Goal: Task Accomplishment & Management: Manage account settings

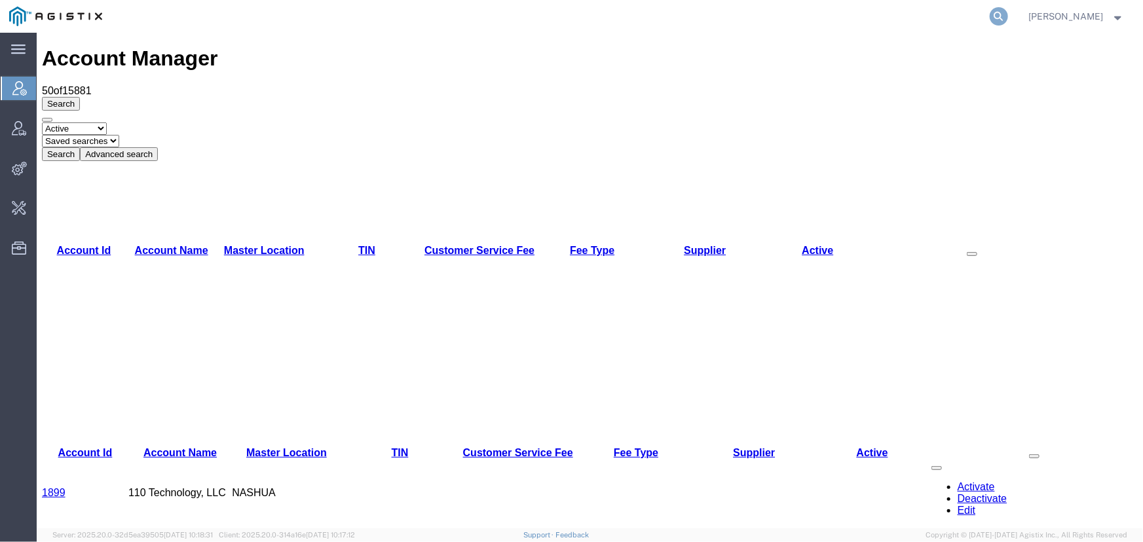
click at [1001, 18] on icon at bounding box center [999, 16] width 18 height 18
type input "allogene"
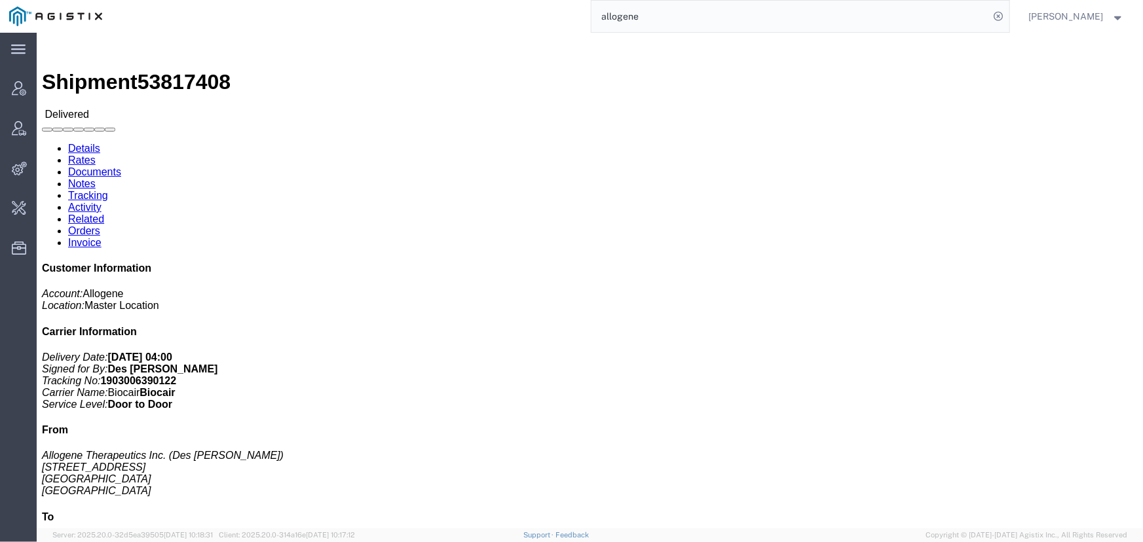
click at [648, 17] on input "allogene" at bounding box center [790, 16] width 398 height 31
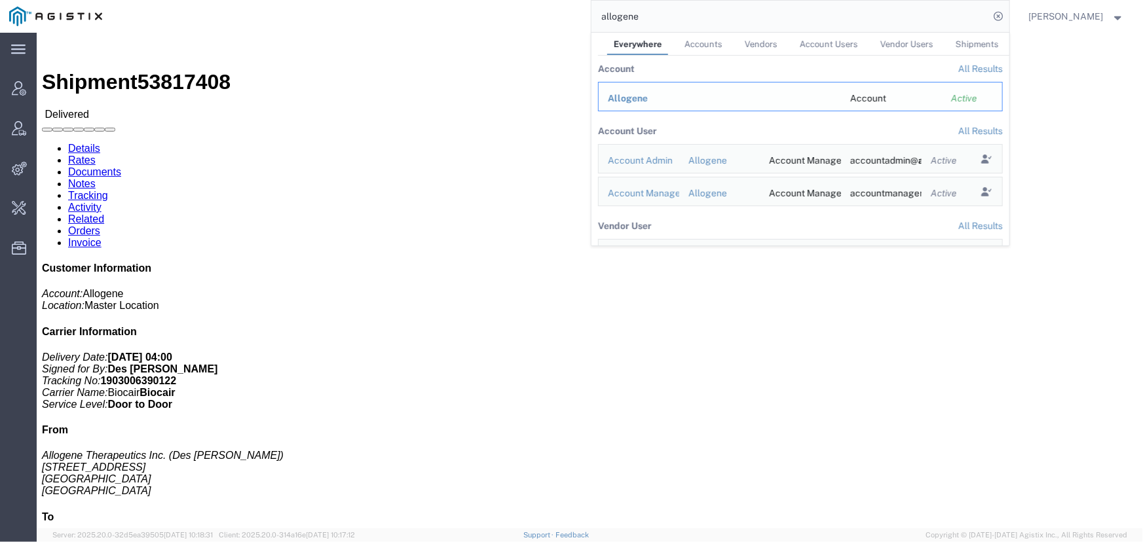
click at [630, 96] on span "Allogene" at bounding box center [628, 98] width 40 height 10
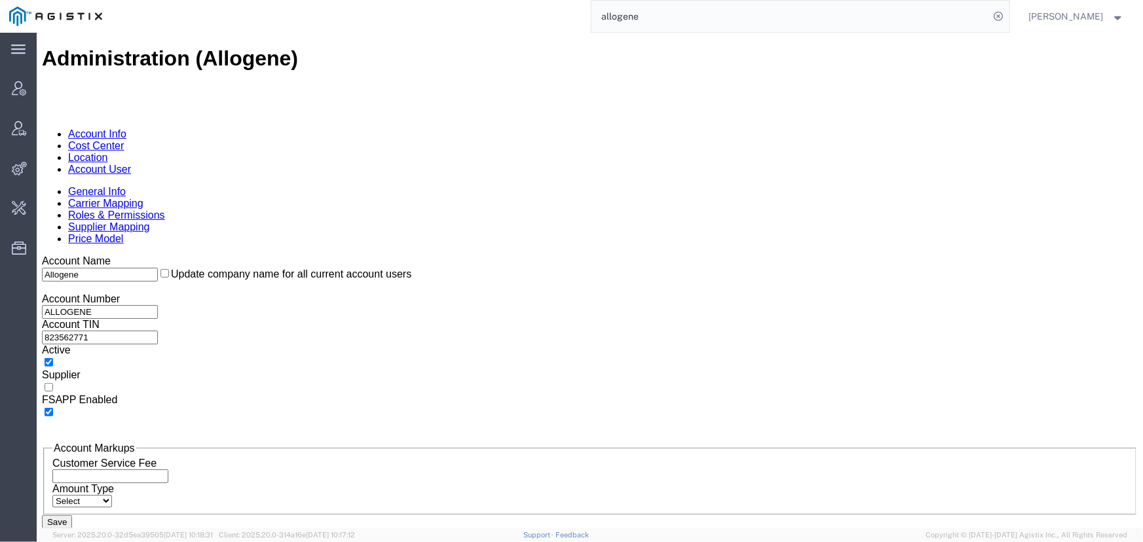
click at [130, 163] on link "Account User" at bounding box center [98, 168] width 63 height 11
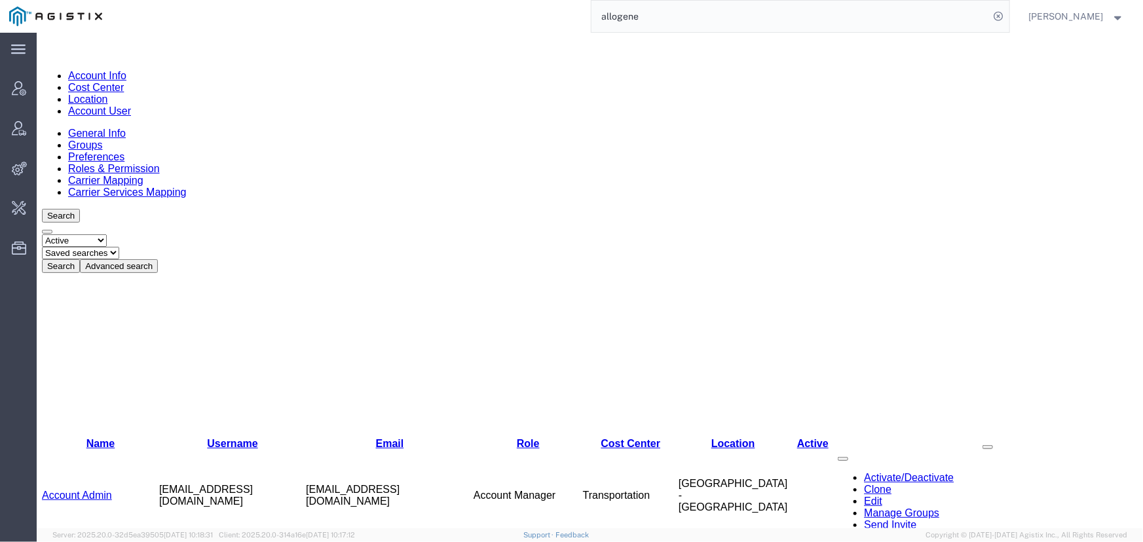
scroll to position [119, 0]
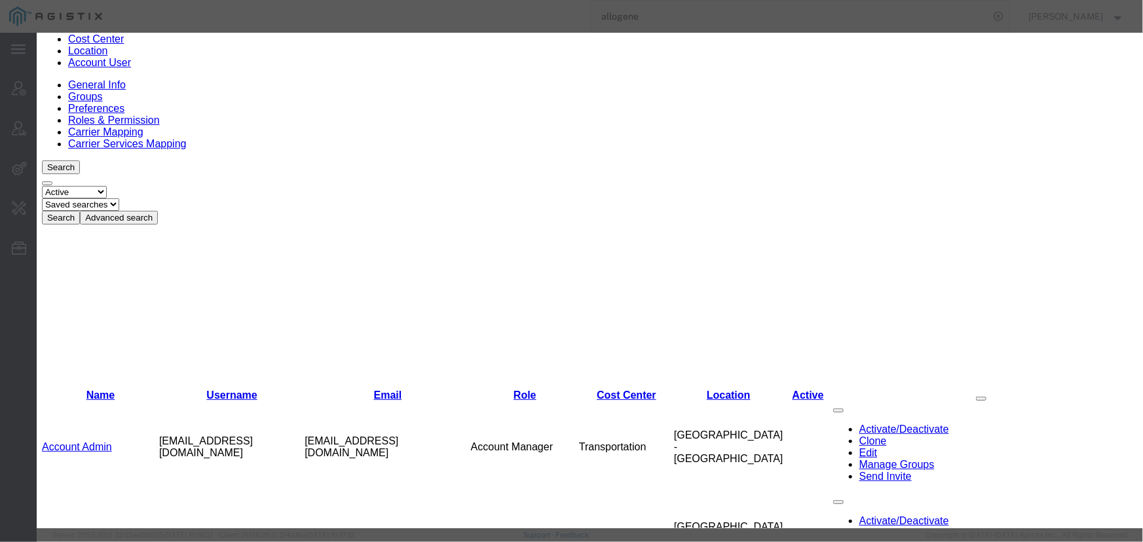
select select "COSTCENTER"
select select "65131"
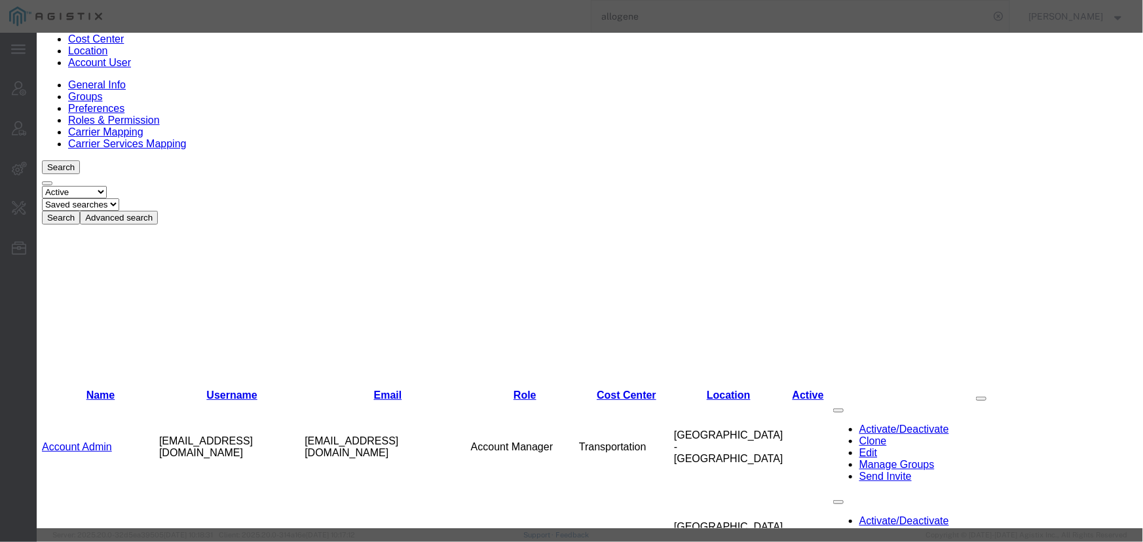
checkbox input "true"
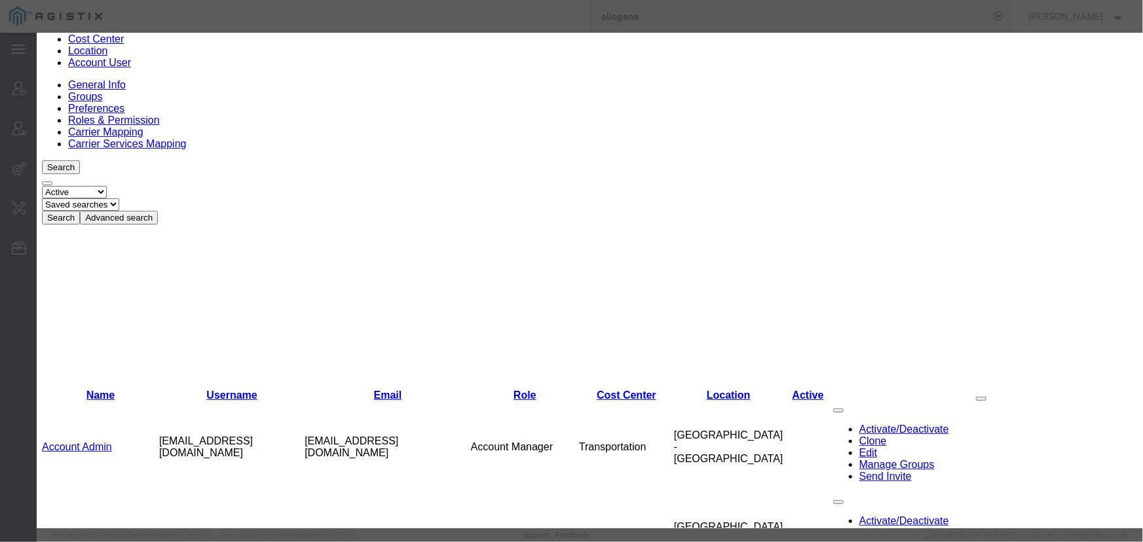
checkbox input "true"
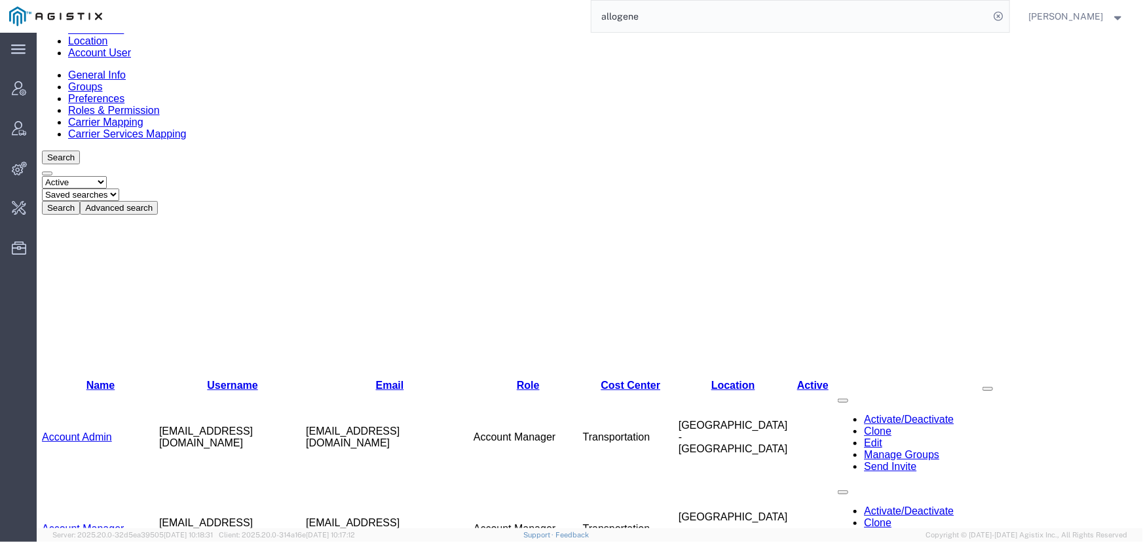
scroll to position [178, 0]
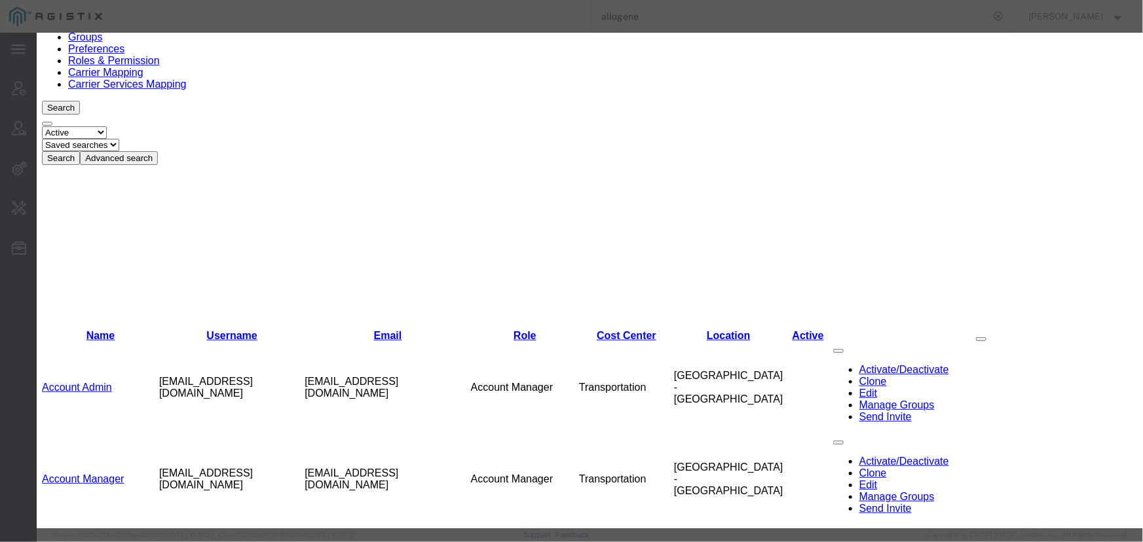
select select "COSTCENTER"
select select "65131"
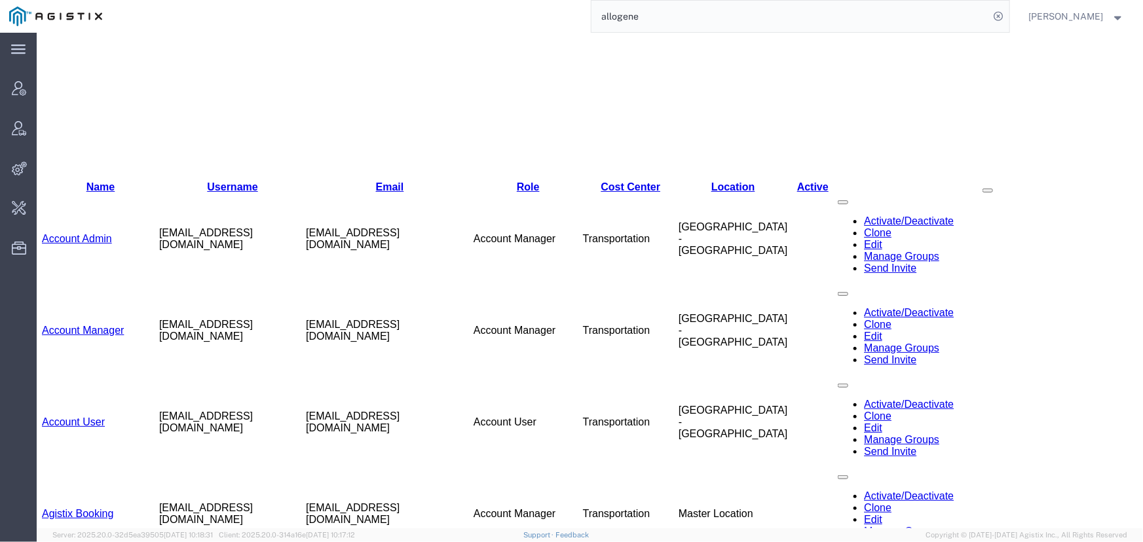
scroll to position [297, 0]
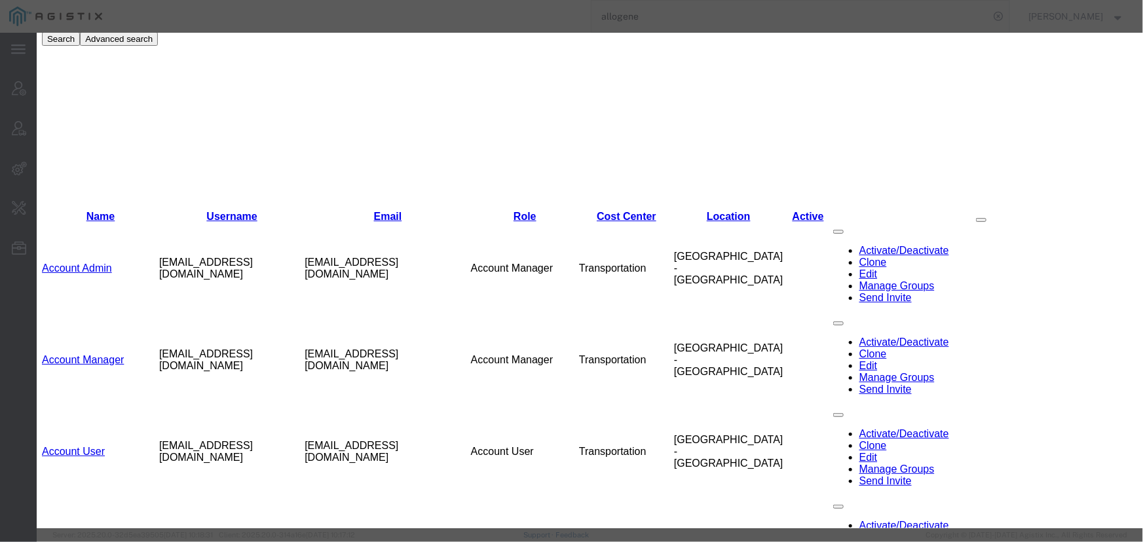
select select "COSTCENTER"
select select "65131"
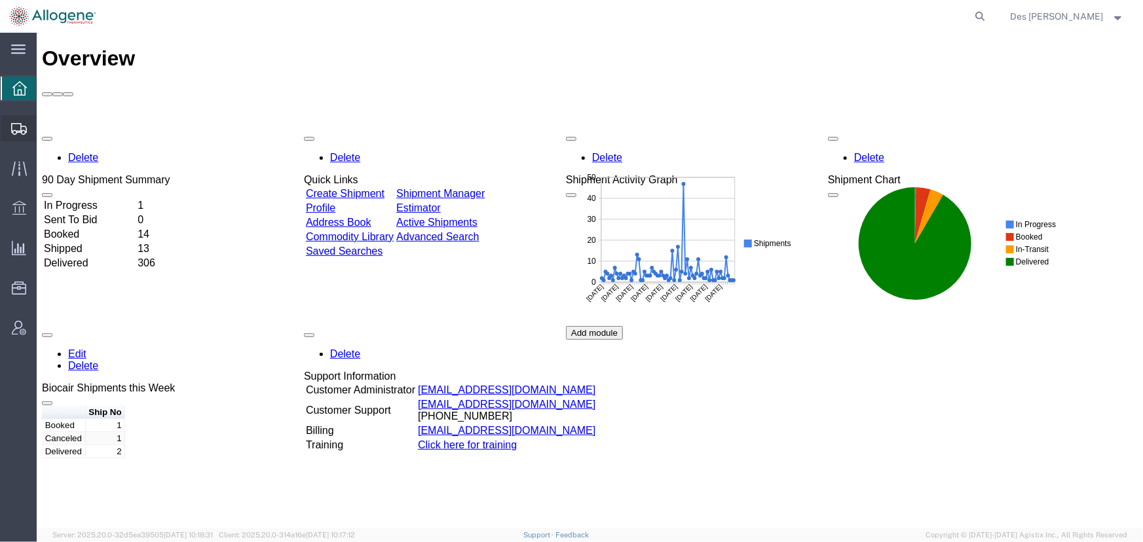
click at [12, 130] on icon at bounding box center [19, 129] width 16 height 12
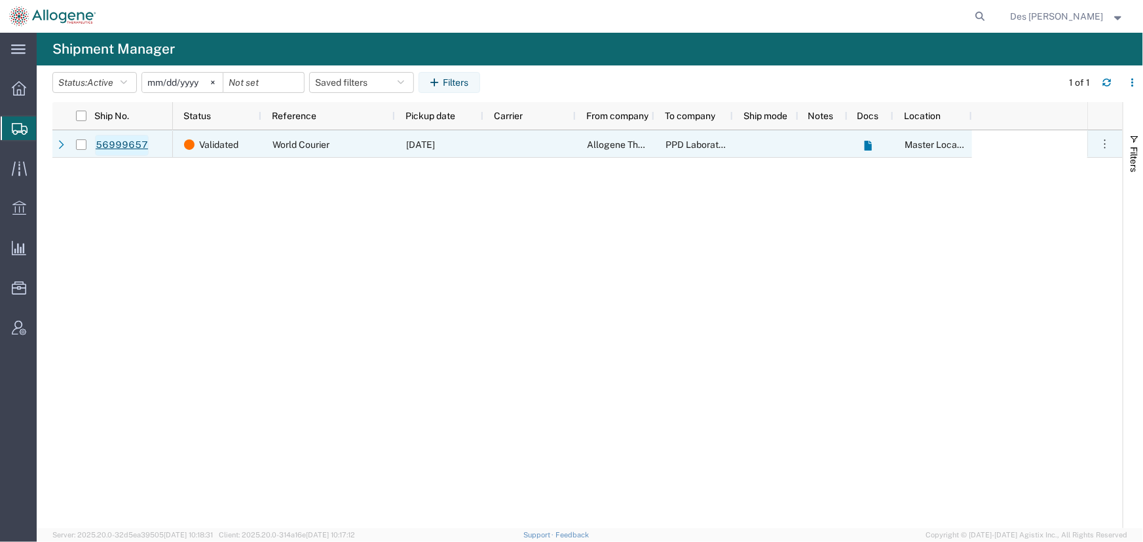
click at [124, 143] on link "56999657" at bounding box center [122, 145] width 54 height 21
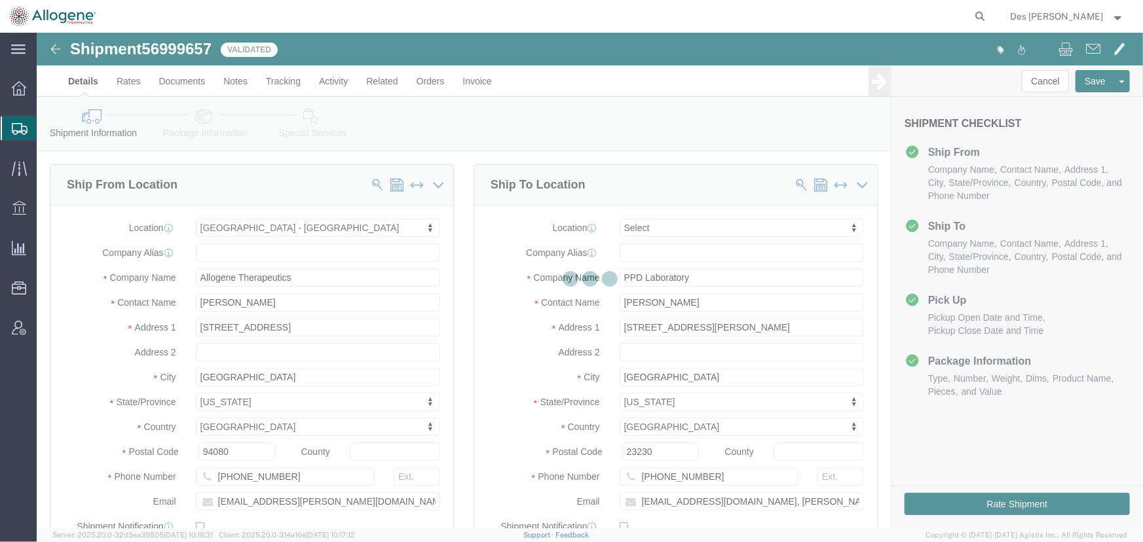
select select "52632"
select select
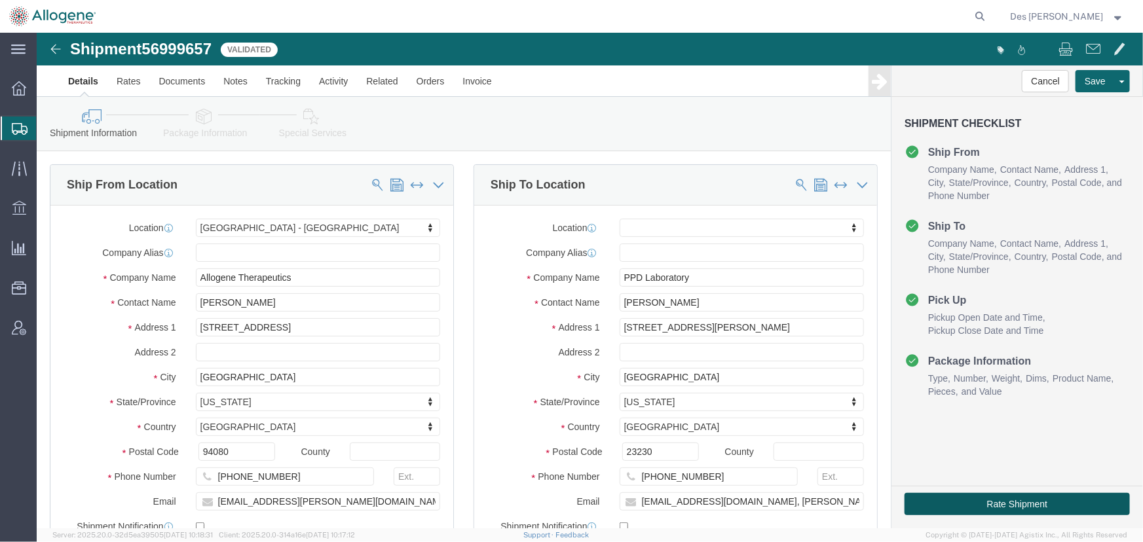
click button "Rate Shipment"
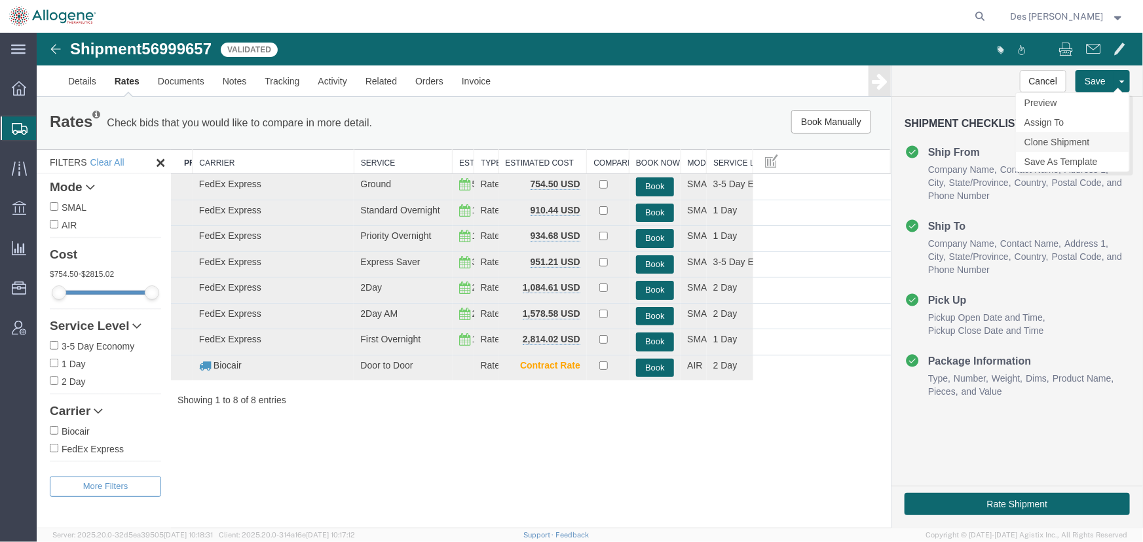
click at [1071, 141] on link "Clone Shipment" at bounding box center [1071, 142] width 113 height 20
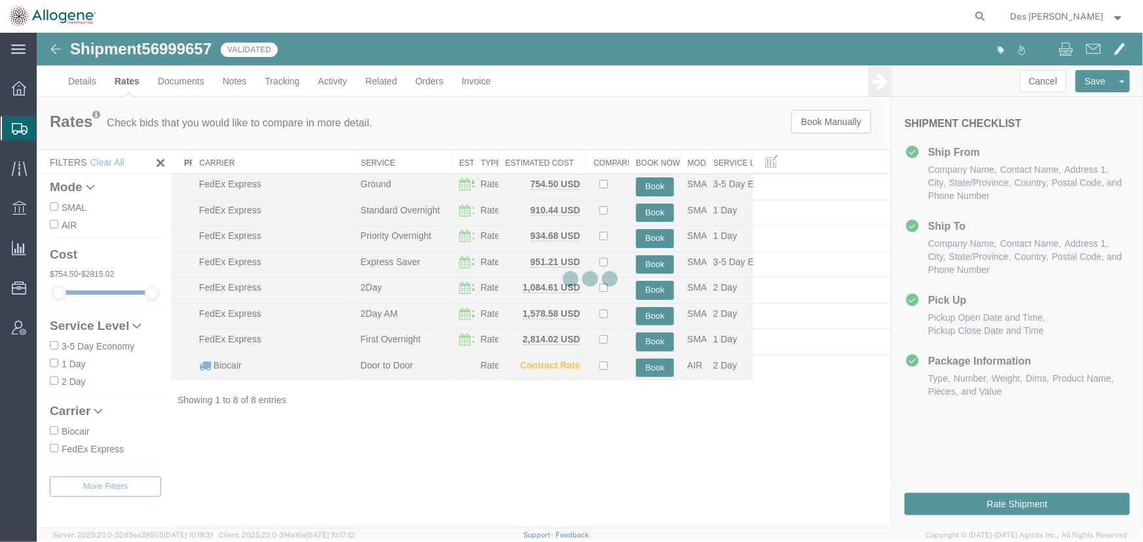
select select "52632"
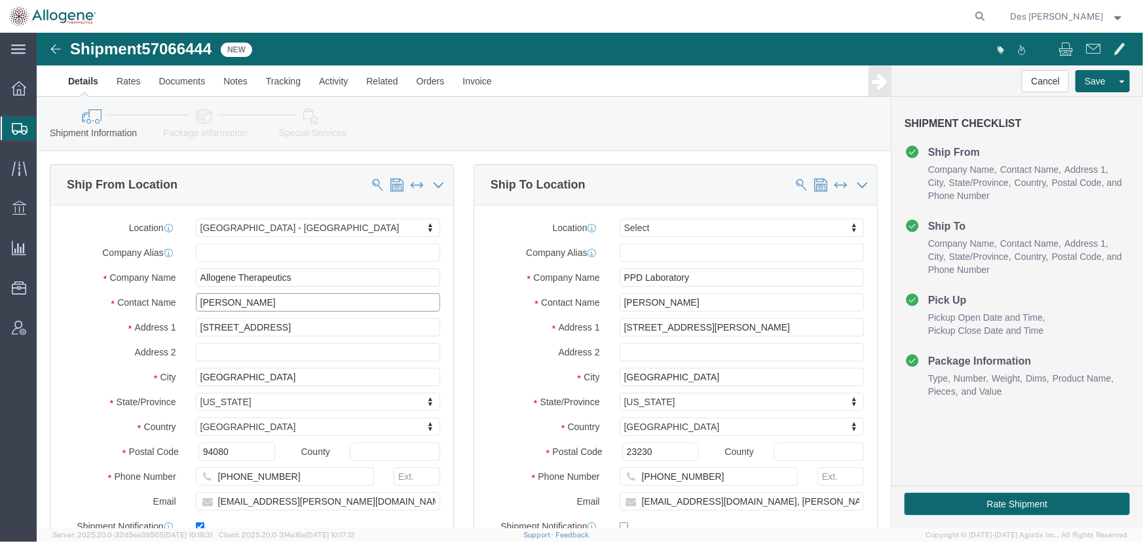
drag, startPoint x: 229, startPoint y: 269, endPoint x: -30, endPoint y: 265, distance: 259.4
click html "Shipment 57066444 New Details Rates Documents Notes Tracking Activity Related O…"
type input "Test JJ"
drag, startPoint x: 646, startPoint y: 270, endPoint x: 436, endPoint y: 261, distance: 211.1
click div "Location Select Select My Profile Location Master Location Newark South San Fra…"
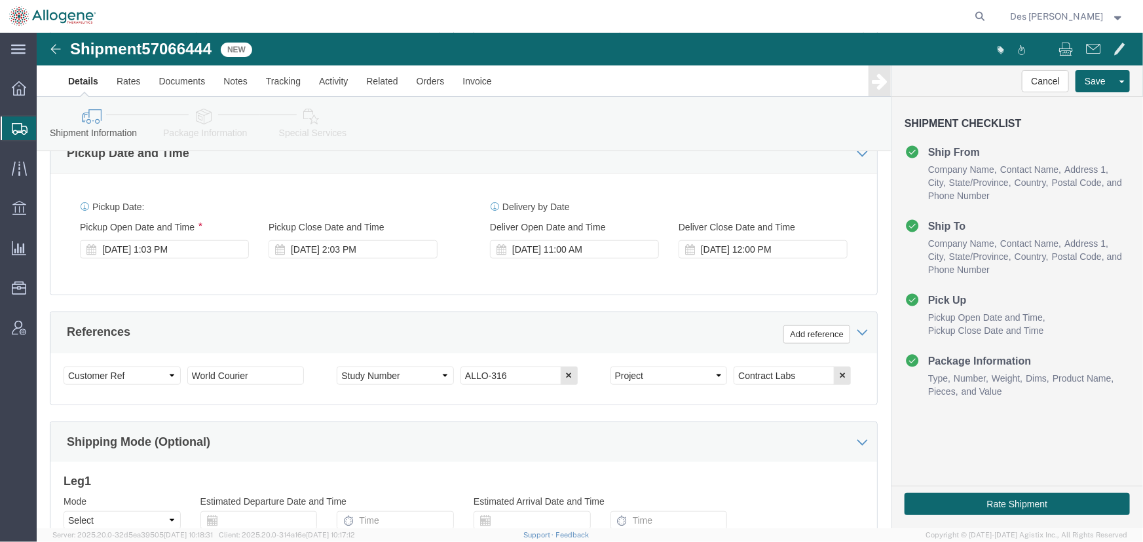
scroll to position [476, 0]
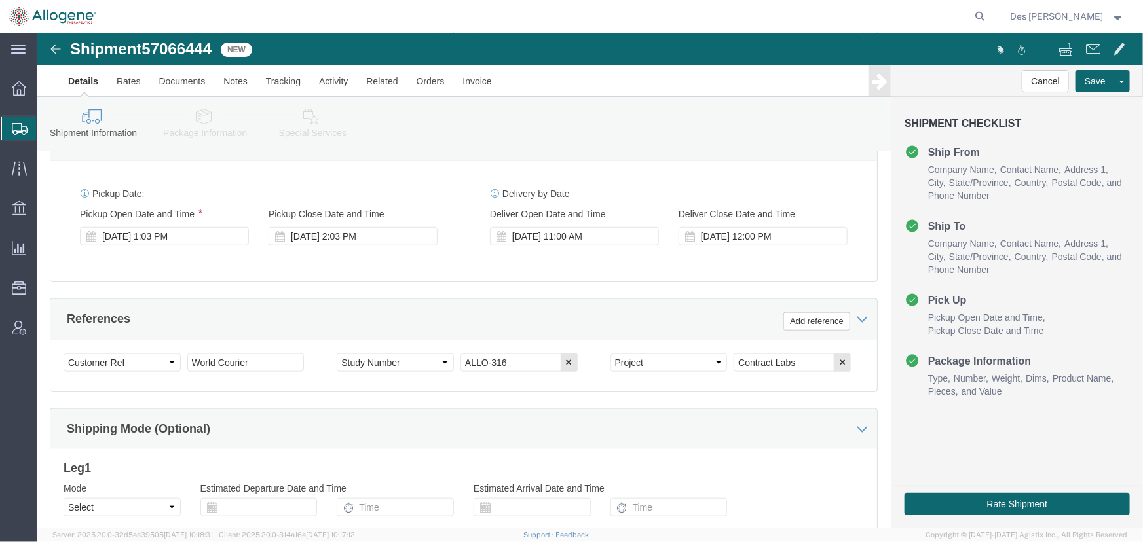
type input "JJ Test"
drag, startPoint x: 217, startPoint y: 329, endPoint x: 61, endPoint y: 320, distance: 156.1
click div "Select Account Type Activity ID Airline Appointment Number ASN Batch Request # …"
type input "WC Test"
drag, startPoint x: 502, startPoint y: 328, endPoint x: 402, endPoint y: 328, distance: 99.6
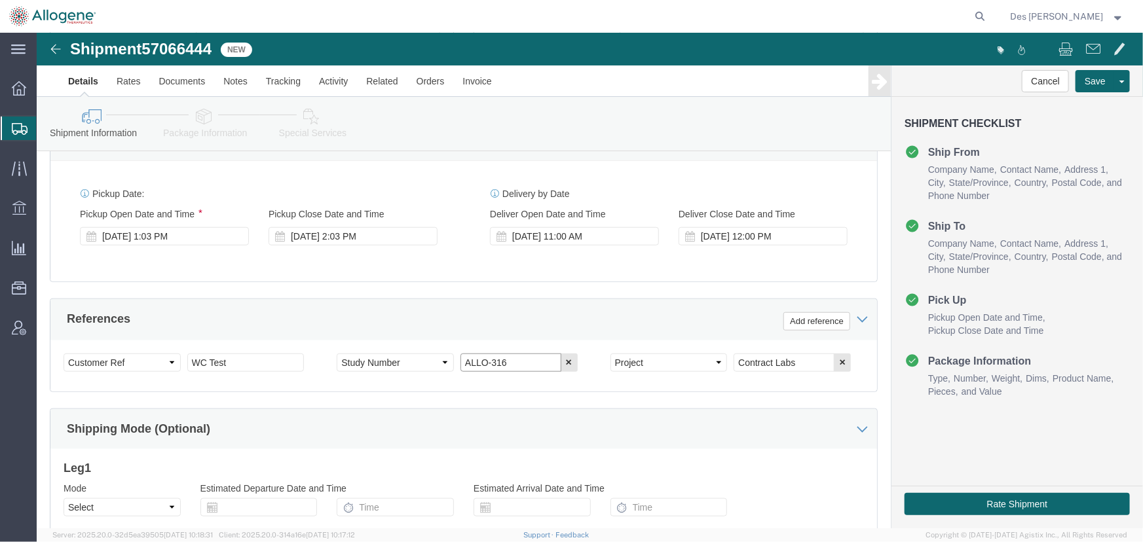
click div "Select Account Type Activity ID Airline Appointment Number ASN Batch Request # …"
type input "Test"
drag, startPoint x: 770, startPoint y: 329, endPoint x: 551, endPoint y: 336, distance: 219.5
click div "Select Account Type Activity ID Airline Appointment Number ASN Batch Request # …"
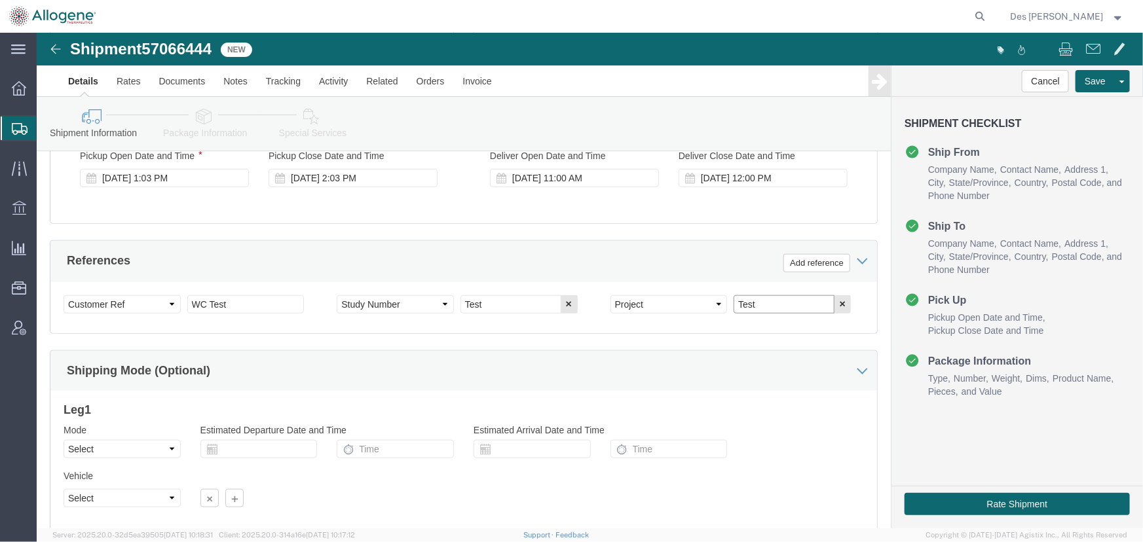
scroll to position [628, 0]
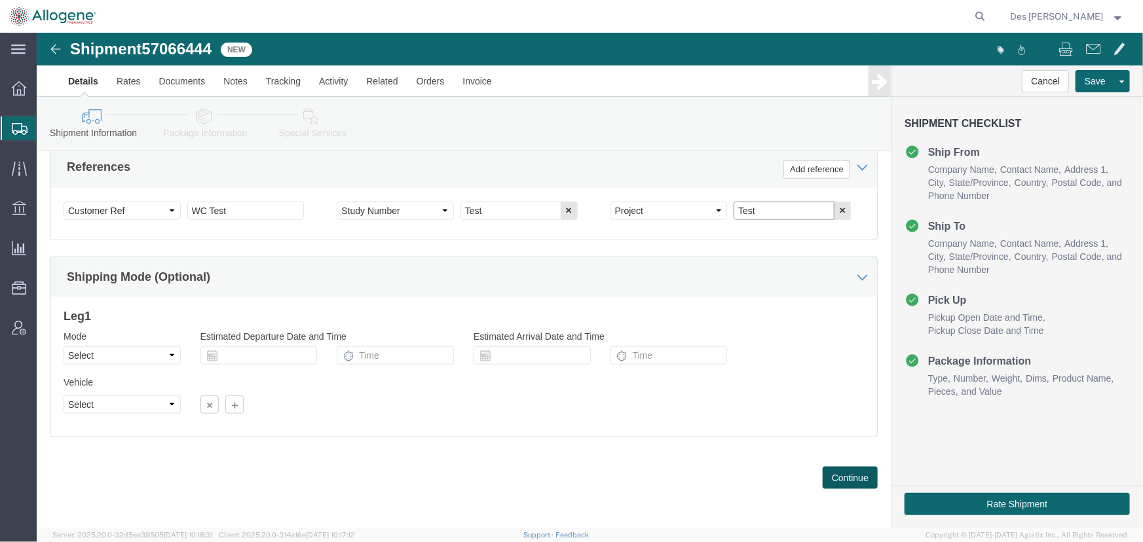
type input "Test"
click button "Continue"
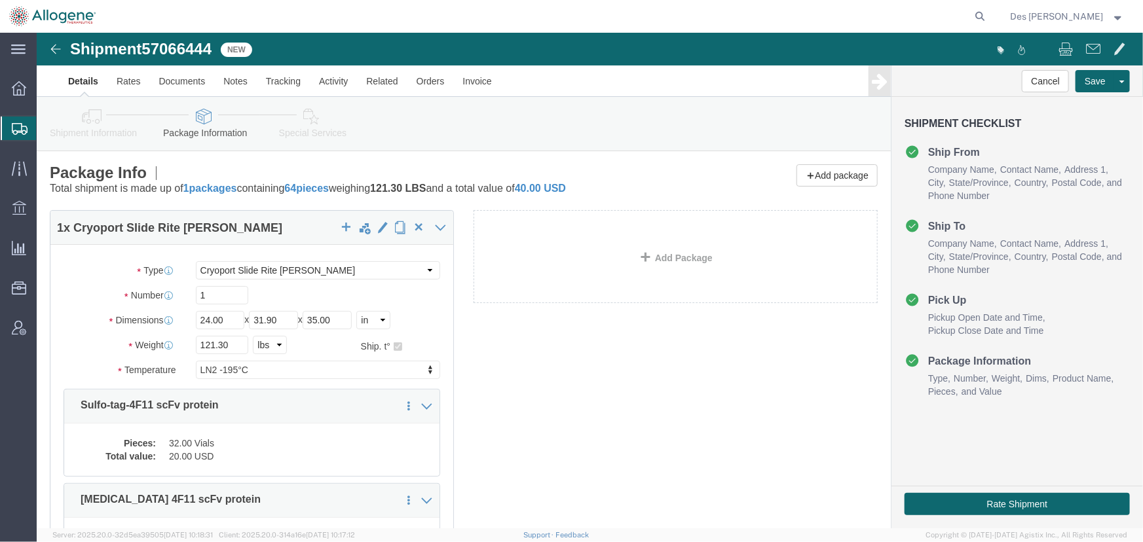
click link "Special Services"
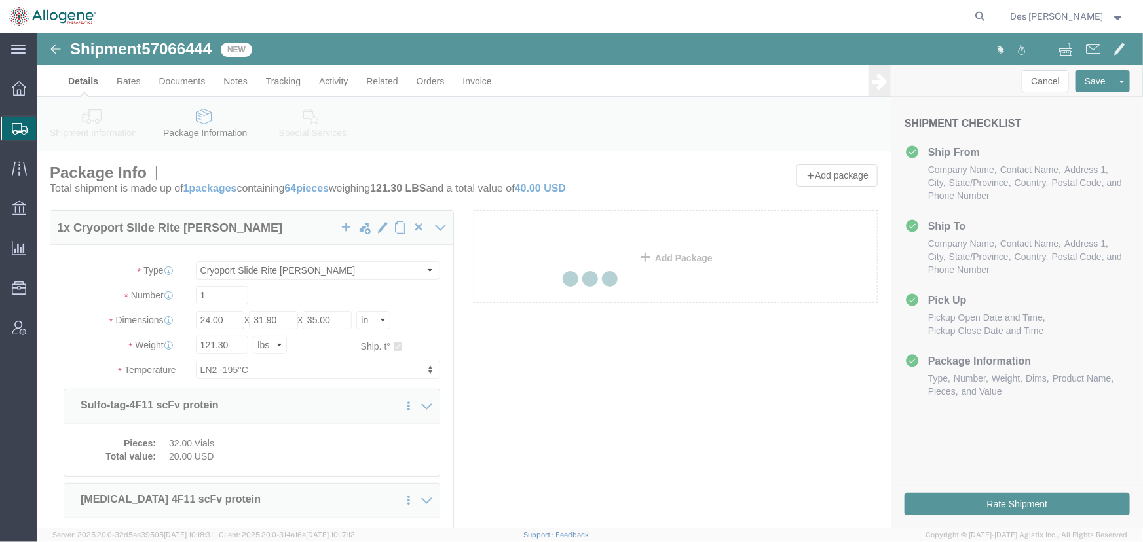
select select
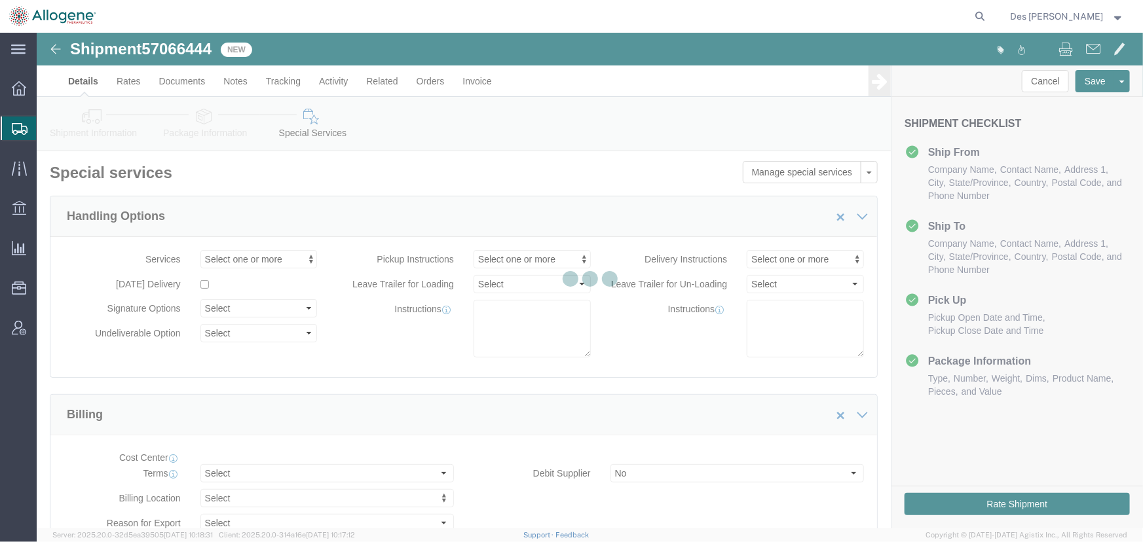
select select "COSTCENTER"
select select "65131"
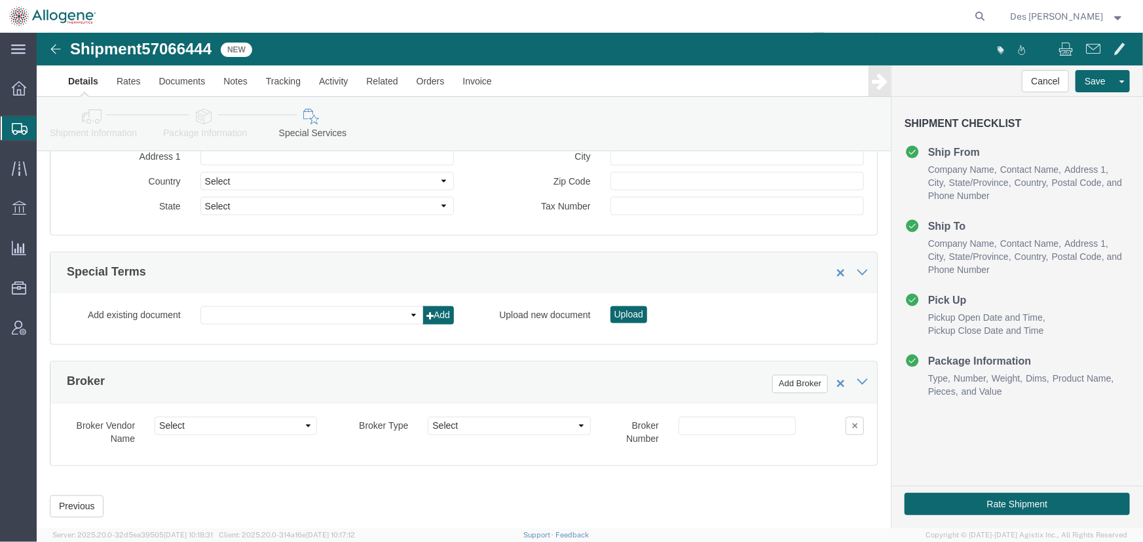
scroll to position [1074, 0]
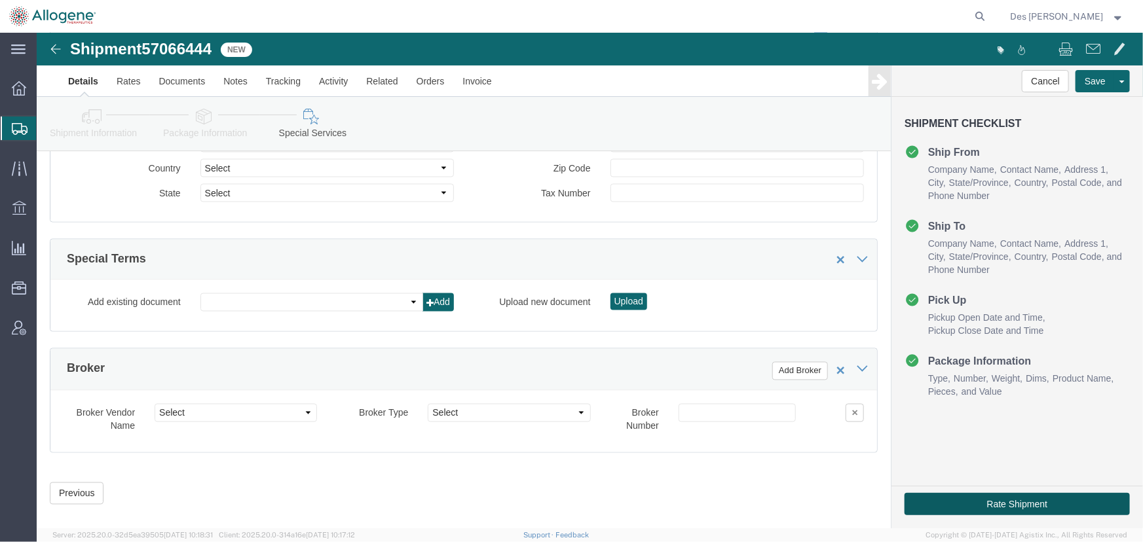
click button "Rate Shipment"
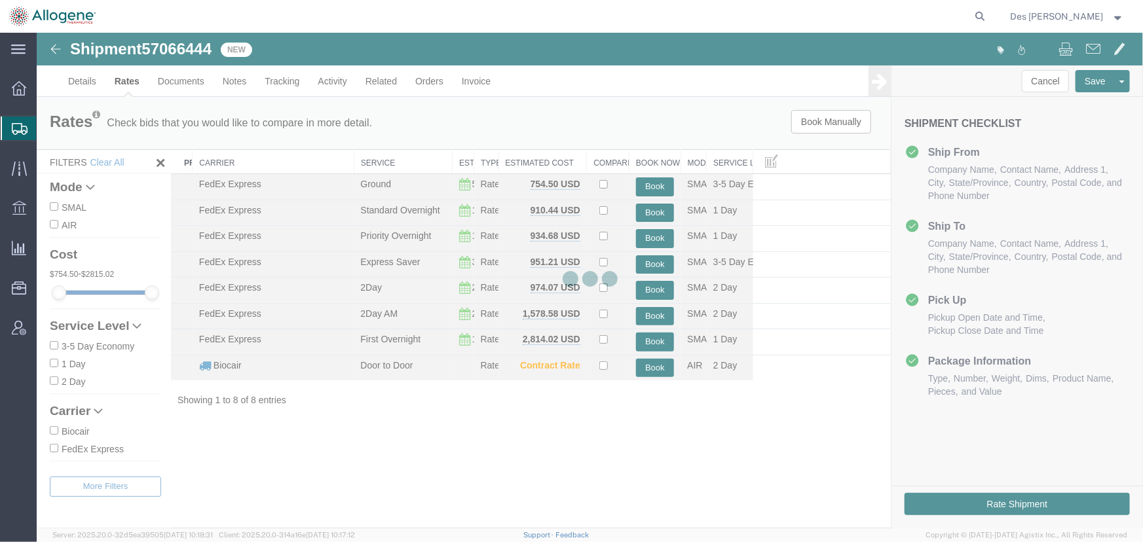
scroll to position [0, 0]
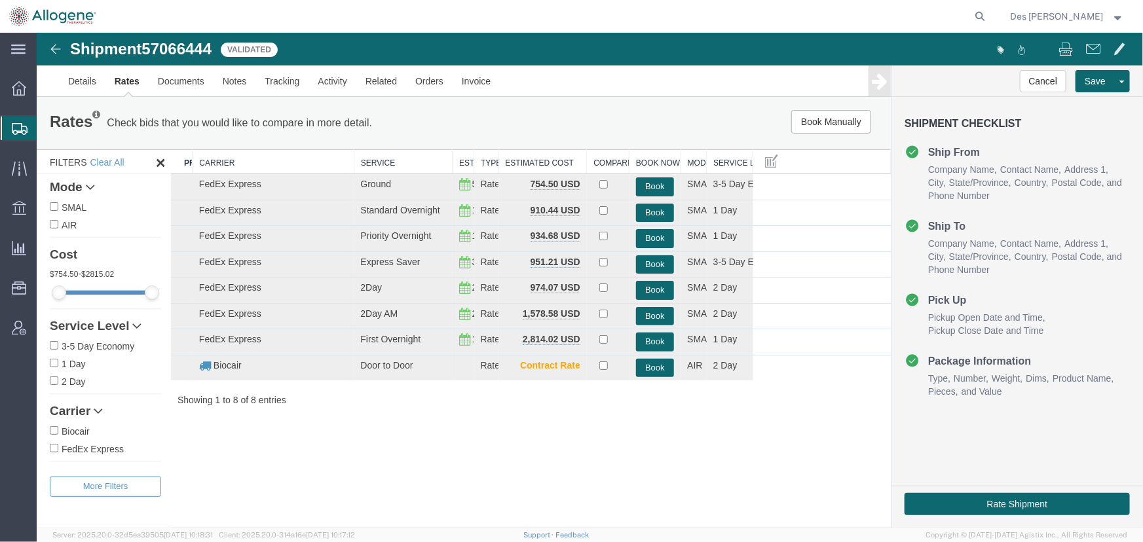
click at [1084, 21] on span "Des [PERSON_NAME]" at bounding box center [1057, 16] width 93 height 14
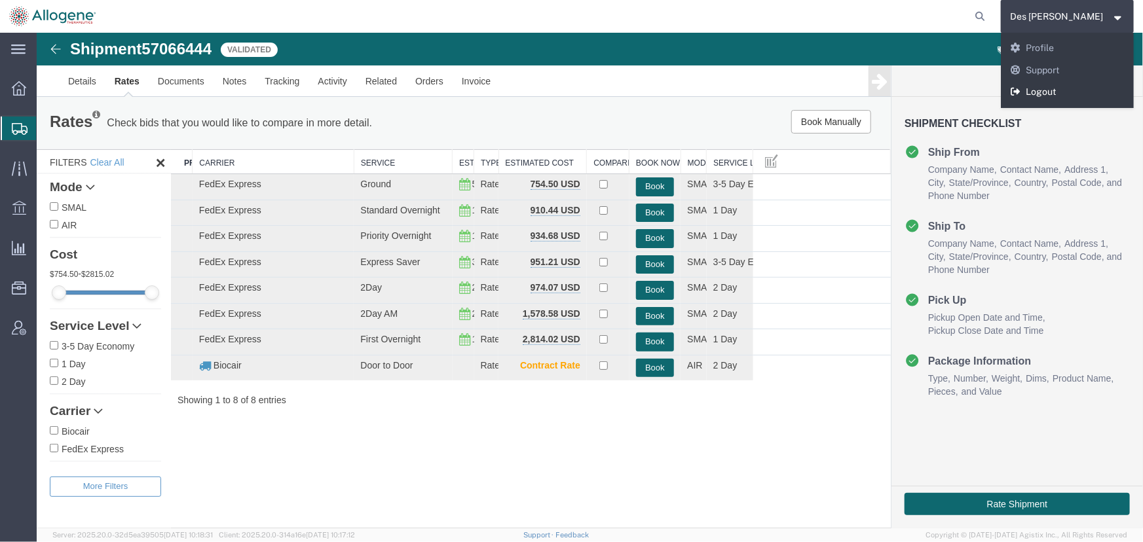
click at [1074, 94] on link "Logout" at bounding box center [1068, 92] width 134 height 22
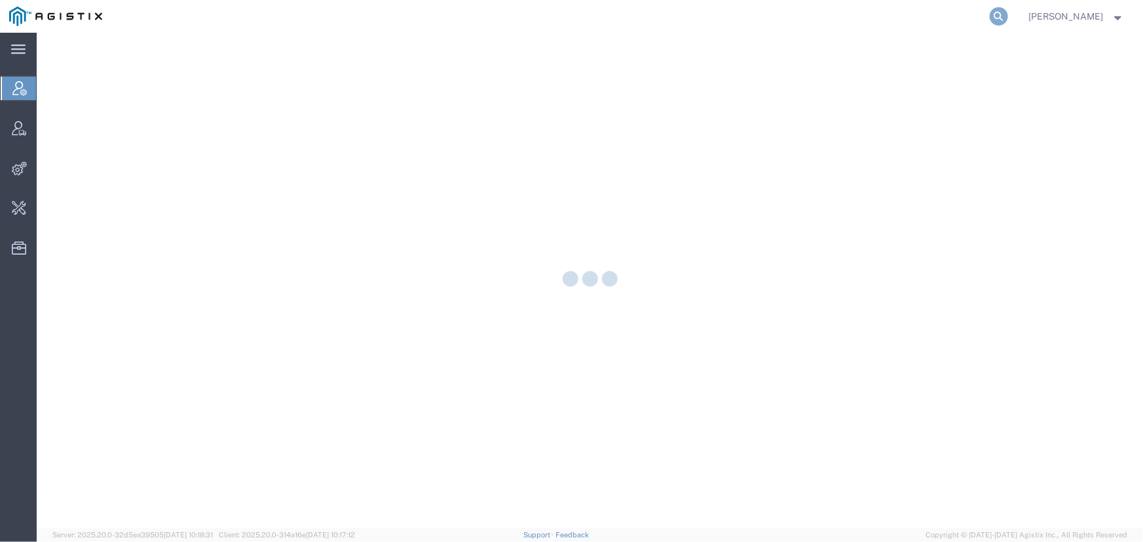
click at [996, 13] on icon at bounding box center [999, 16] width 18 height 18
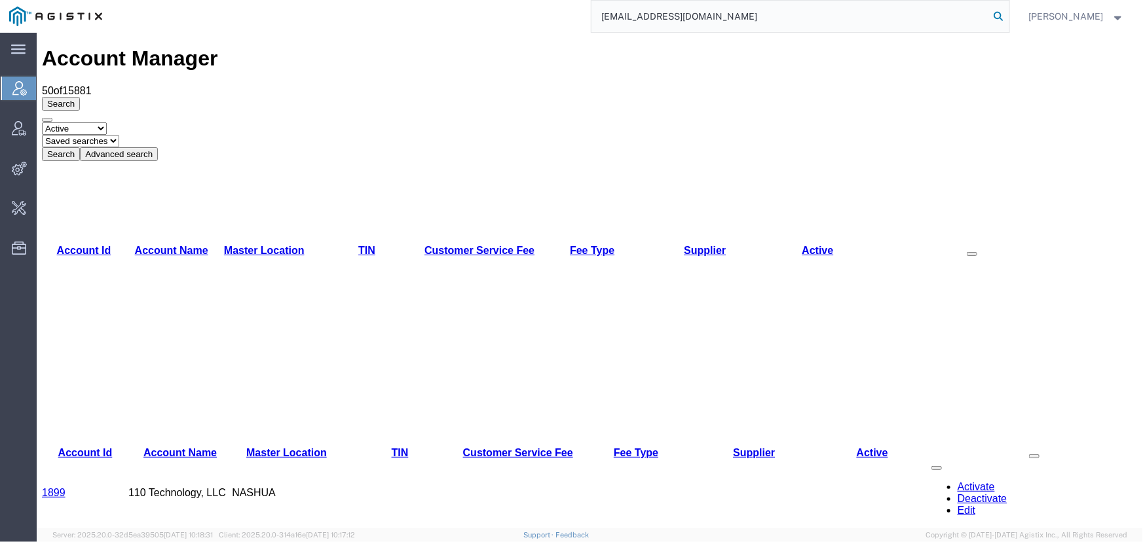
type input "offline@allogene.com"
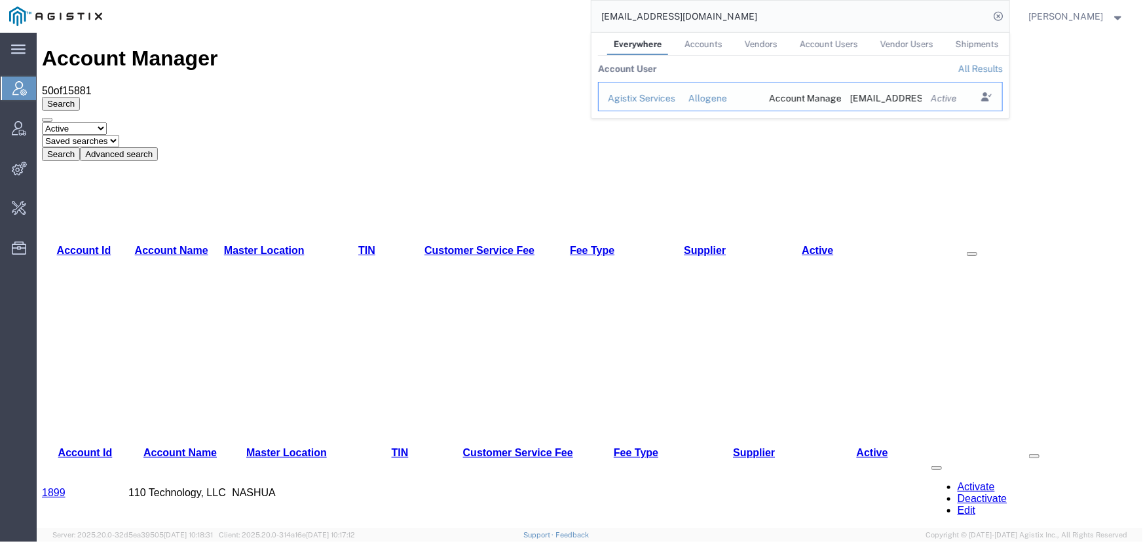
click at [647, 100] on div "Agistix Services" at bounding box center [639, 99] width 62 height 14
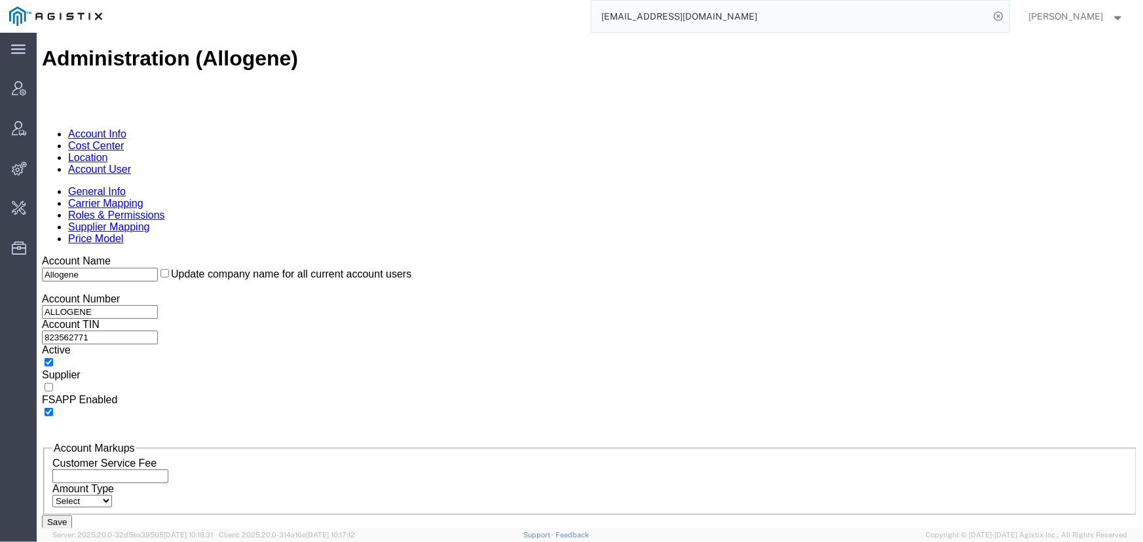
click at [130, 163] on link "Account User" at bounding box center [98, 168] width 63 height 11
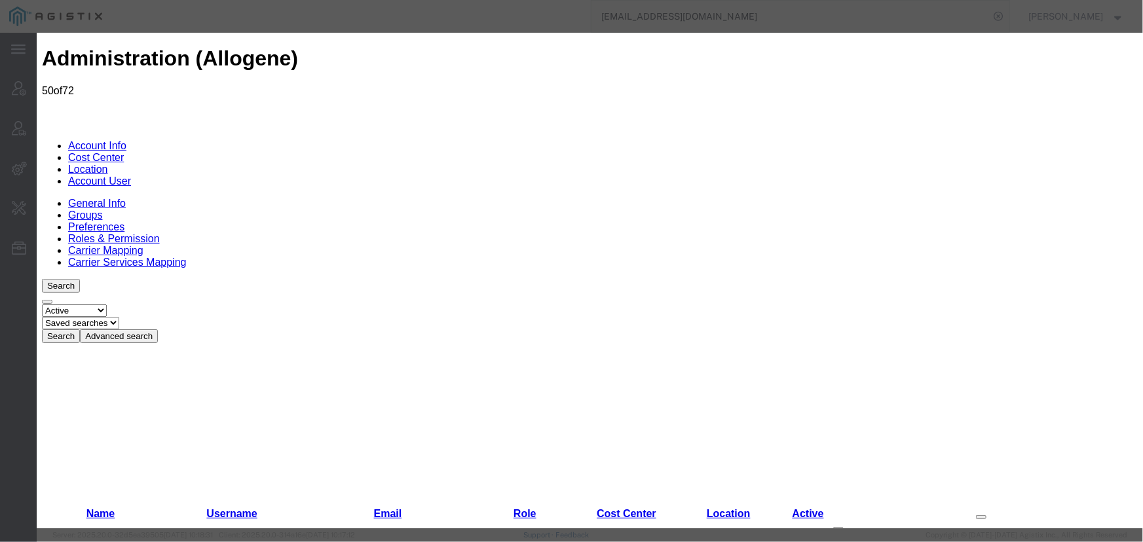
select select "COSTCENTER"
select select "65131"
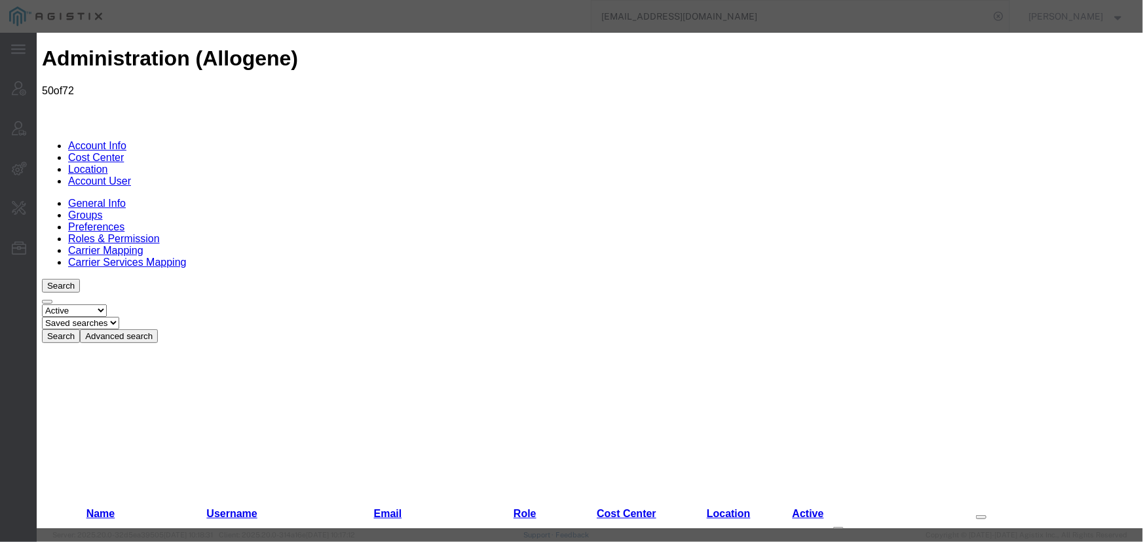
checkbox input "true"
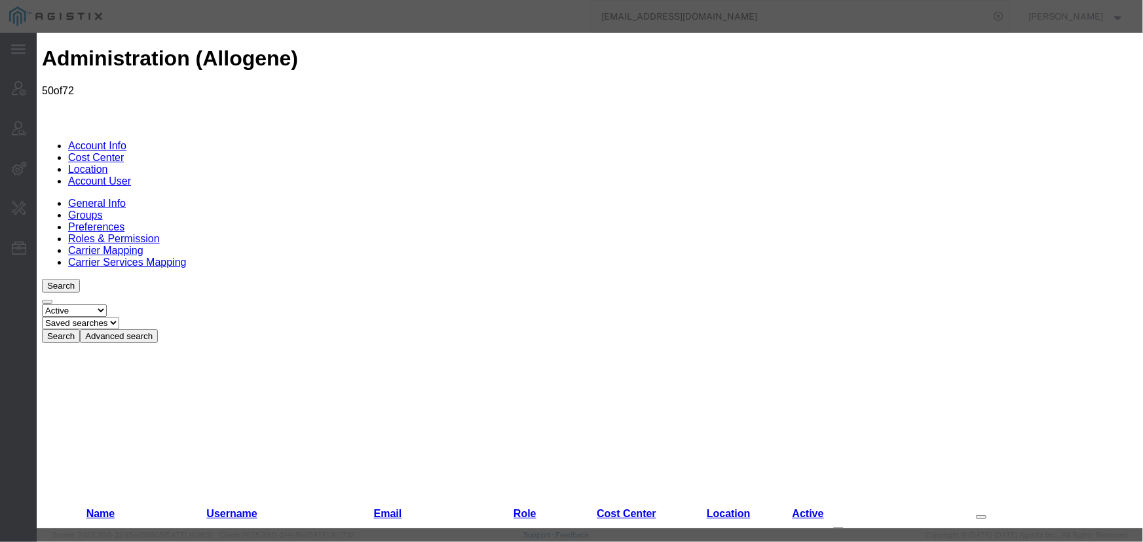
checkbox input "true"
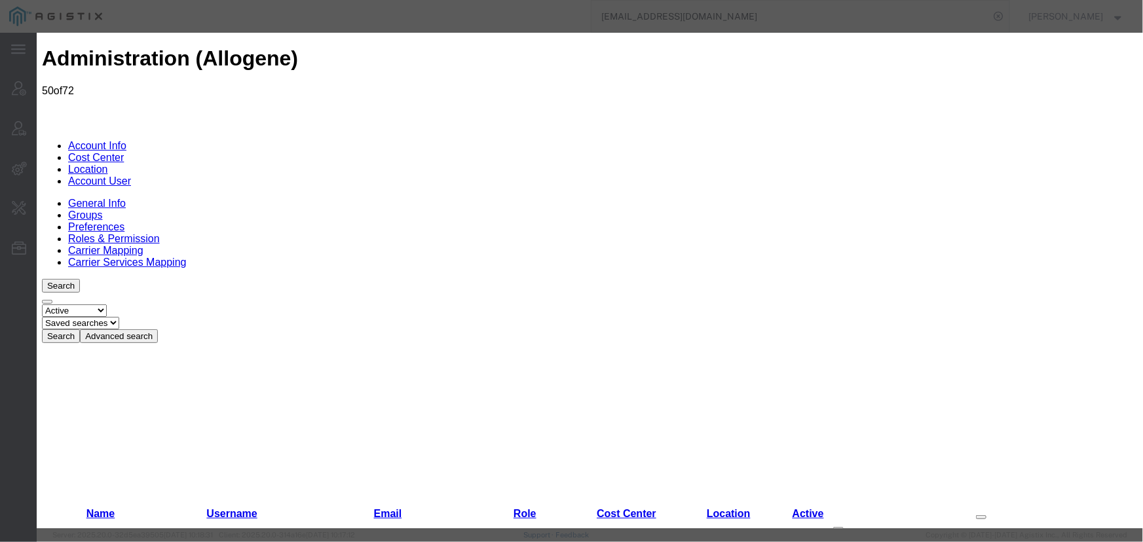
select select "COSTCENTER"
select select "65131"
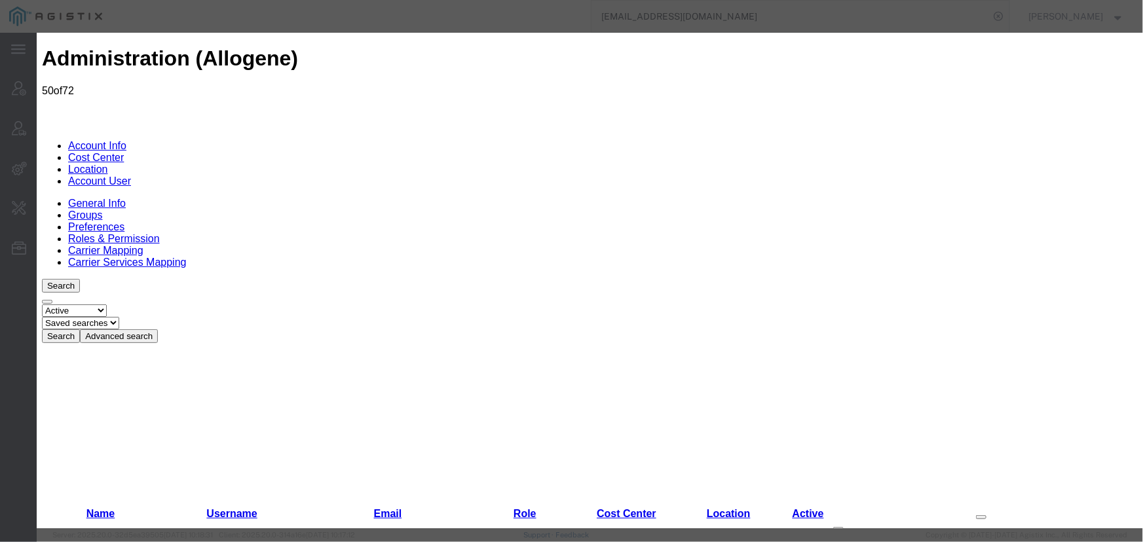
scroll to position [0, 0]
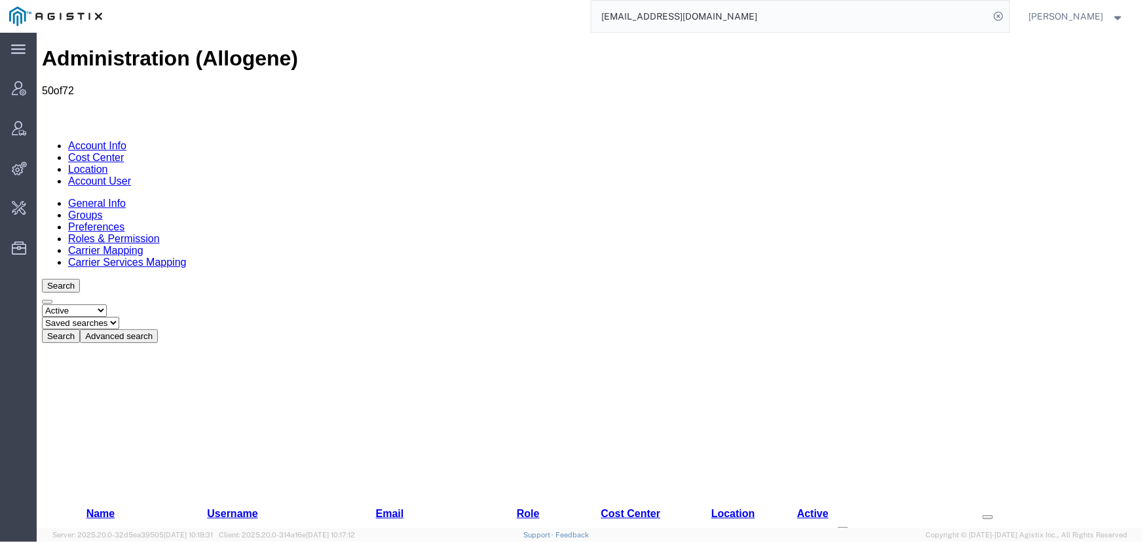
click at [90, 140] on link "Account Info" at bounding box center [96, 145] width 58 height 11
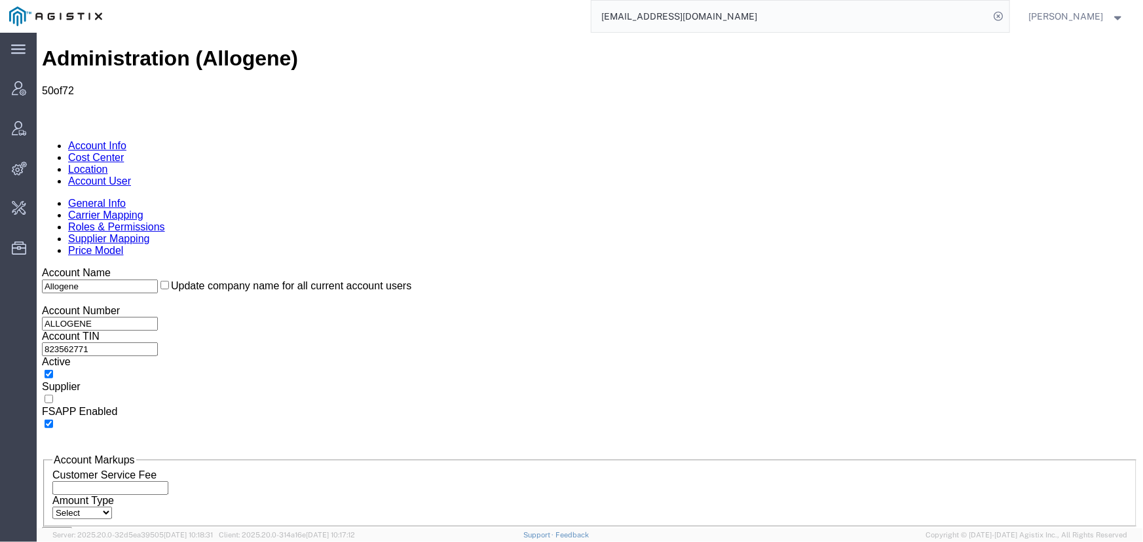
click at [143, 209] on link "Carrier Mapping" at bounding box center [104, 214] width 75 height 11
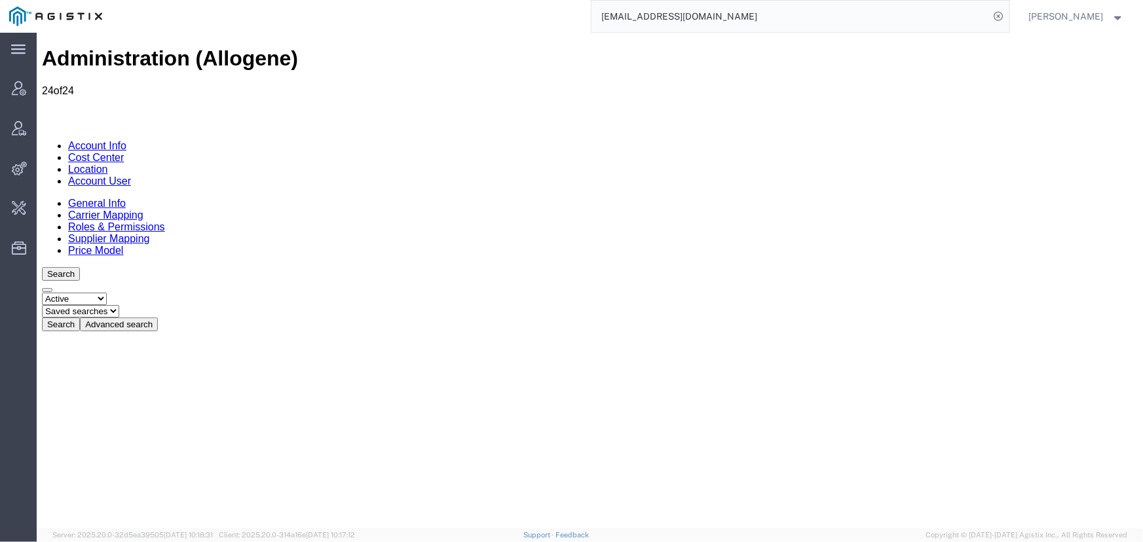
scroll to position [172, 0]
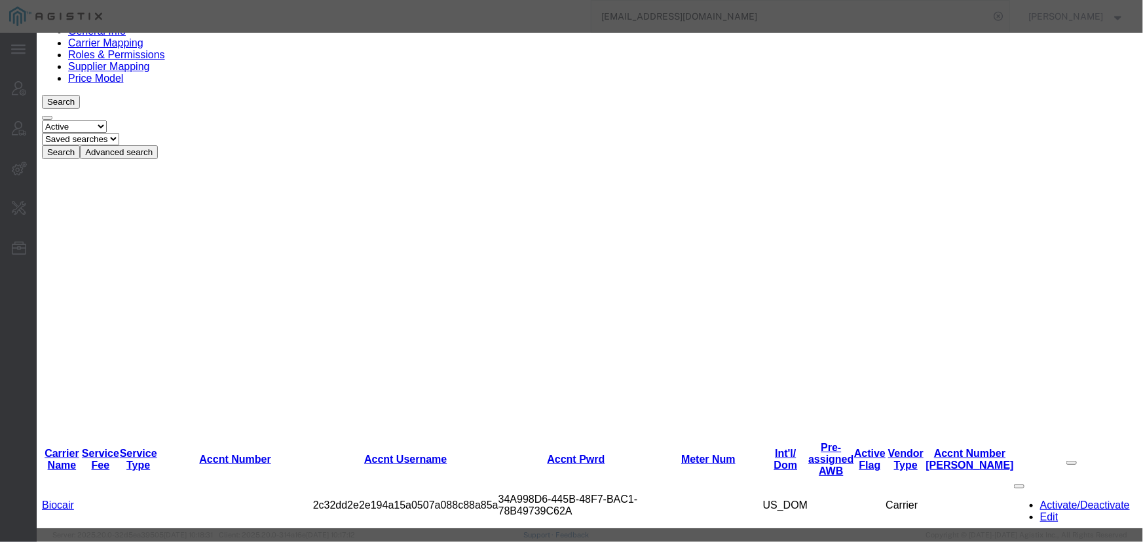
scroll to position [611, 0]
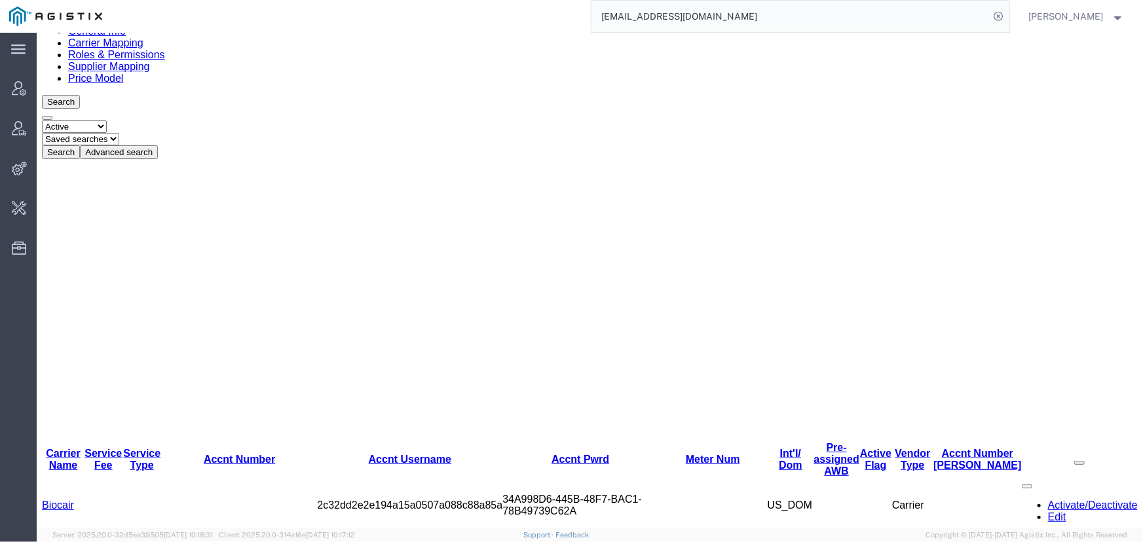
scroll to position [0, 0]
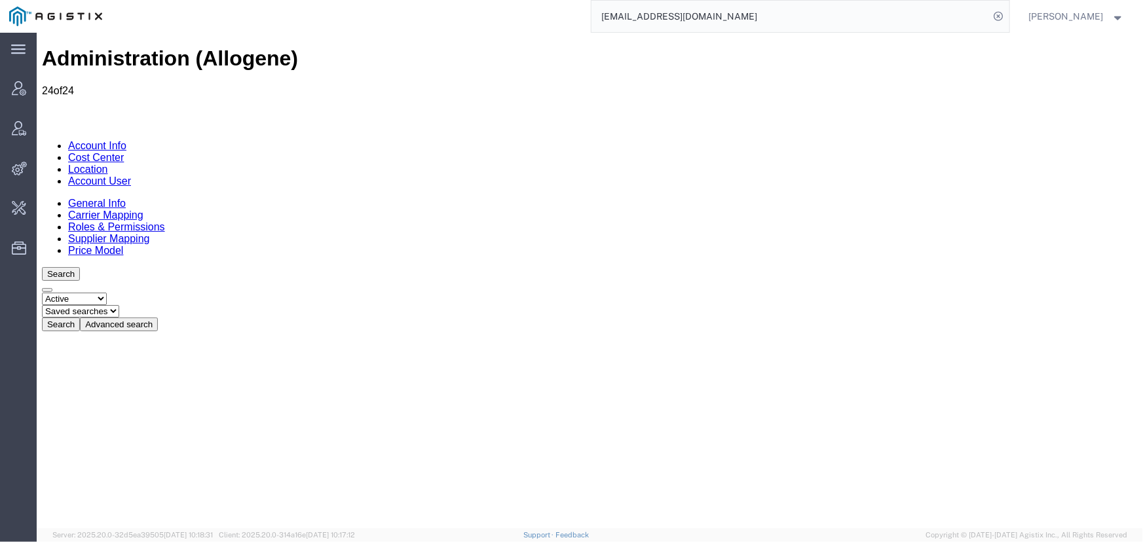
click at [130, 175] on link "Account User" at bounding box center [98, 180] width 63 height 11
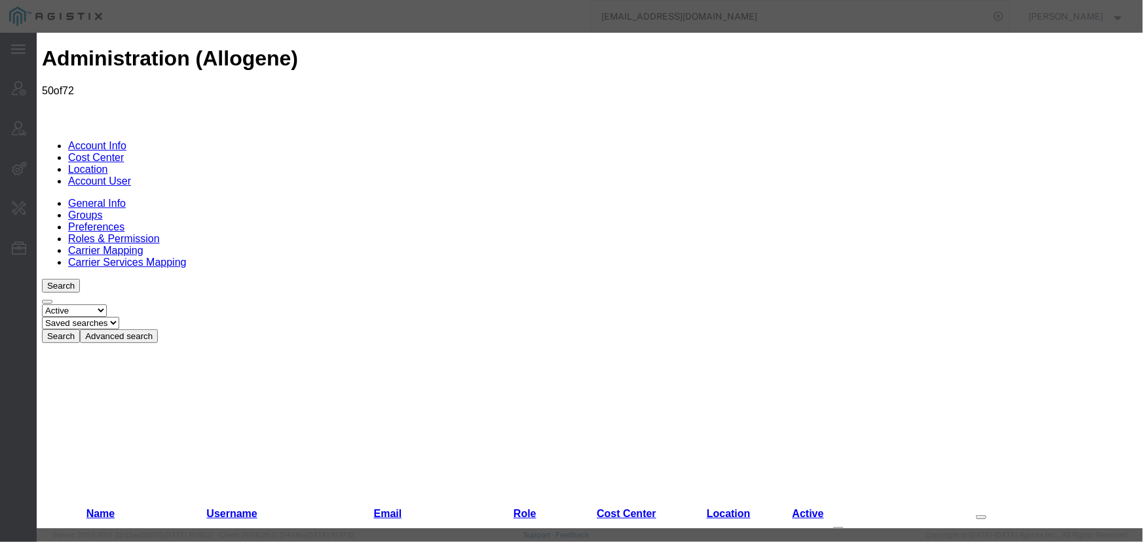
select select "COSTCENTER"
select select "65131"
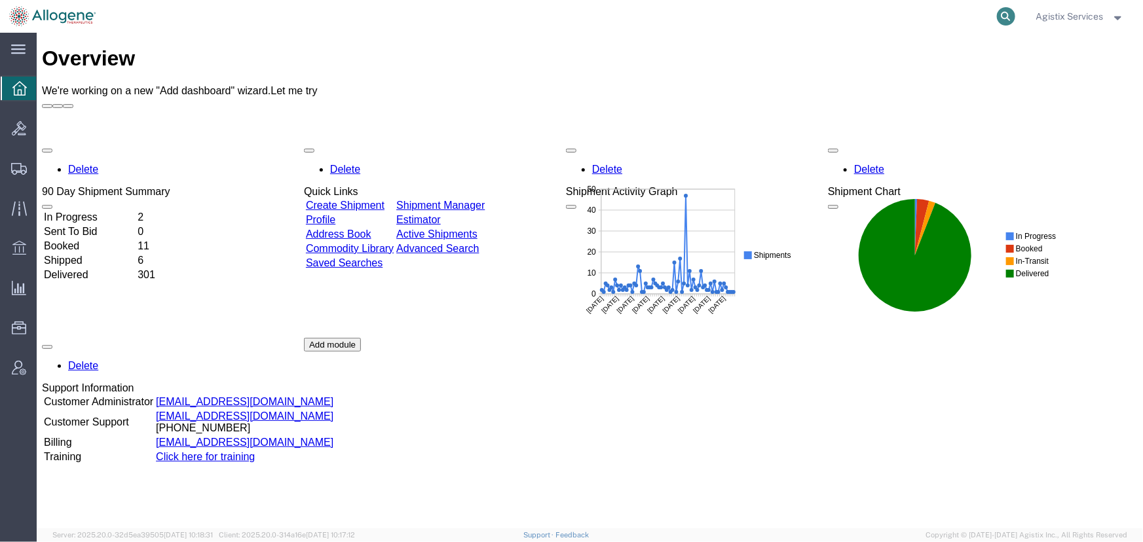
click at [1008, 19] on icon at bounding box center [1006, 16] width 18 height 18
type input "57066444"
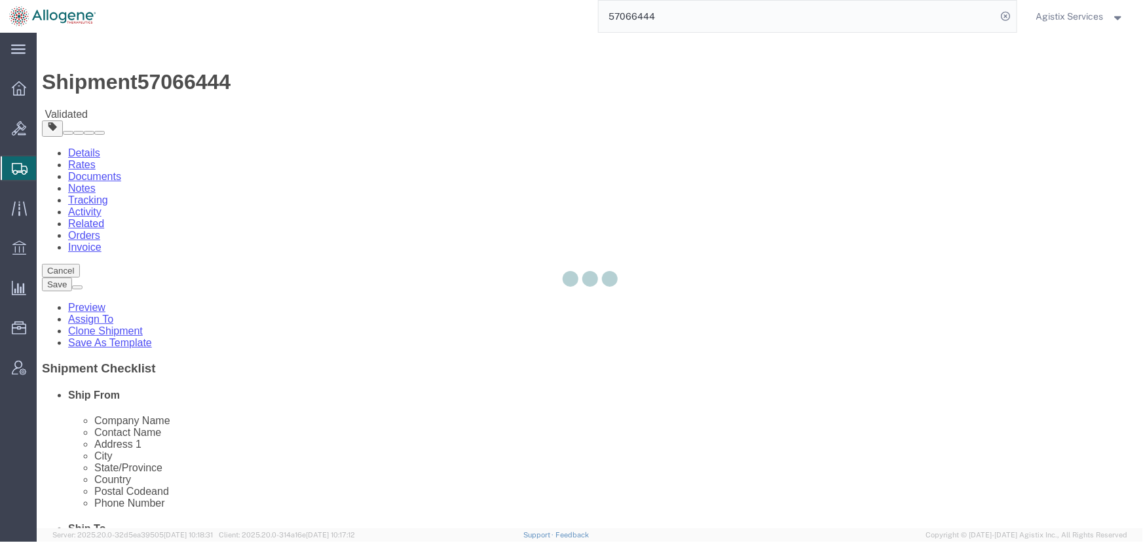
select select "52632"
select select
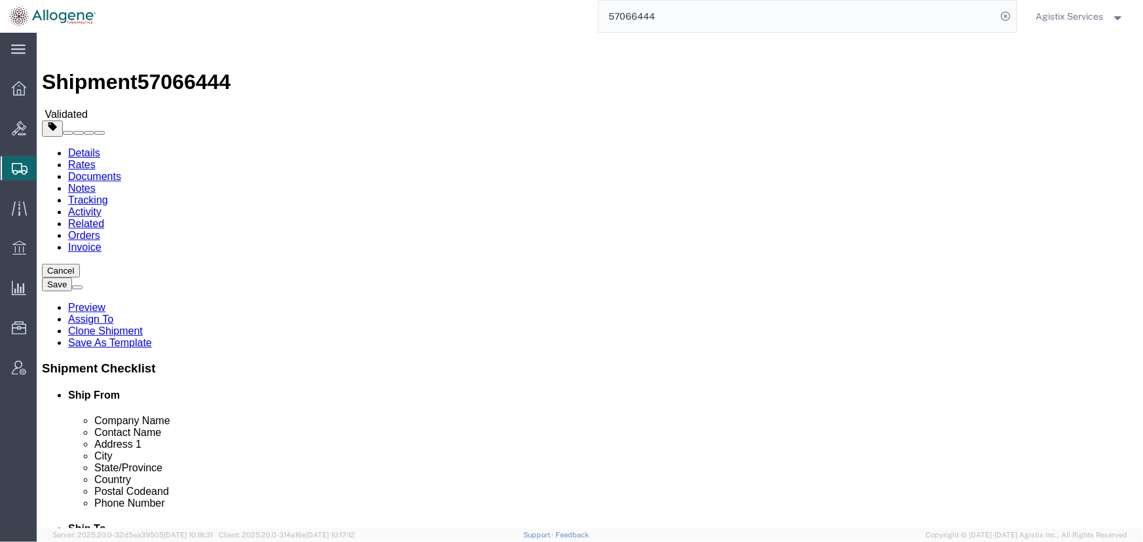
click button "Rate Shipment"
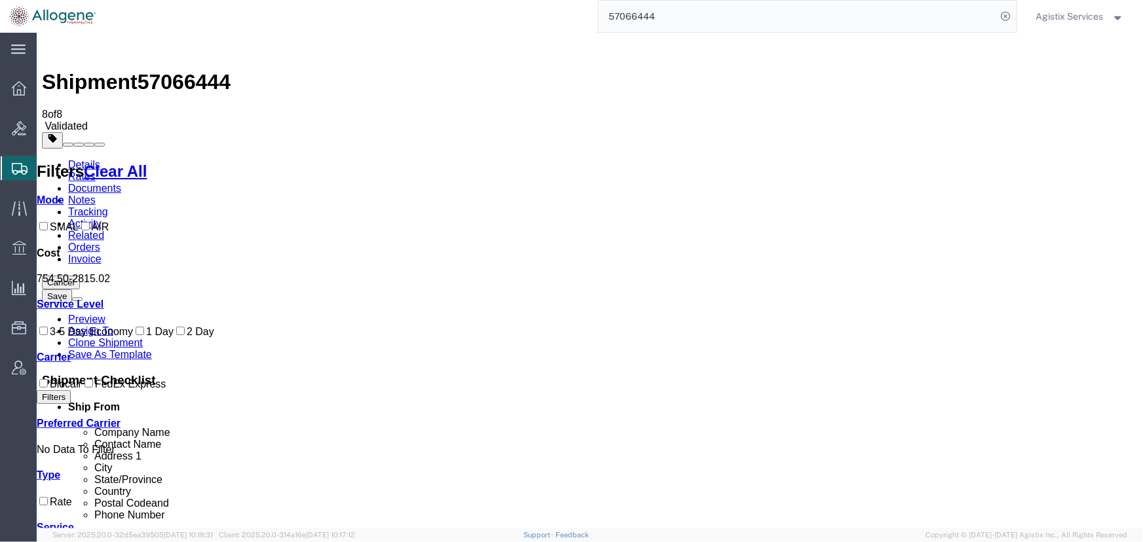
click at [83, 158] on link "Details" at bounding box center [83, 163] width 32 height 11
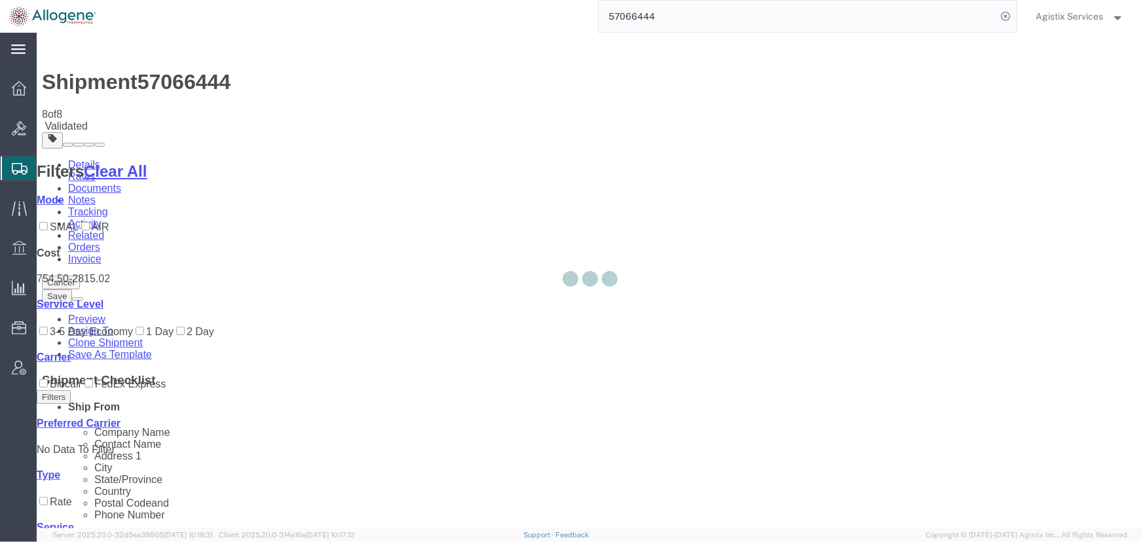
select select "52632"
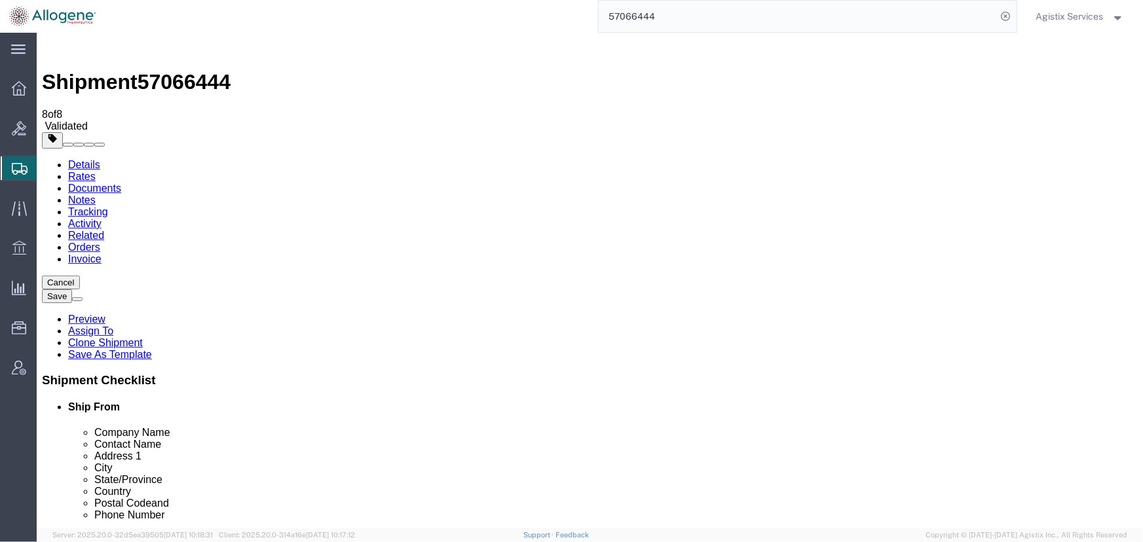
click at [1054, 20] on span "Agistix Services" at bounding box center [1069, 16] width 67 height 14
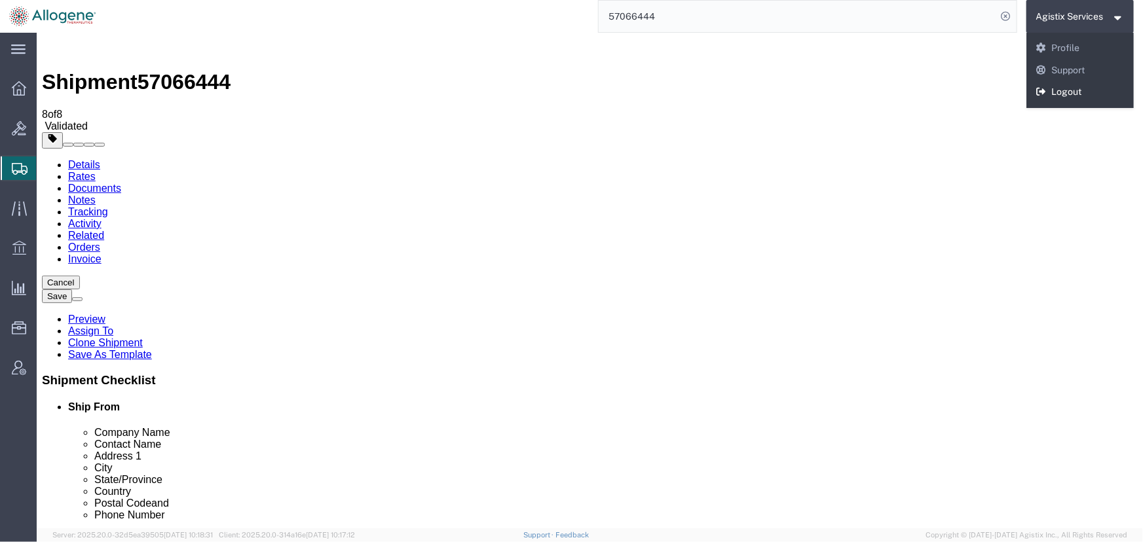
click at [1058, 94] on link "Logout" at bounding box center [1080, 92] width 108 height 22
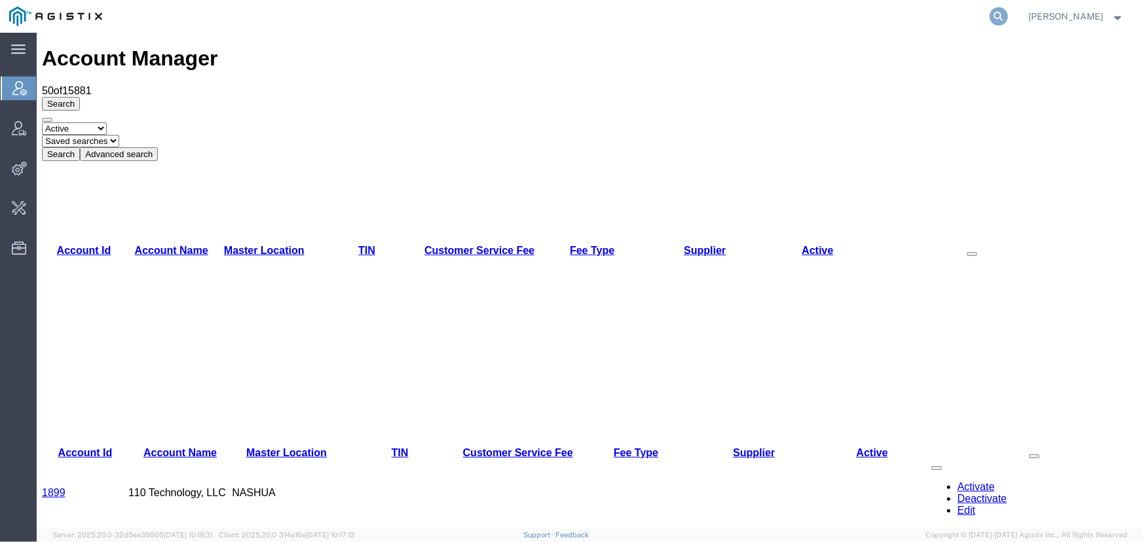
click at [996, 16] on icon at bounding box center [999, 16] width 18 height 18
type input "allogene"
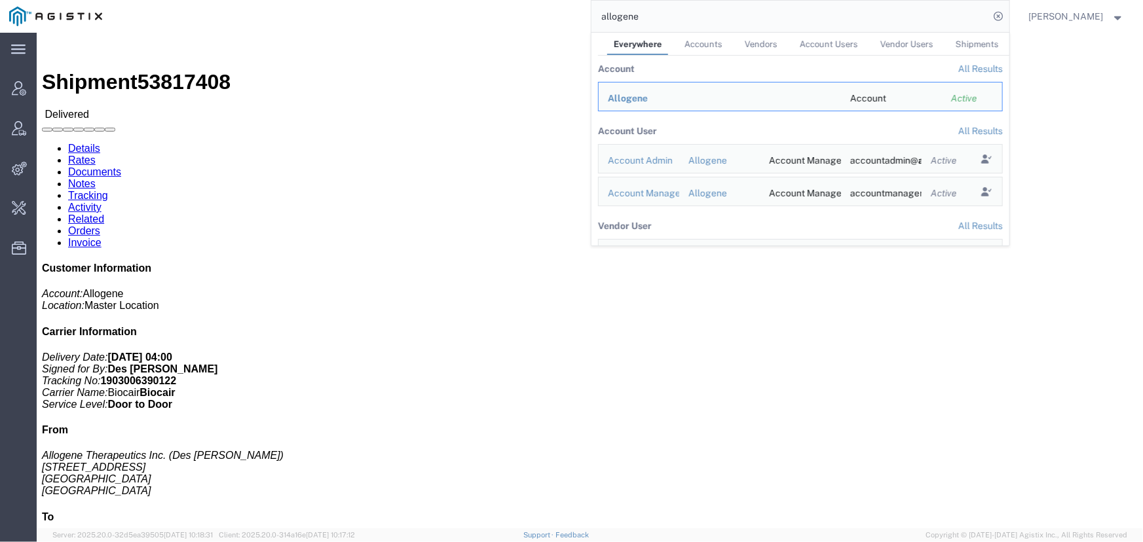
click at [671, 21] on input "allogene" at bounding box center [790, 16] width 398 height 31
click at [634, 100] on span "Allogene" at bounding box center [628, 98] width 40 height 10
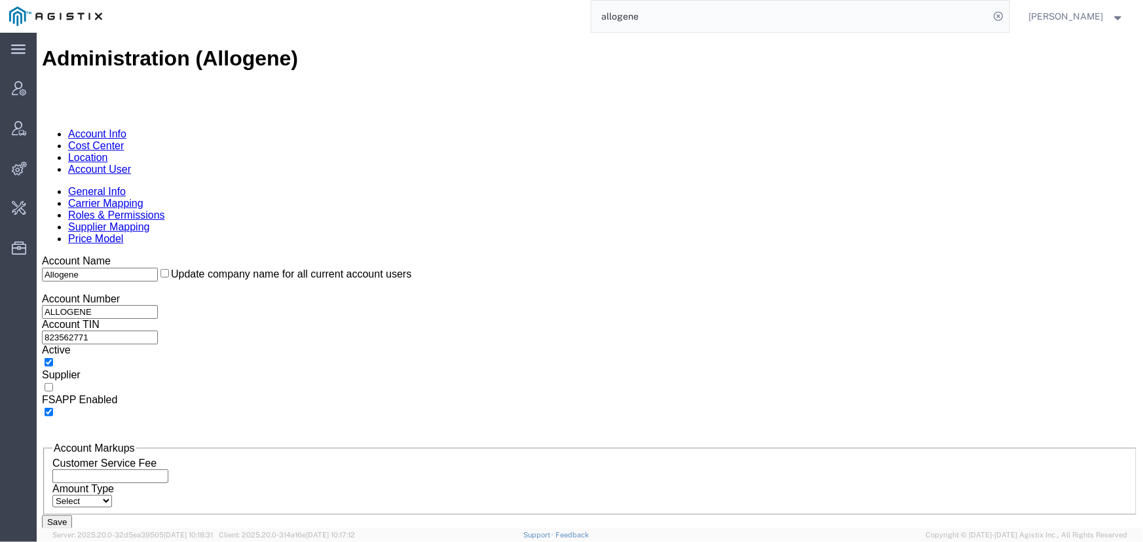
click at [107, 151] on link "Location" at bounding box center [87, 156] width 40 height 11
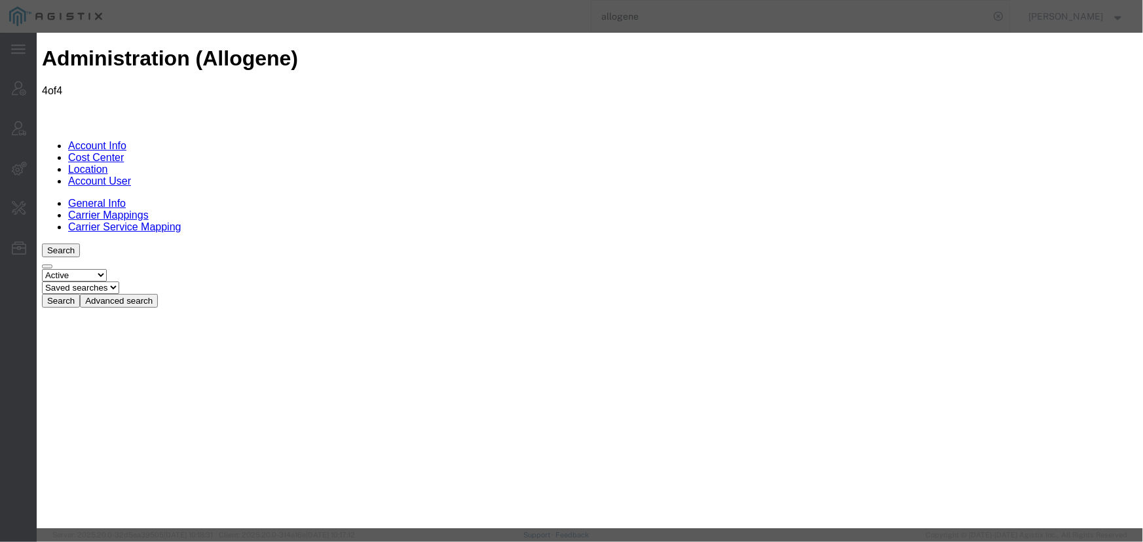
select select "COSTCENTER"
select select "65131"
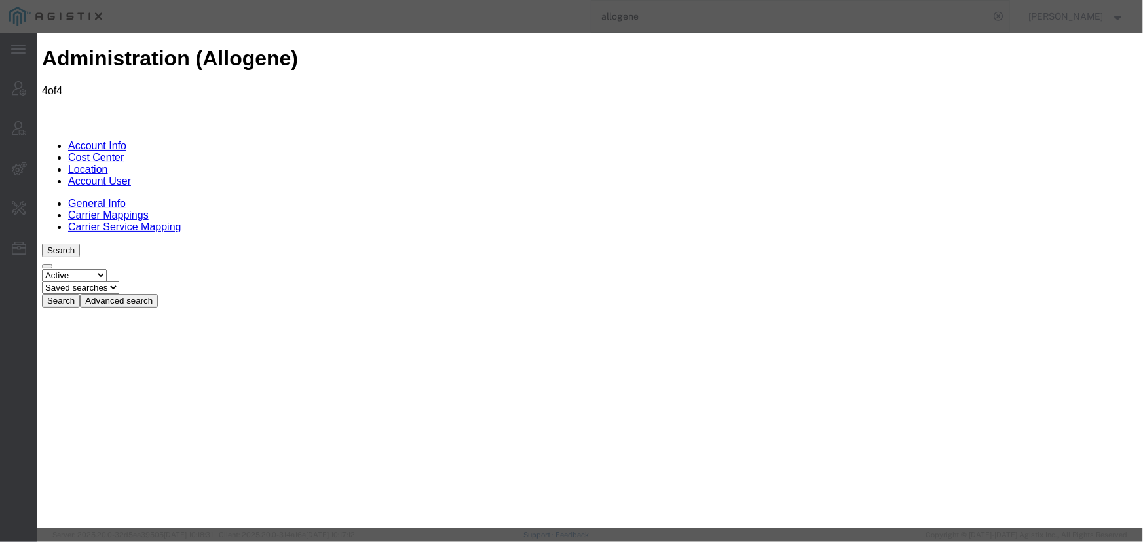
checkbox input "true"
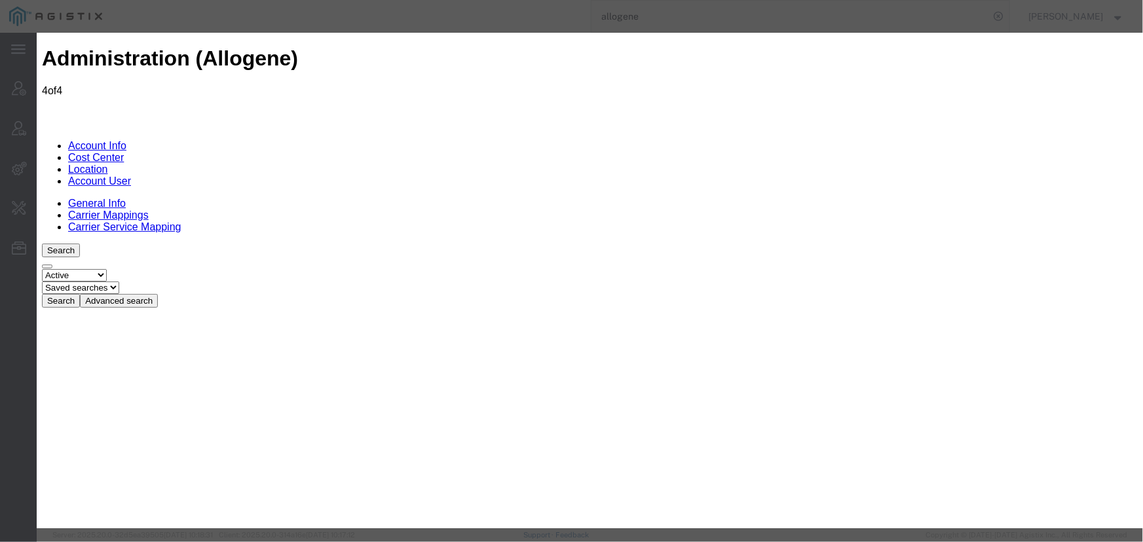
checkbox input "true"
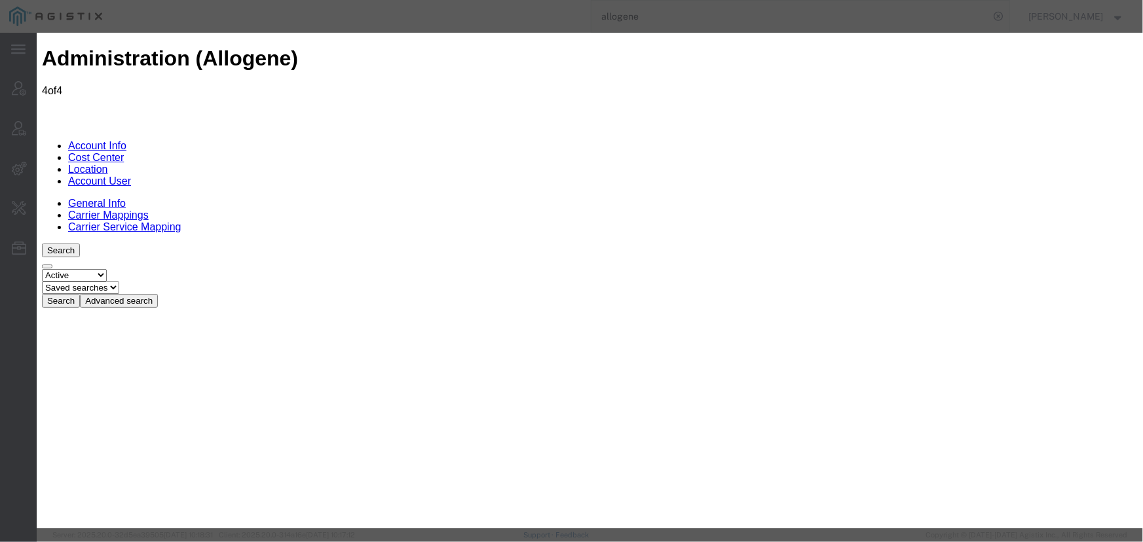
select select "COSTCENTER"
select select "65131"
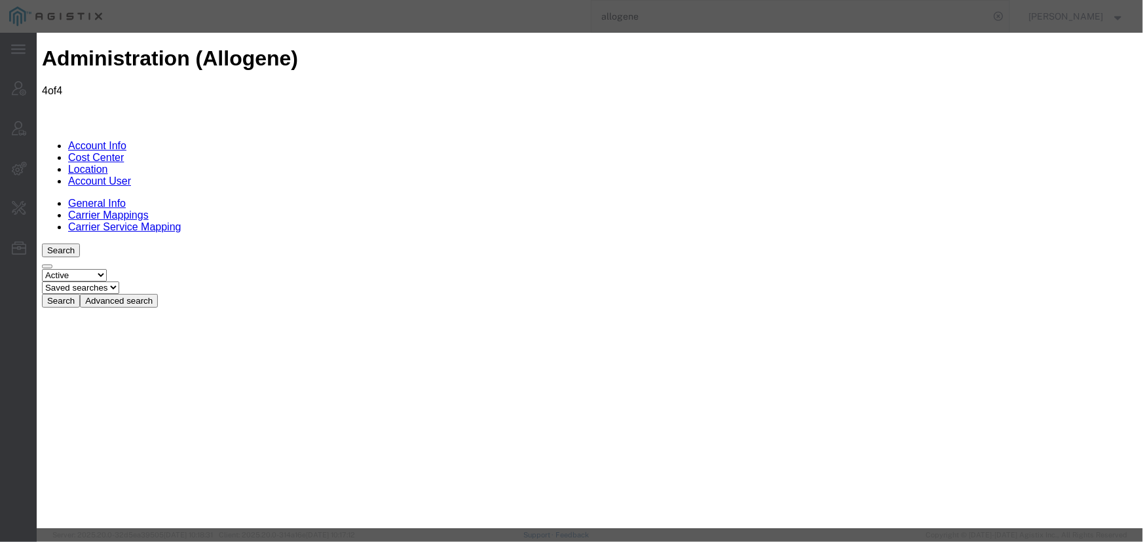
checkbox input "true"
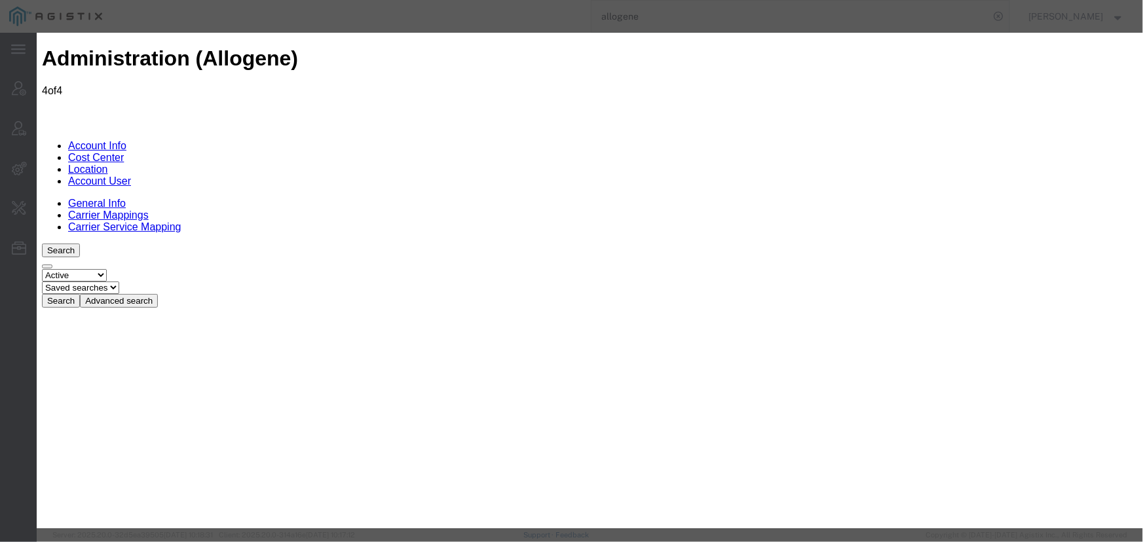
checkbox input "true"
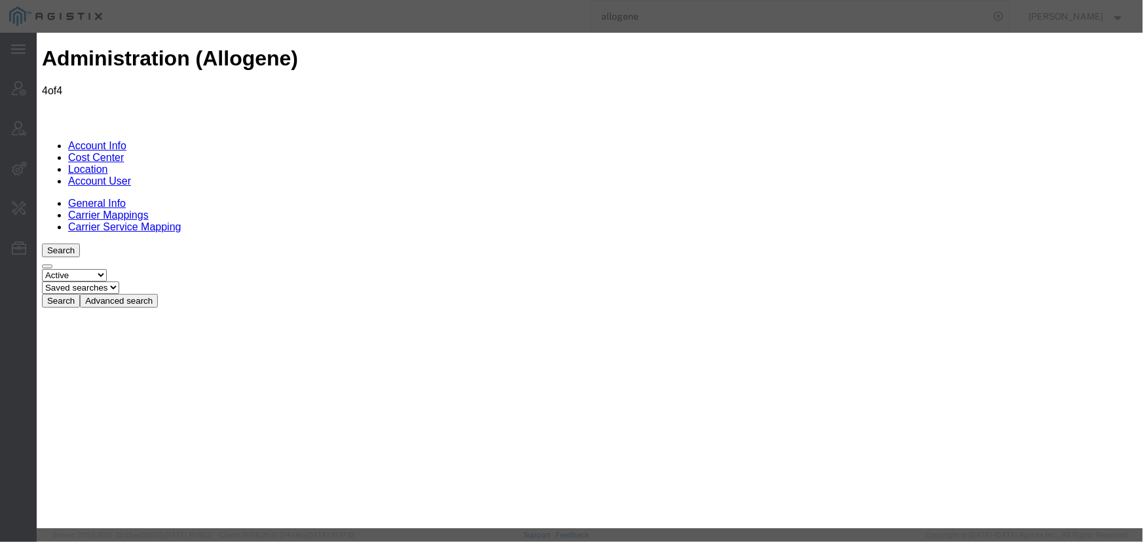
select select "COSTCENTER"
select select "65131"
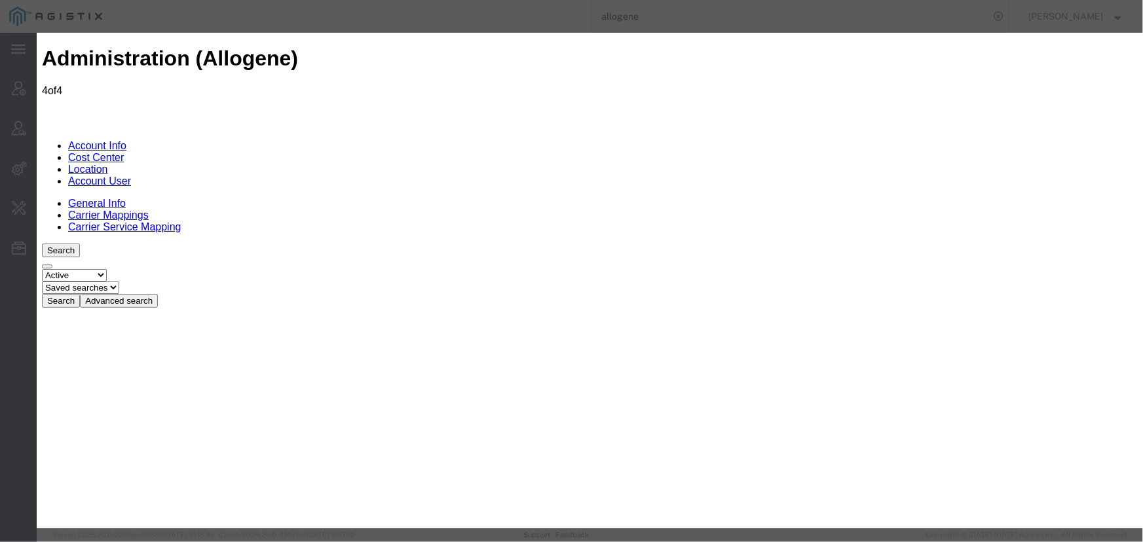
checkbox input "true"
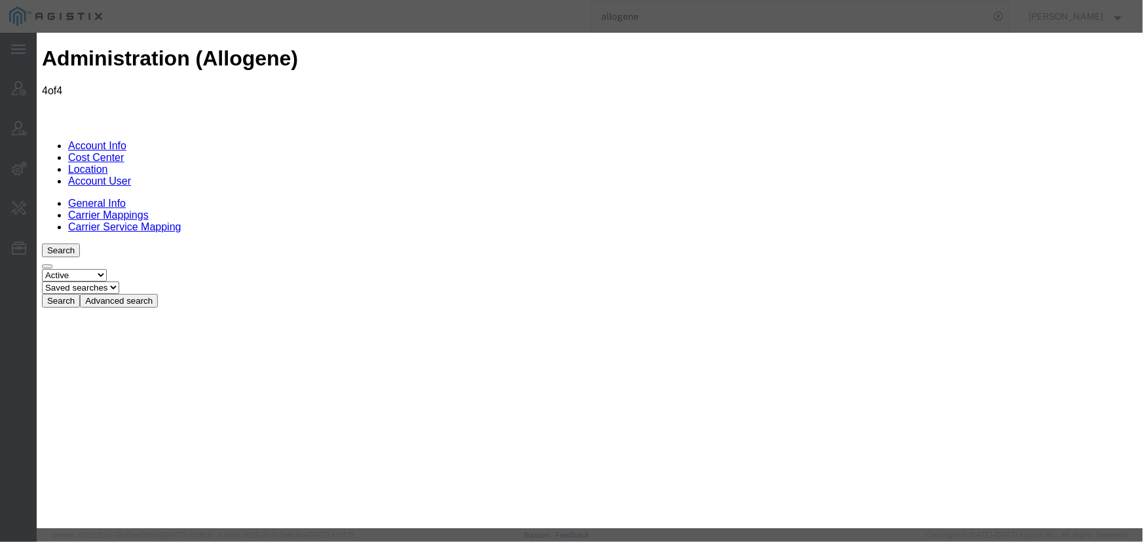
checkbox input "true"
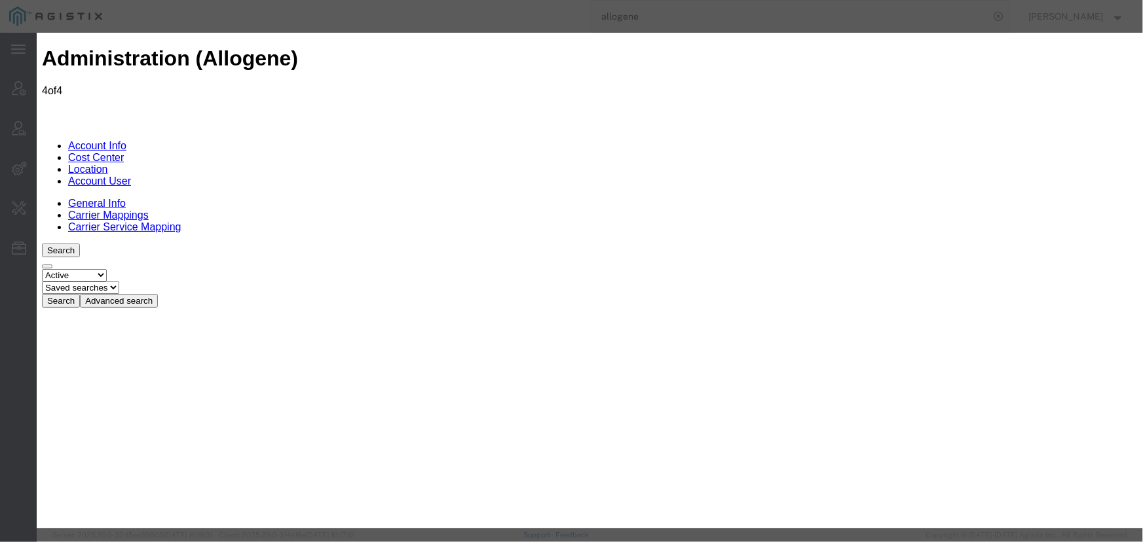
select select "COSTCENTER"
select select "65131"
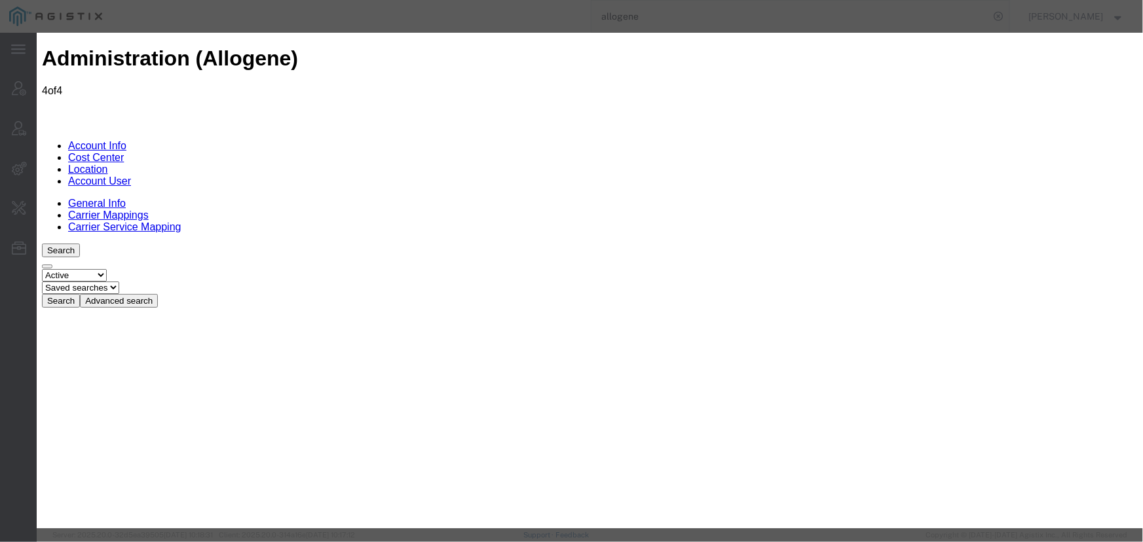
checkbox input "true"
drag, startPoint x: 738, startPoint y: 270, endPoint x: 743, endPoint y: 289, distance: 19.7
checkbox input "true"
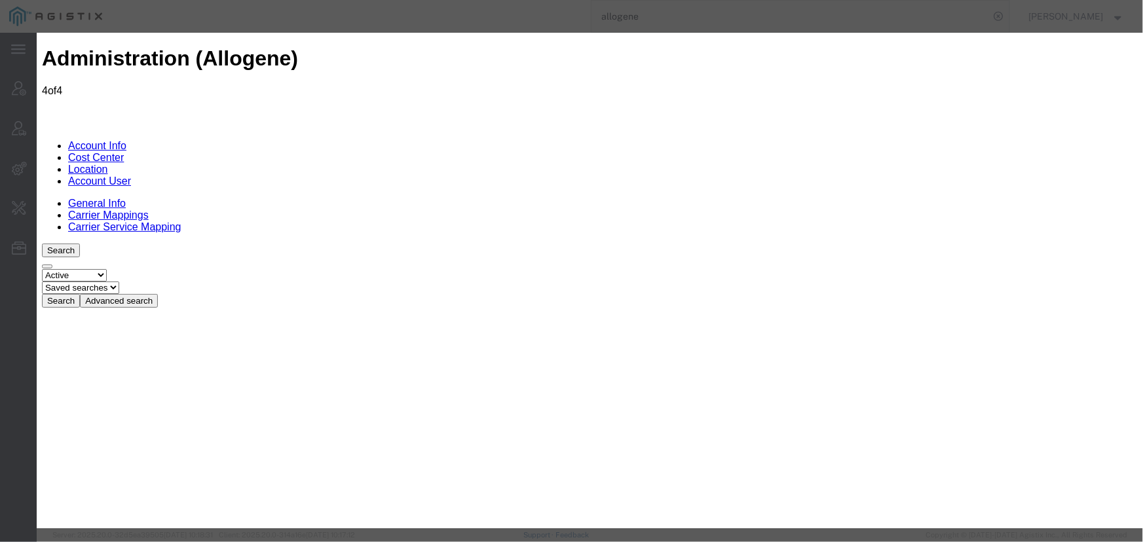
checkbox input "true"
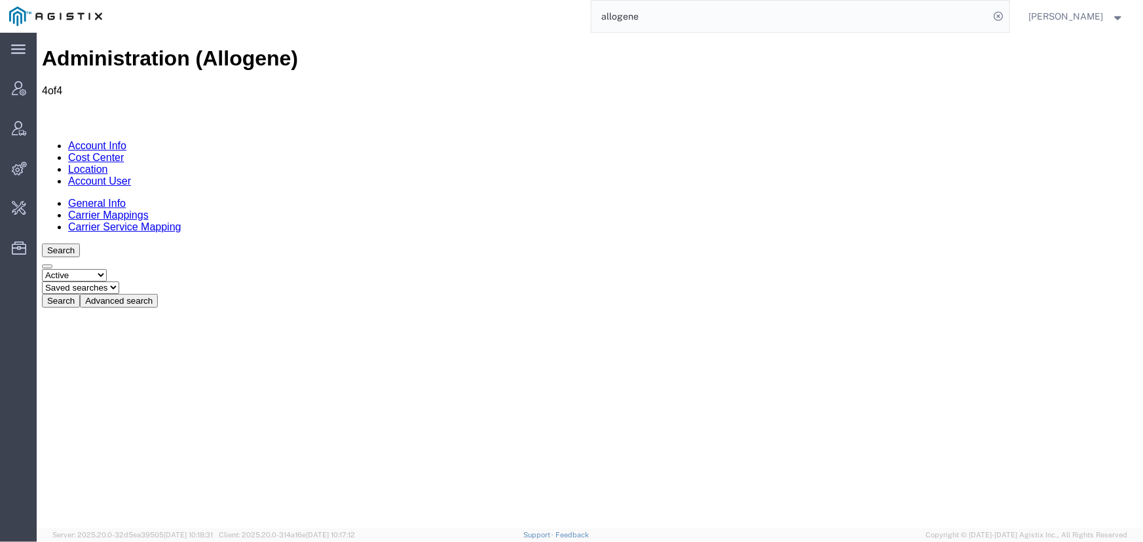
click at [130, 175] on link "Account User" at bounding box center [98, 180] width 63 height 11
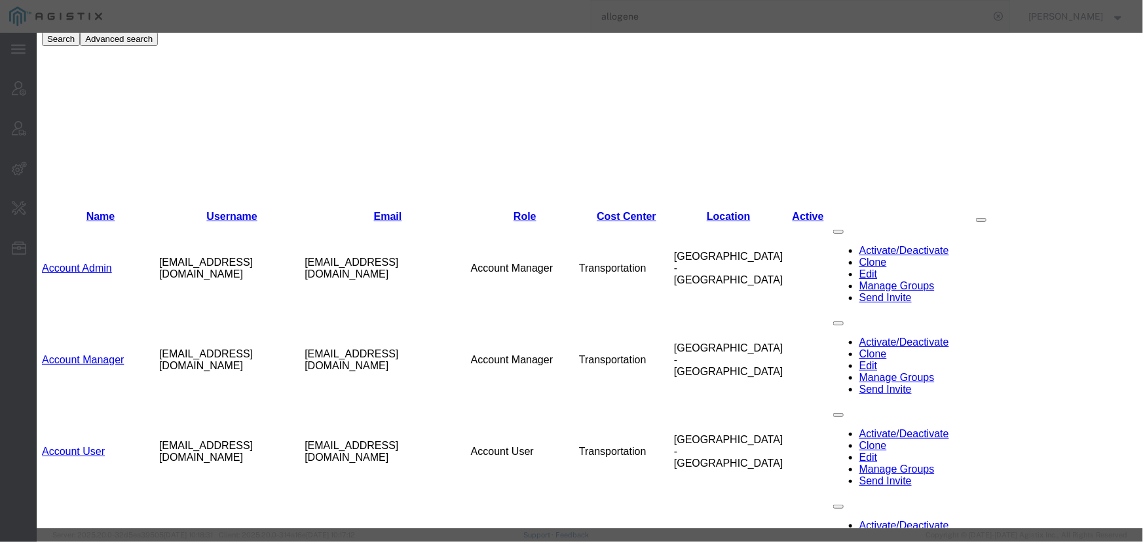
select select "COSTCENTER"
select select "65131"
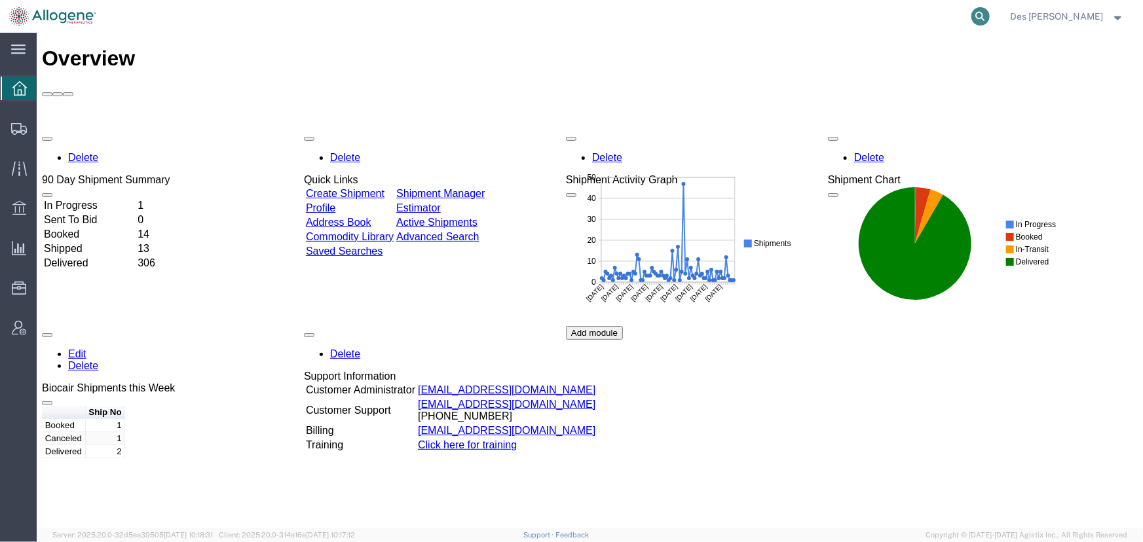
click at [990, 18] on icon at bounding box center [980, 16] width 18 height 18
type input "57066444"
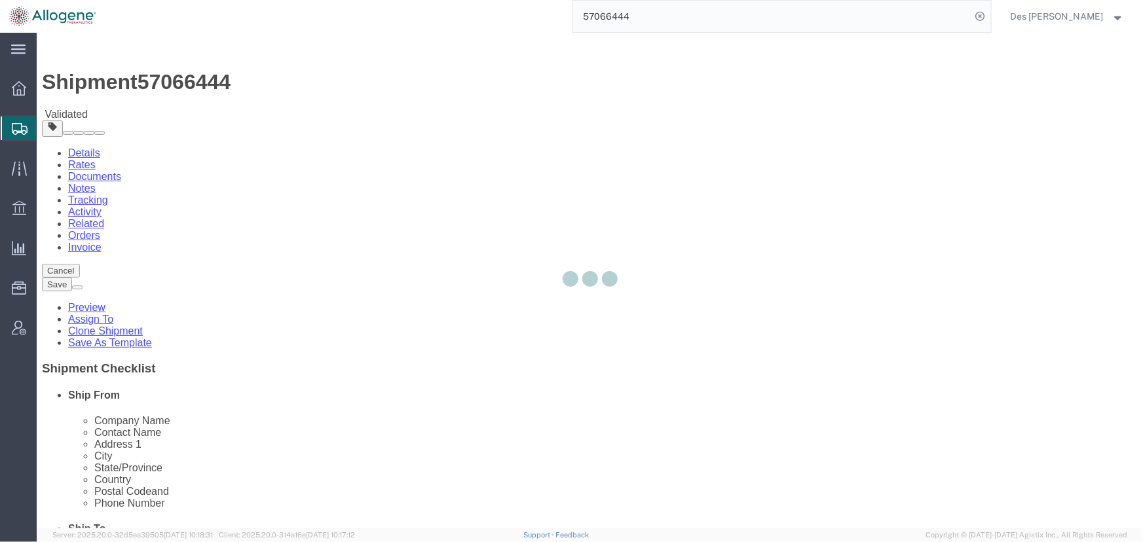
select select "52632"
select select
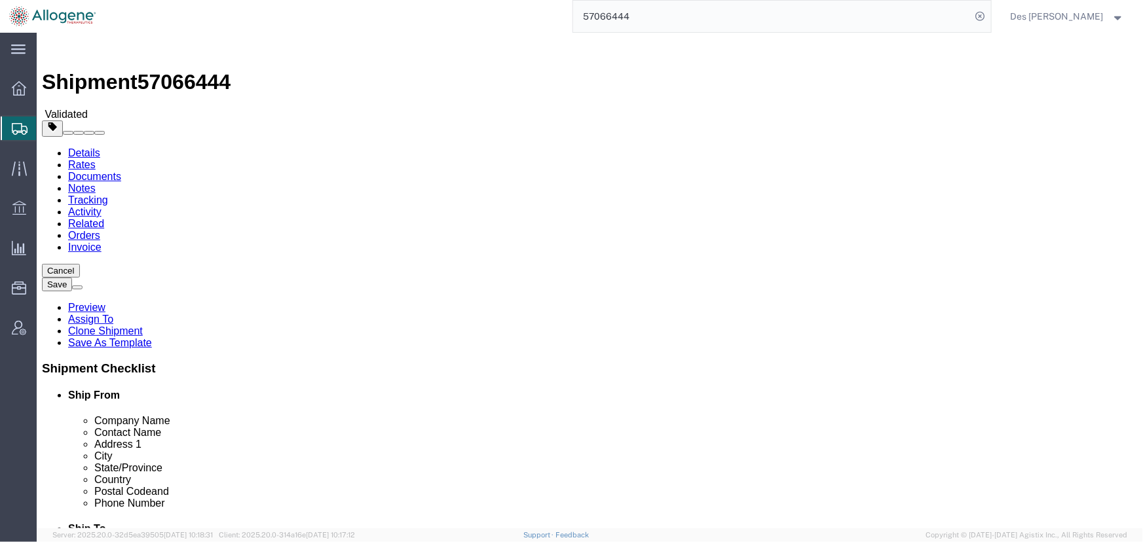
click button "Rate Shipment"
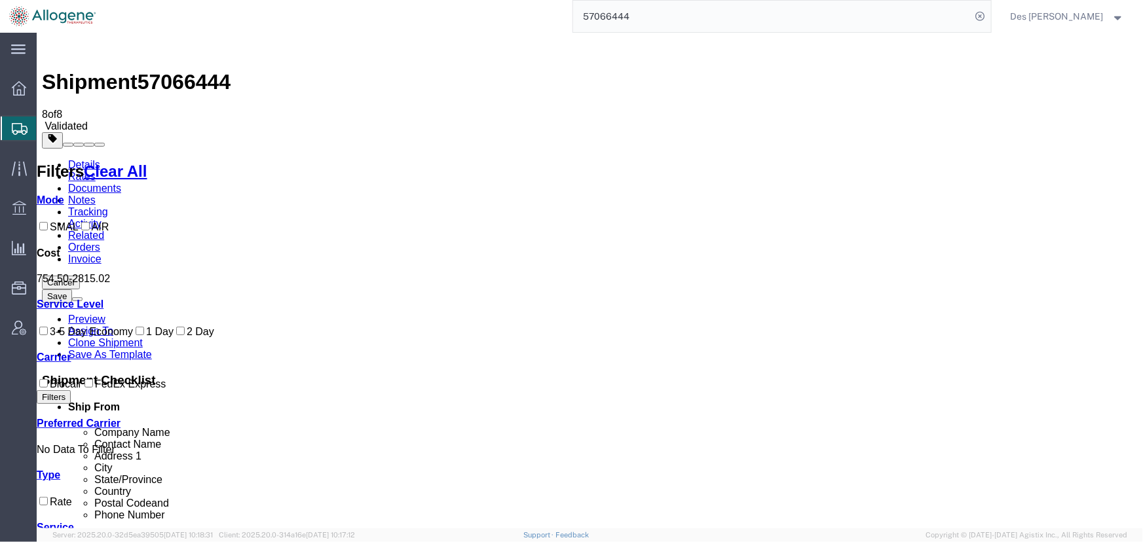
click at [73, 158] on link "Details" at bounding box center [83, 163] width 32 height 11
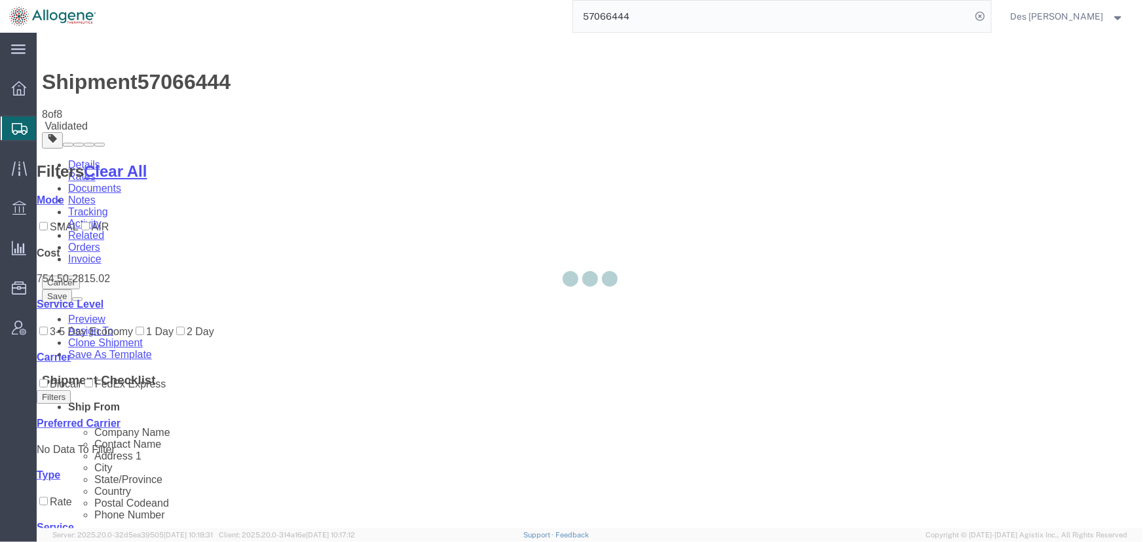
select select "52632"
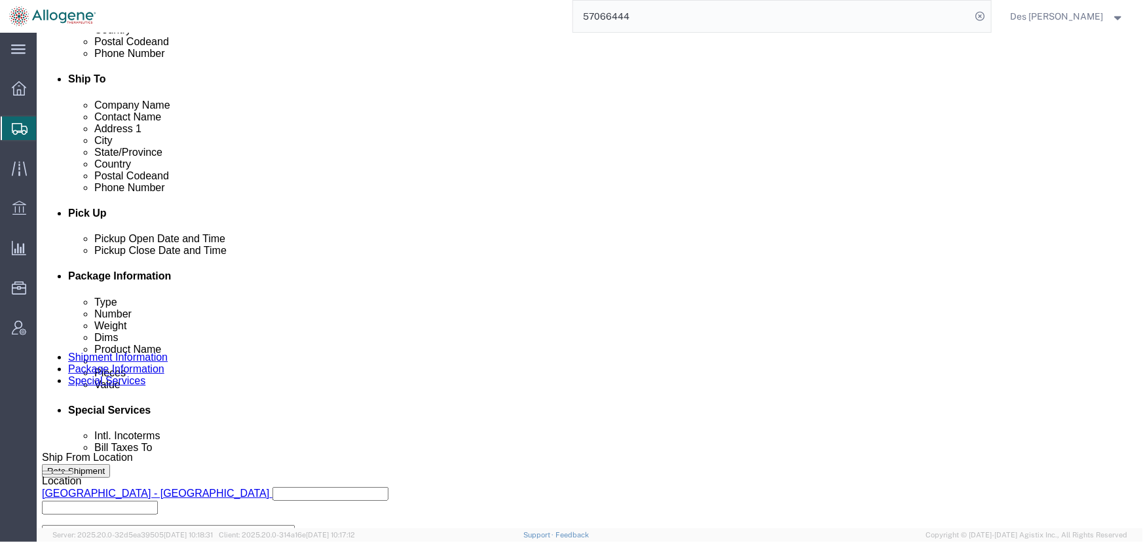
scroll to position [628, 0]
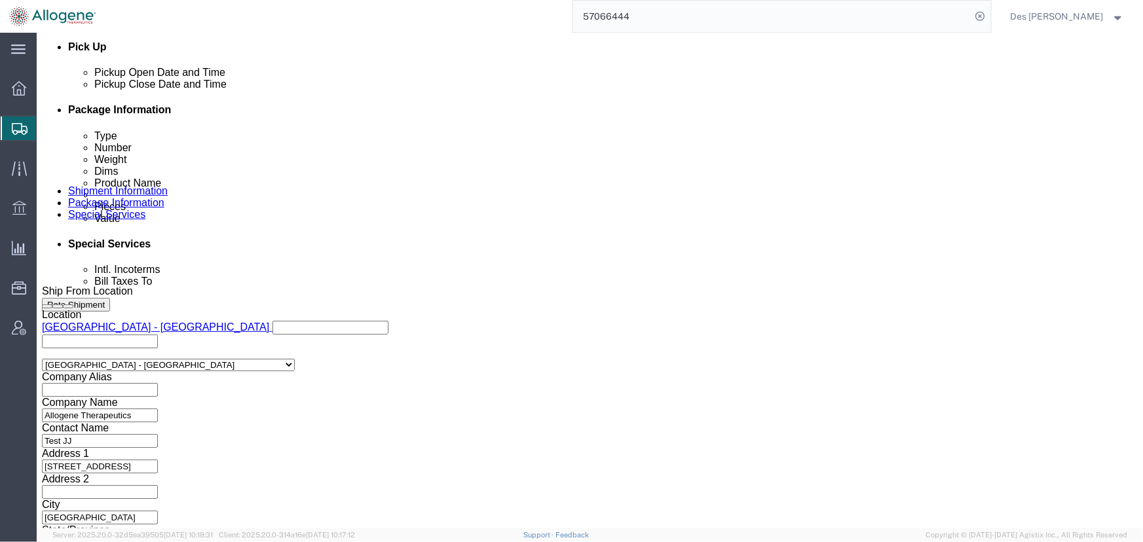
click select "Select Air Less than Truckload Multi-Leg Ocean Freight Rail Small Parcel Truckl…"
select select "SMAL"
click select "Select Air Less than Truckload Multi-Leg Ocean Freight Rail Small Parcel Truckl…"
click button "Rate Shipment"
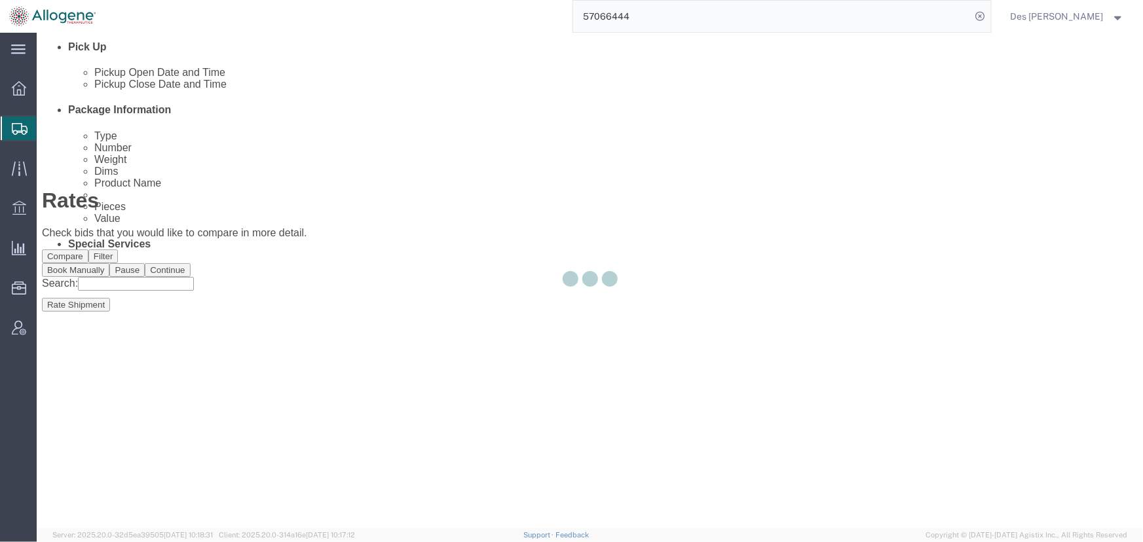
scroll to position [0, 0]
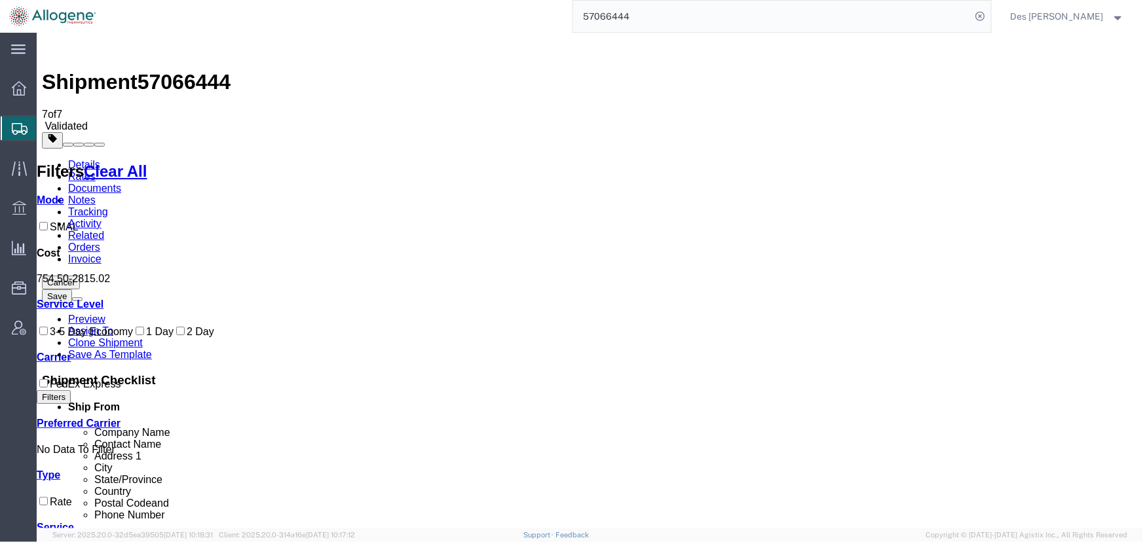
click at [69, 158] on link "Details" at bounding box center [83, 163] width 32 height 11
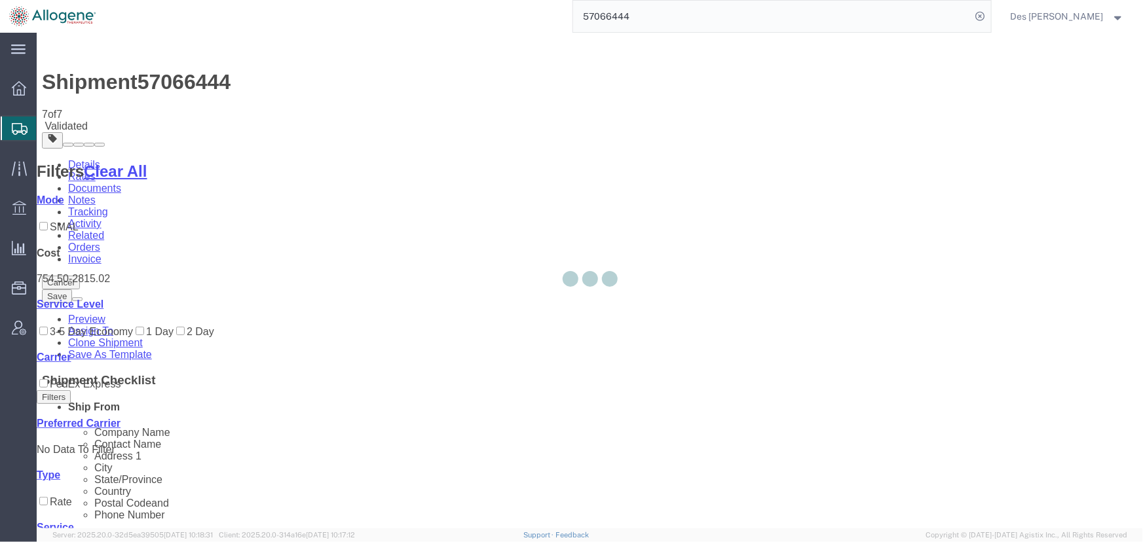
select select "52632"
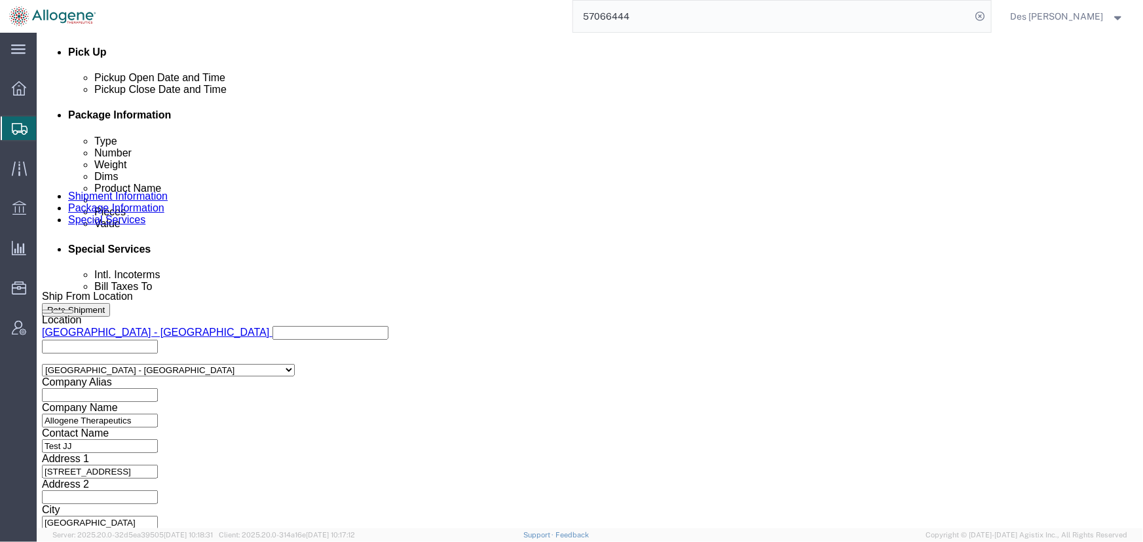
scroll to position [628, 0]
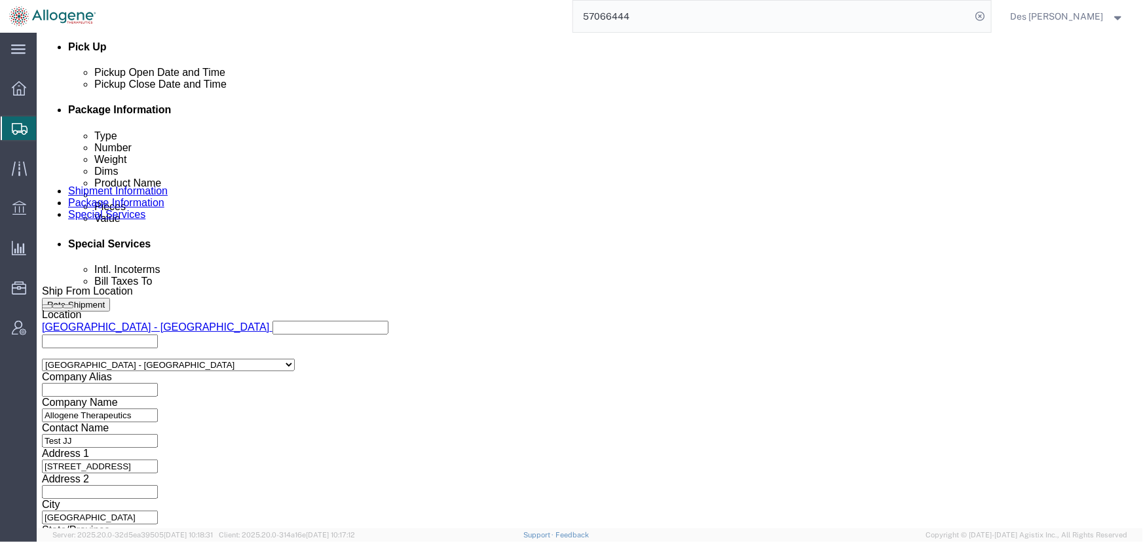
click select "Select Air Less than Truckload Multi-Leg Ocean Freight Rail Small Parcel Truckl…"
select select
click select "Select Air Less than Truckload Multi-Leg Ocean Freight Rail Small Parcel Truckl…"
click button "Rate Shipment"
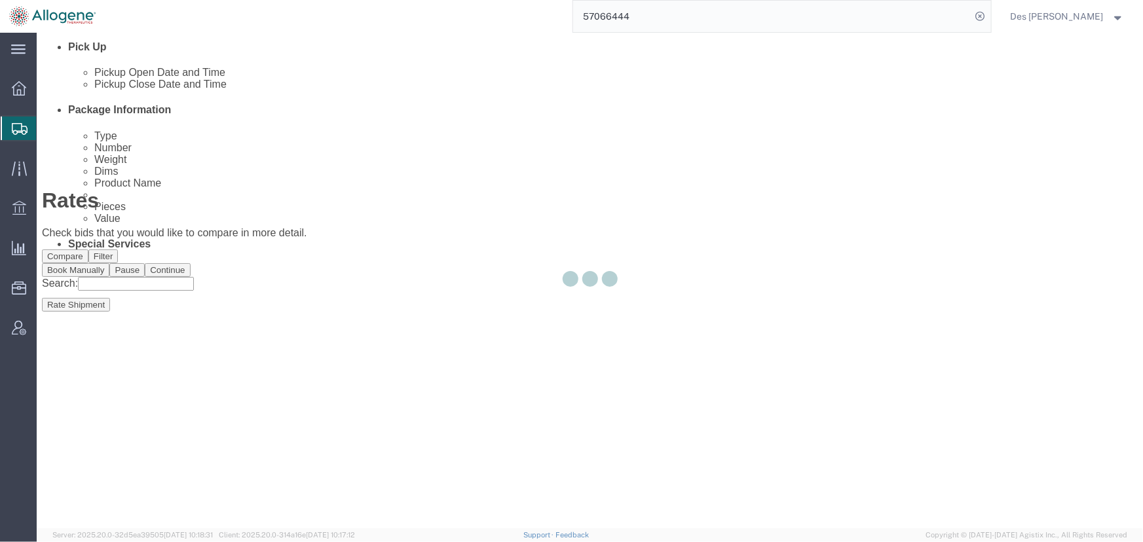
scroll to position [0, 0]
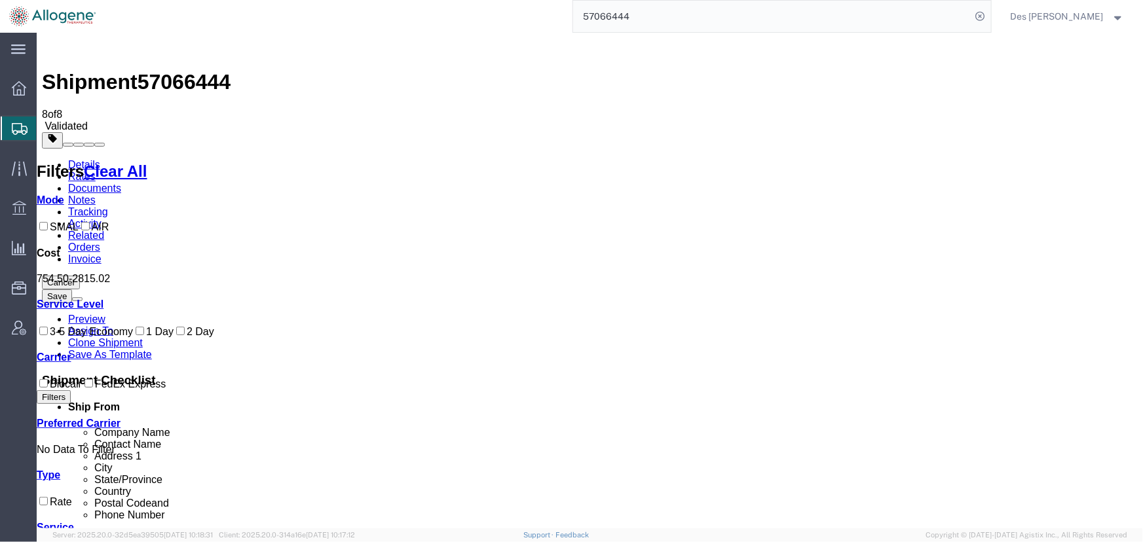
click at [1077, 14] on span "Des [PERSON_NAME]" at bounding box center [1057, 16] width 93 height 14
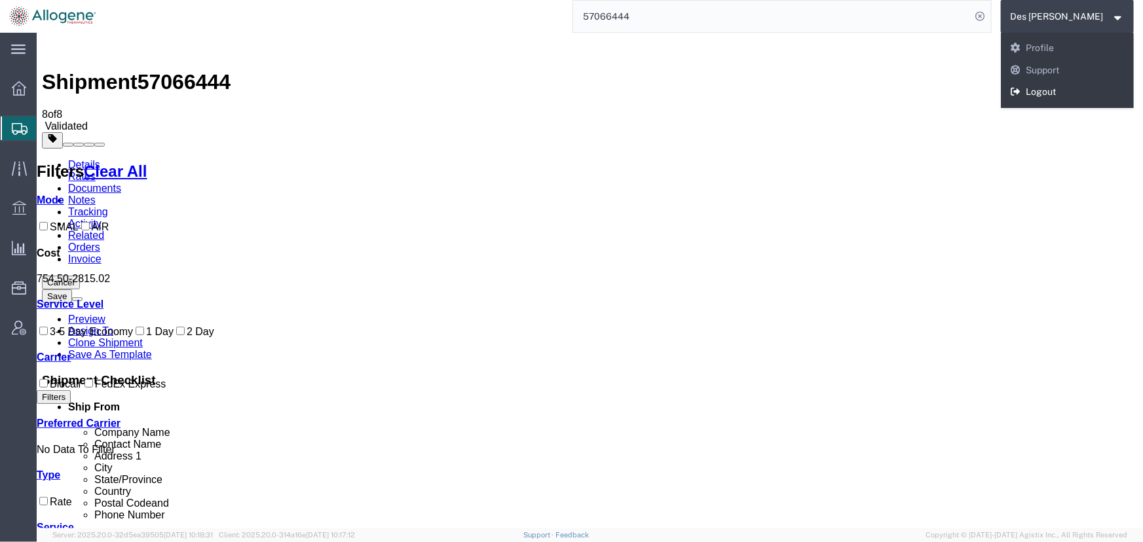
click at [1069, 90] on link "Logout" at bounding box center [1068, 92] width 134 height 22
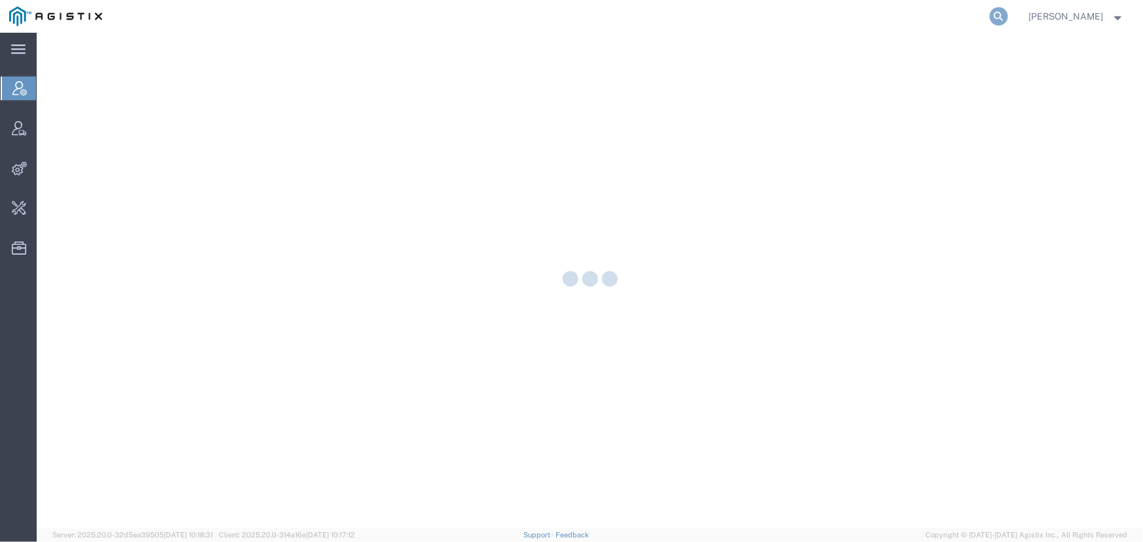
click at [1000, 16] on icon at bounding box center [999, 16] width 18 height 18
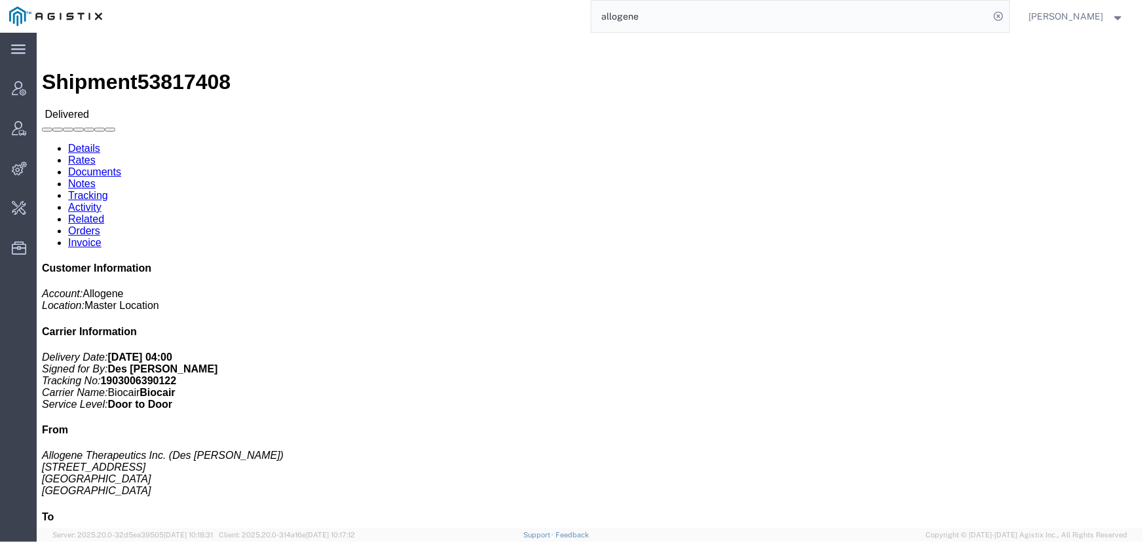
click at [667, 16] on input "allogene" at bounding box center [790, 16] width 398 height 31
click at [640, 18] on input "allogene" at bounding box center [790, 16] width 398 height 31
click at [616, 17] on input "allogene" at bounding box center [790, 16] width 398 height 31
click at [648, 13] on input "allogene" at bounding box center [790, 16] width 398 height 31
click at [599, 20] on input "allogene" at bounding box center [790, 16] width 398 height 31
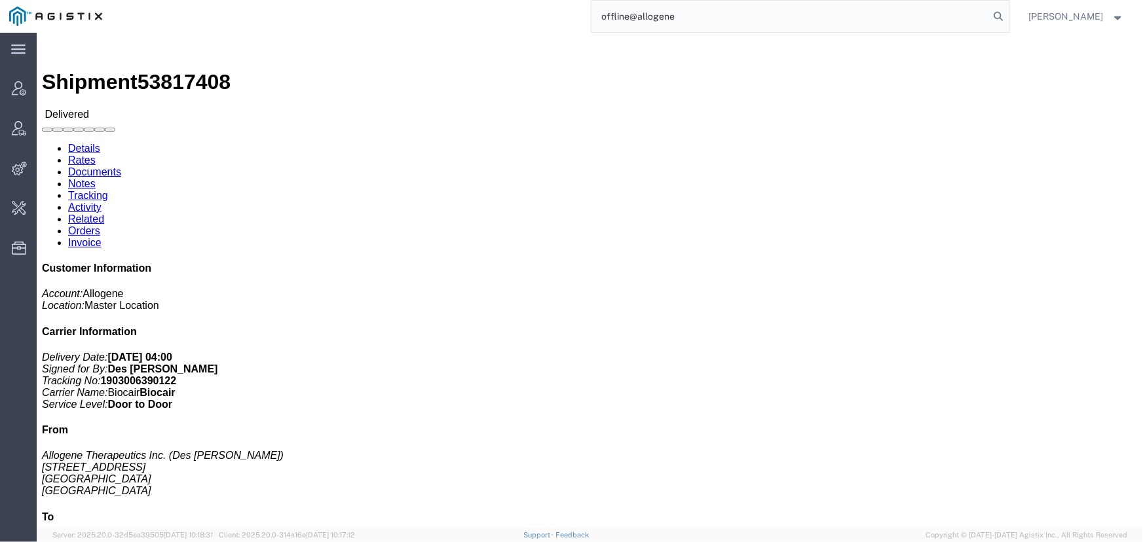
type input "offline@allogene"
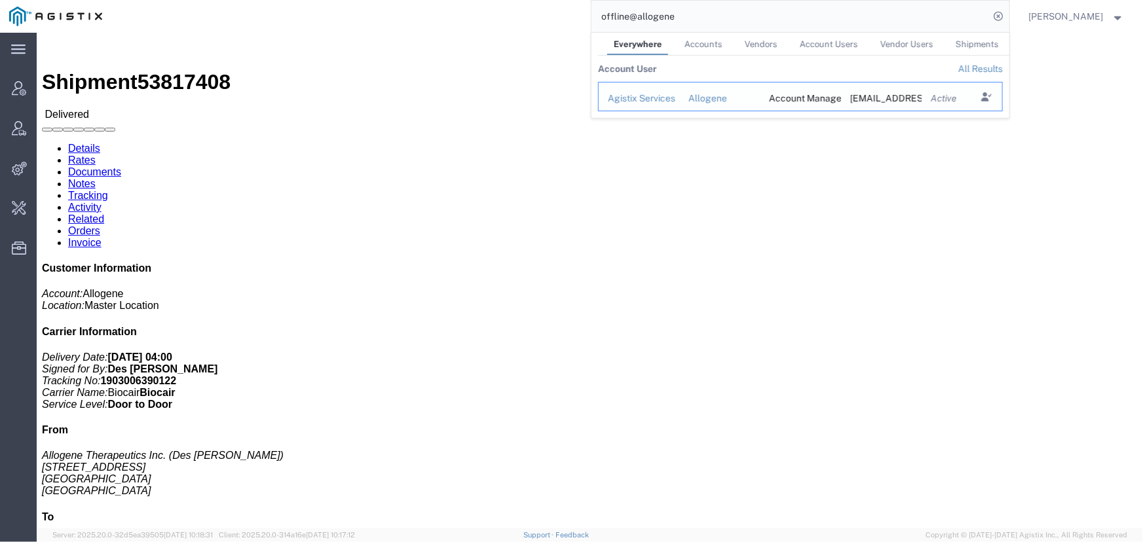
click at [698, 99] on div "Allogene" at bounding box center [719, 99] width 63 height 14
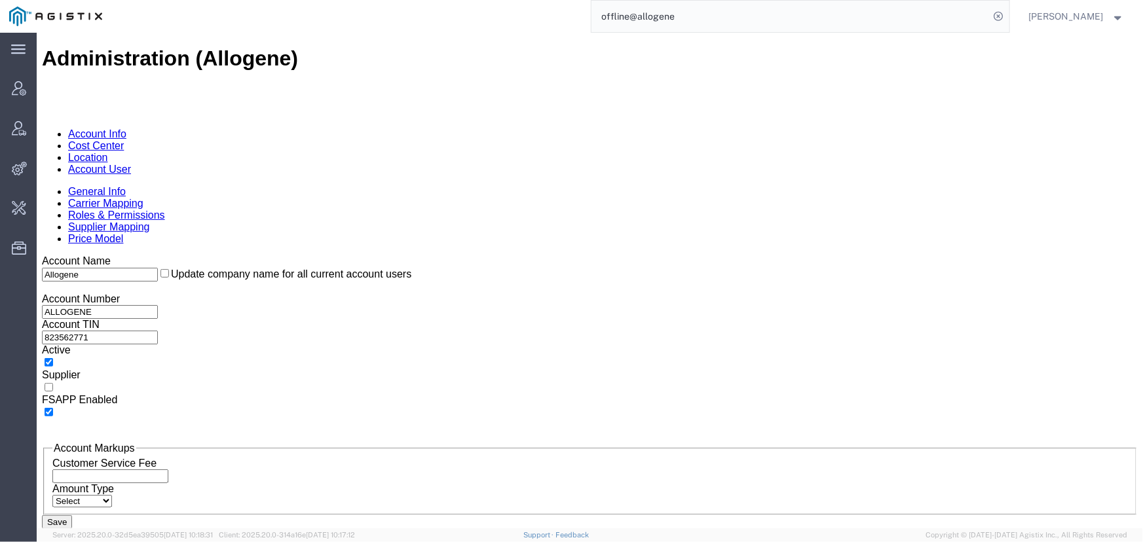
click at [143, 197] on link "Carrier Mapping" at bounding box center [104, 202] width 75 height 11
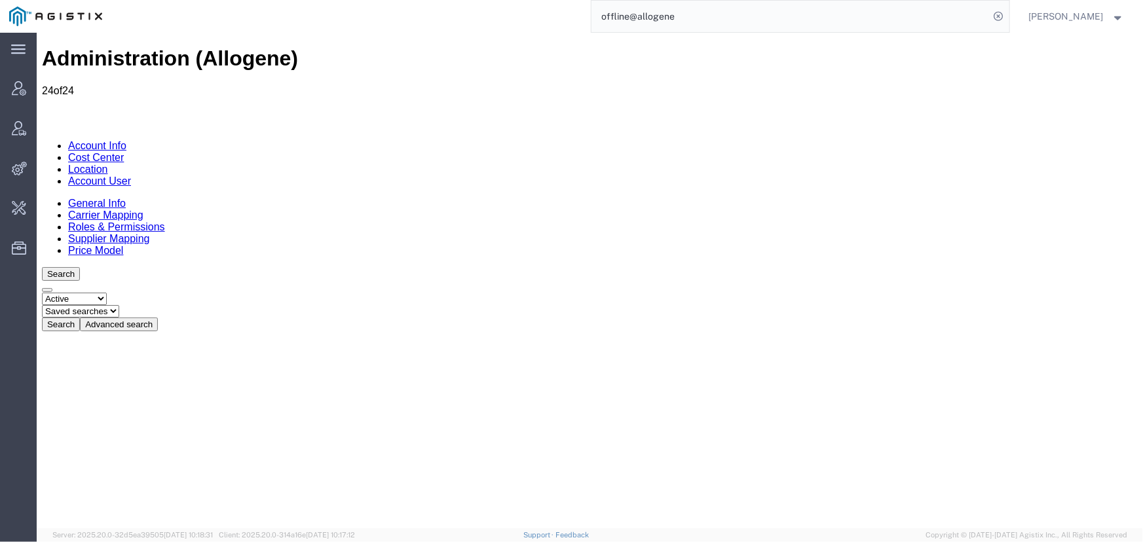
click at [107, 163] on link "Location" at bounding box center [87, 168] width 40 height 11
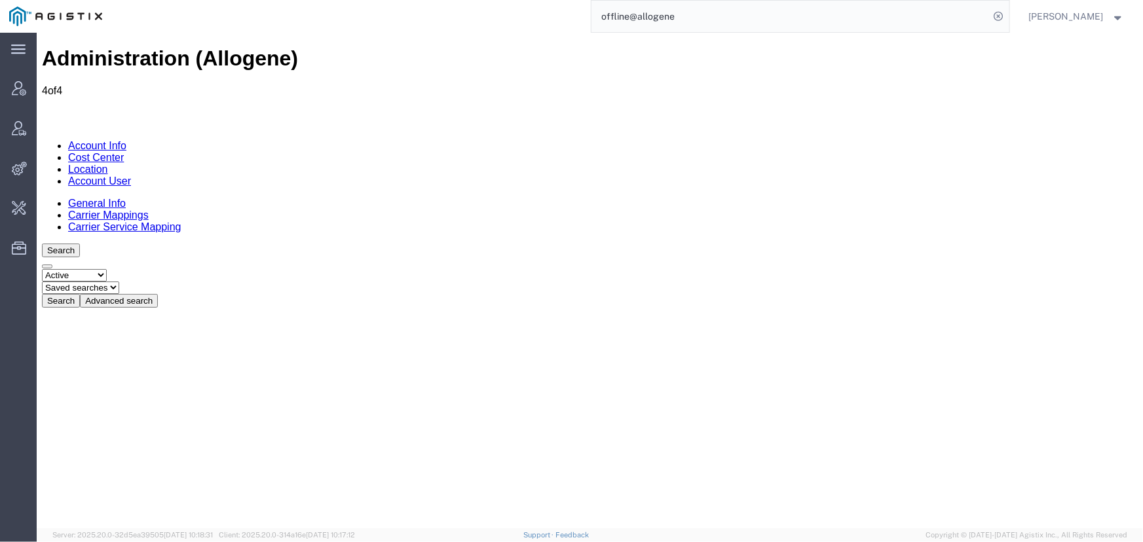
click at [148, 209] on link "Carrier Mappings" at bounding box center [107, 214] width 81 height 11
click at [181, 221] on link "Carrier Service Mapping" at bounding box center [123, 226] width 113 height 11
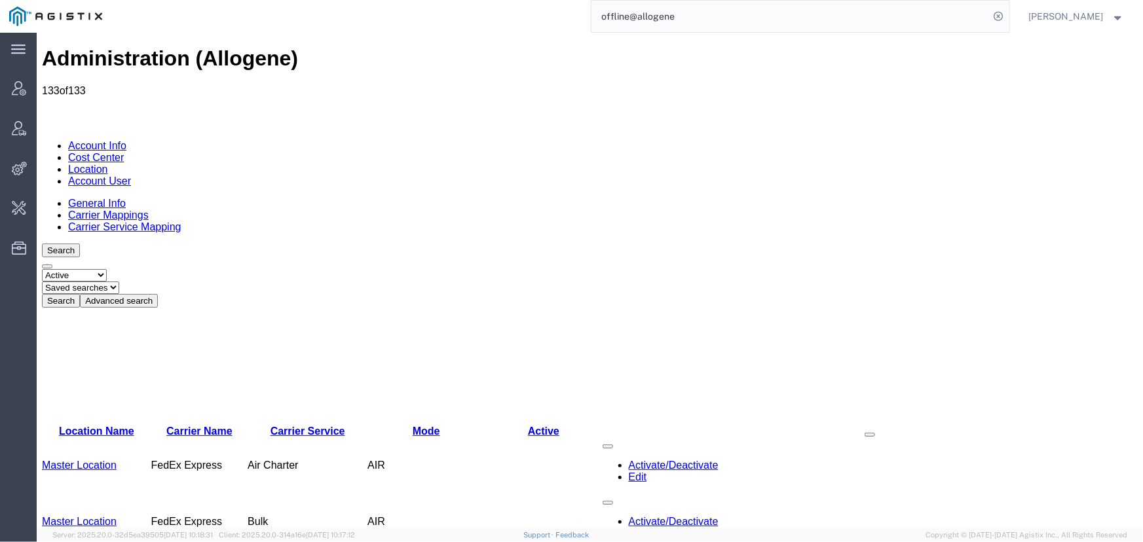
click at [130, 175] on link "Account User" at bounding box center [98, 180] width 63 height 11
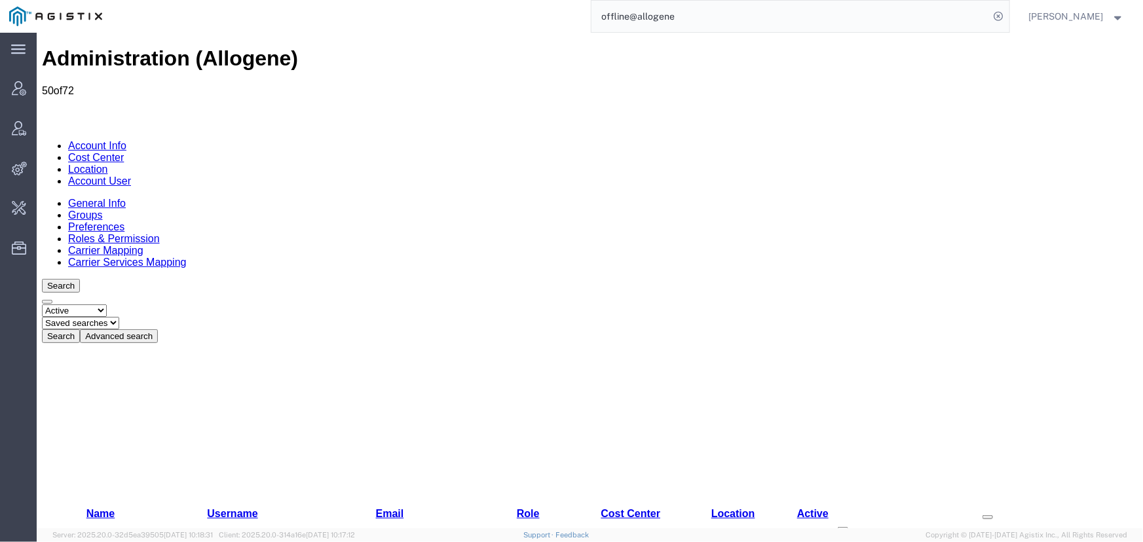
click at [143, 244] on link "Carrier Mapping" at bounding box center [104, 249] width 75 height 11
click at [186, 256] on link "Carrier Services Mapping" at bounding box center [126, 261] width 119 height 11
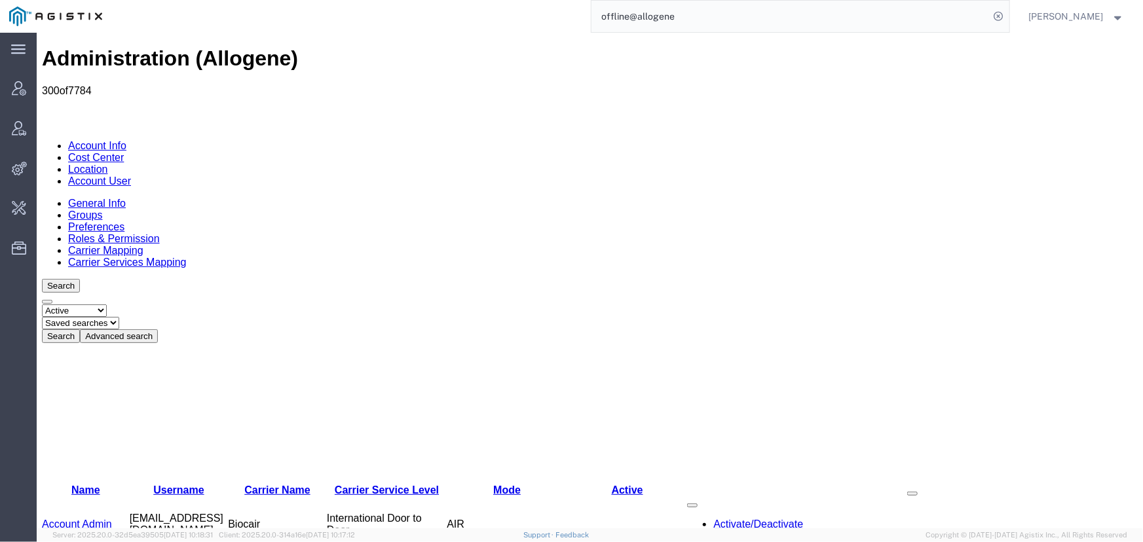
click at [130, 175] on link "Account User" at bounding box center [98, 180] width 63 height 11
click at [143, 244] on link "Carrier Mapping" at bounding box center [104, 249] width 75 height 11
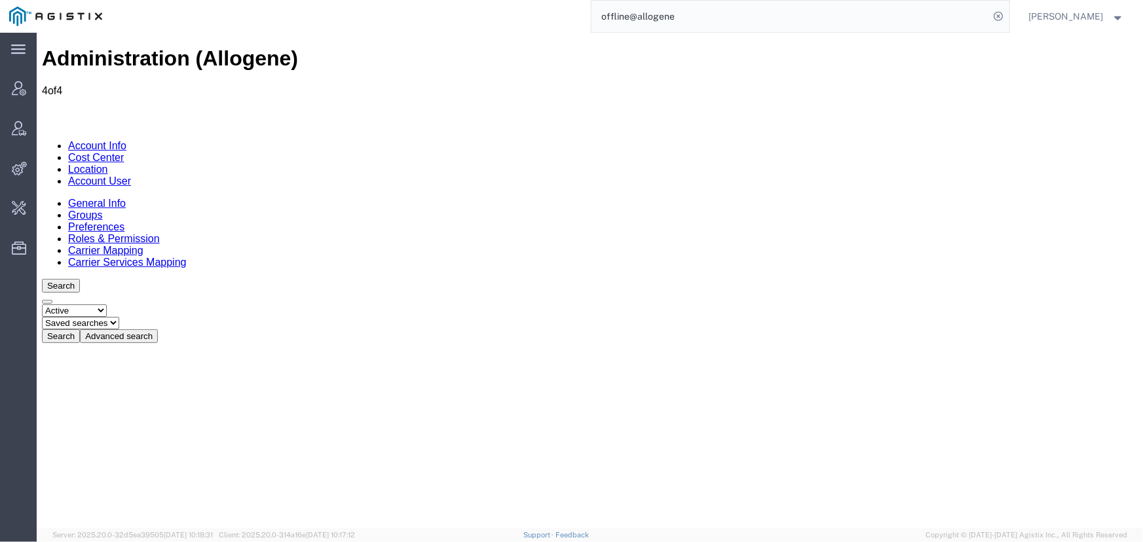
click at [159, 233] on link "Roles & Permission" at bounding box center [113, 238] width 92 height 11
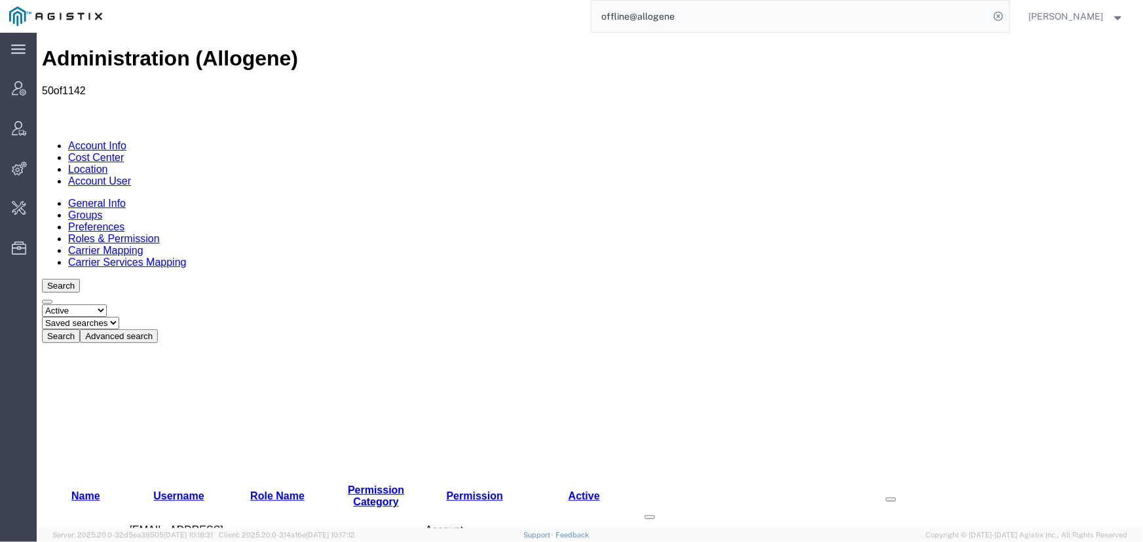
click at [124, 221] on link "Preferences" at bounding box center [95, 226] width 56 height 11
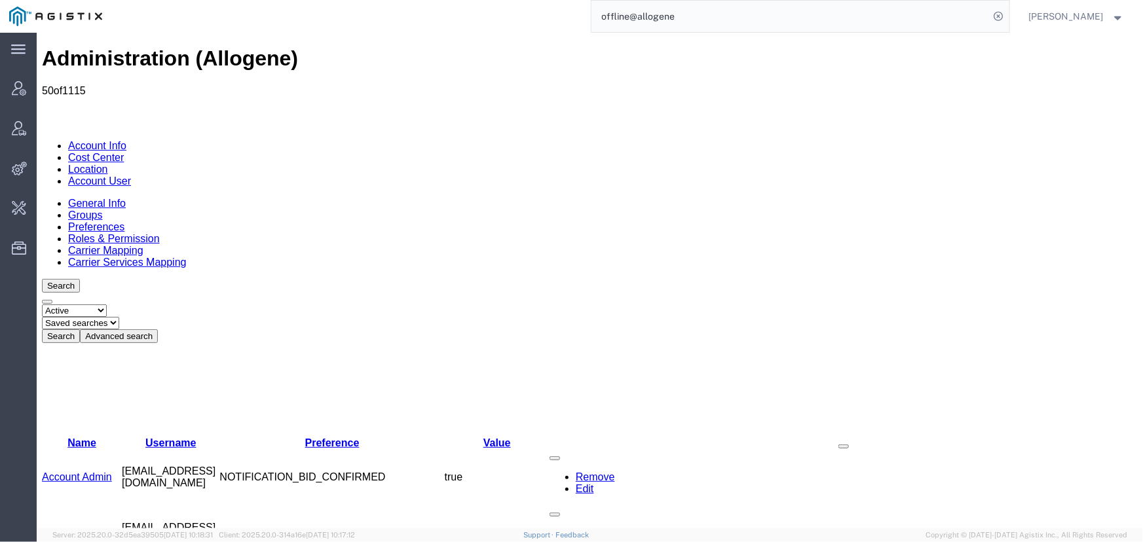
click at [102, 209] on link "Groups" at bounding box center [84, 214] width 34 height 11
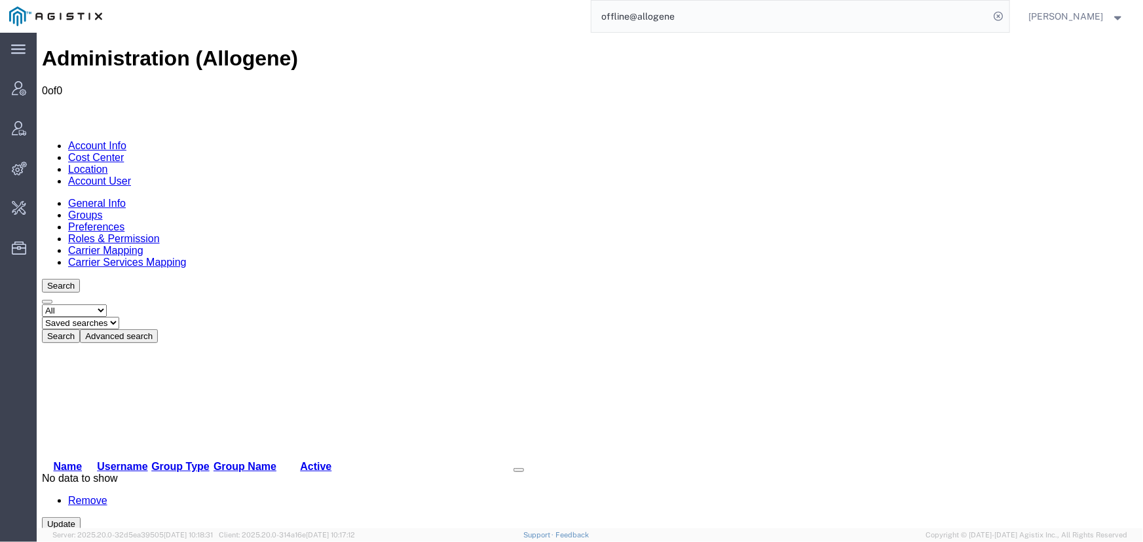
click at [81, 197] on link "General Info" at bounding box center [96, 202] width 58 height 11
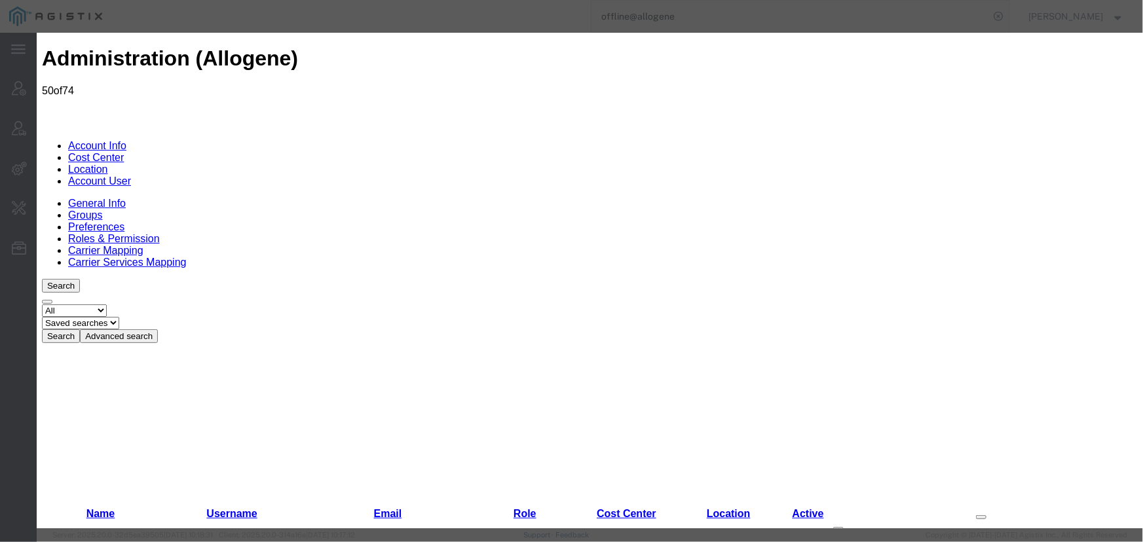
select select "COSTCENTER"
select select "65131"
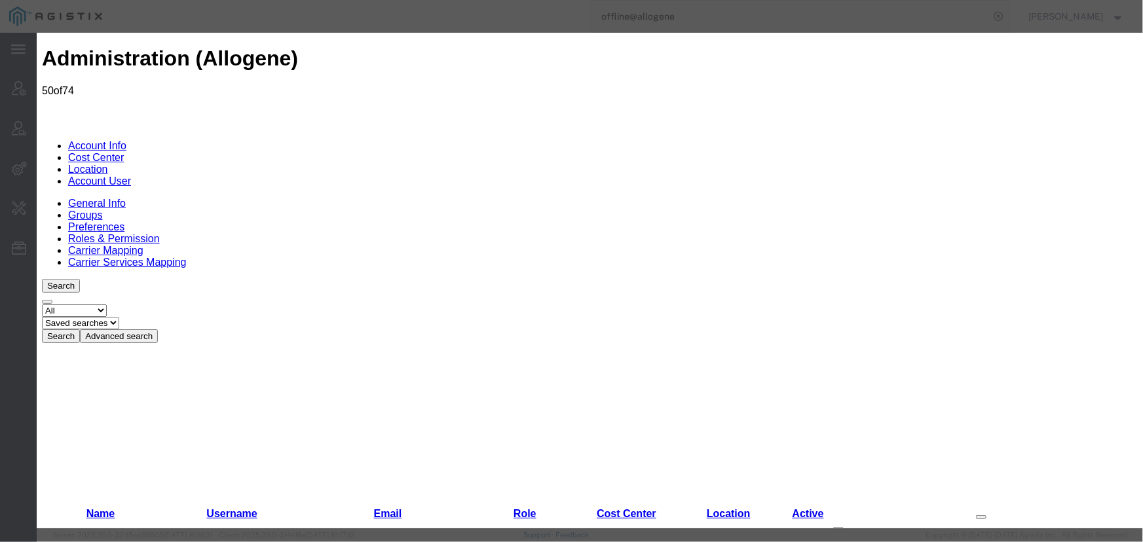
checkbox input "true"
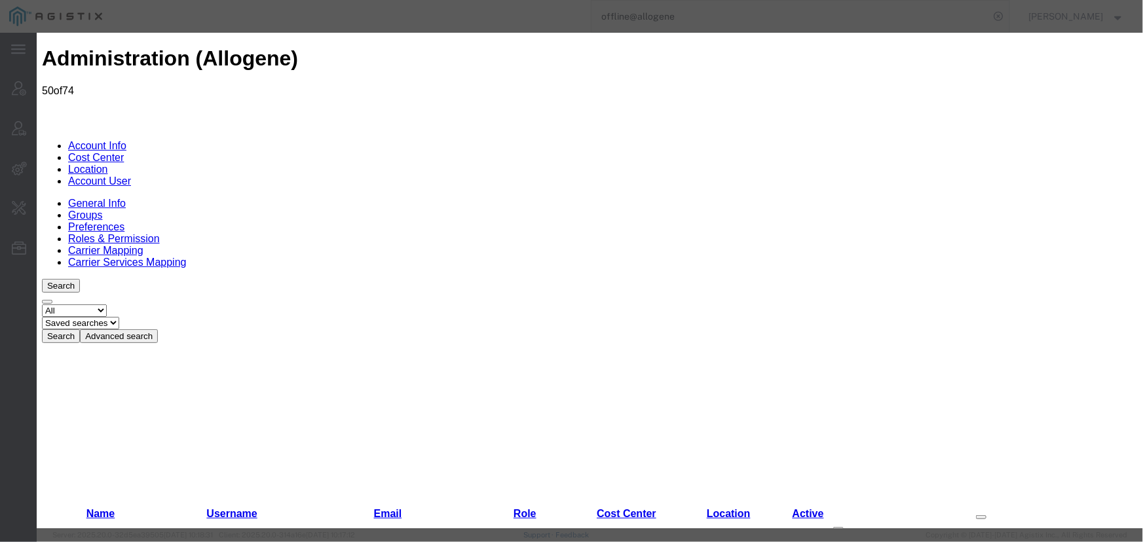
checkbox input "true"
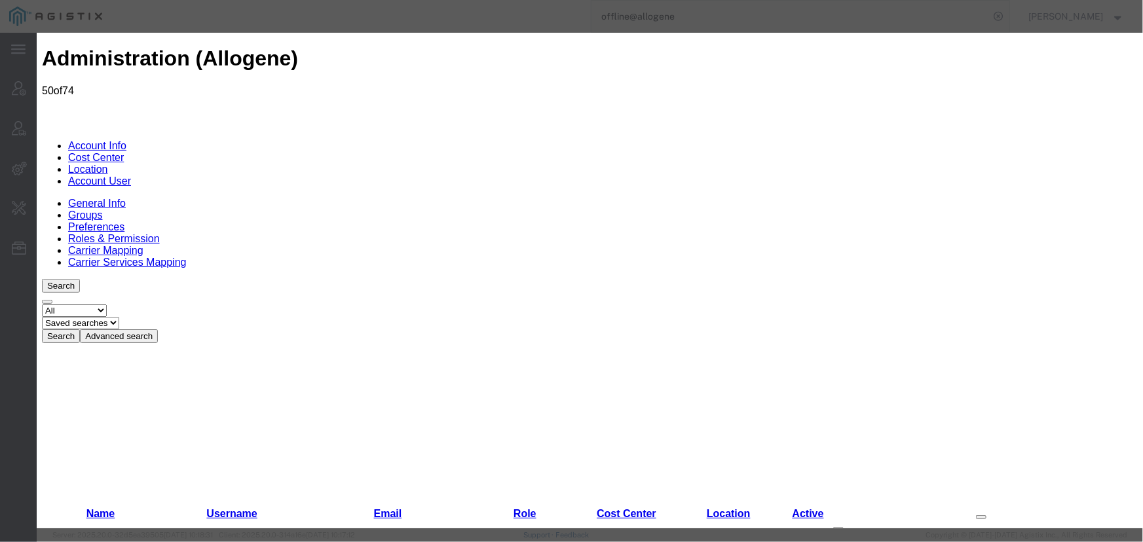
select select "COSTCENTER"
select select "65131"
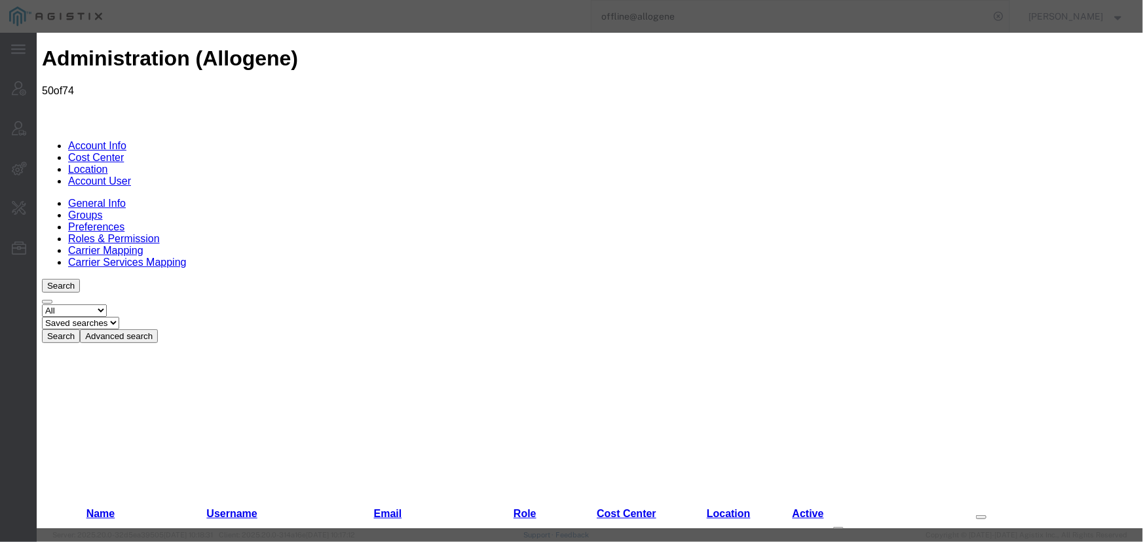
checkbox input "true"
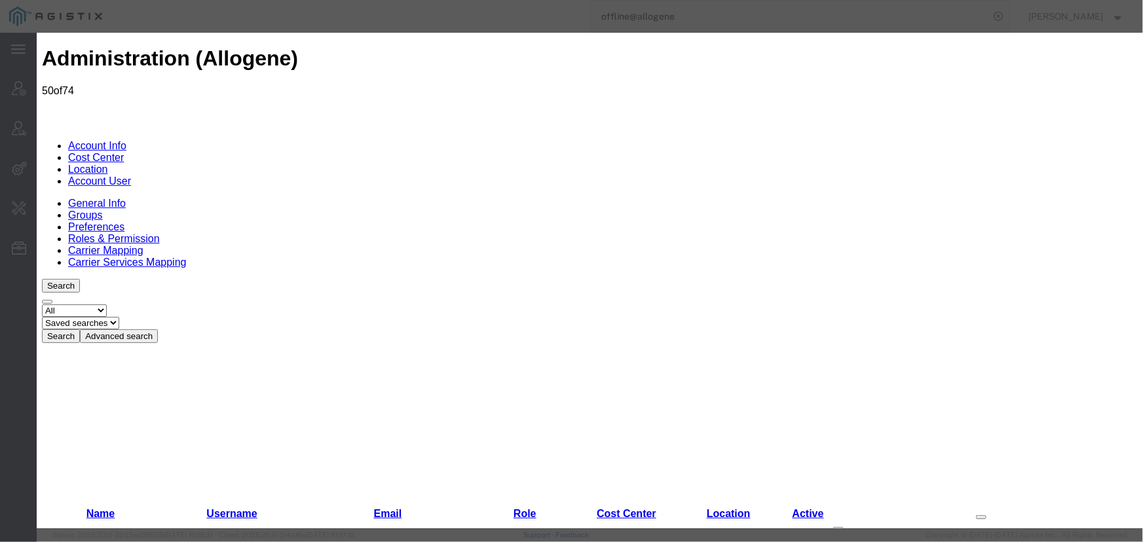
checkbox input "true"
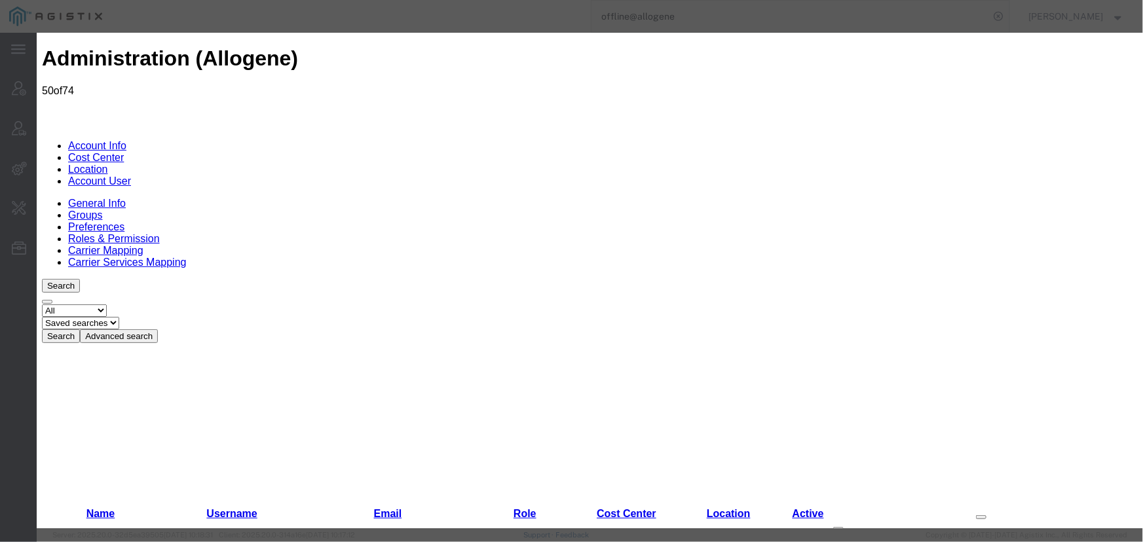
select select "COSTCENTER"
select select "65131"
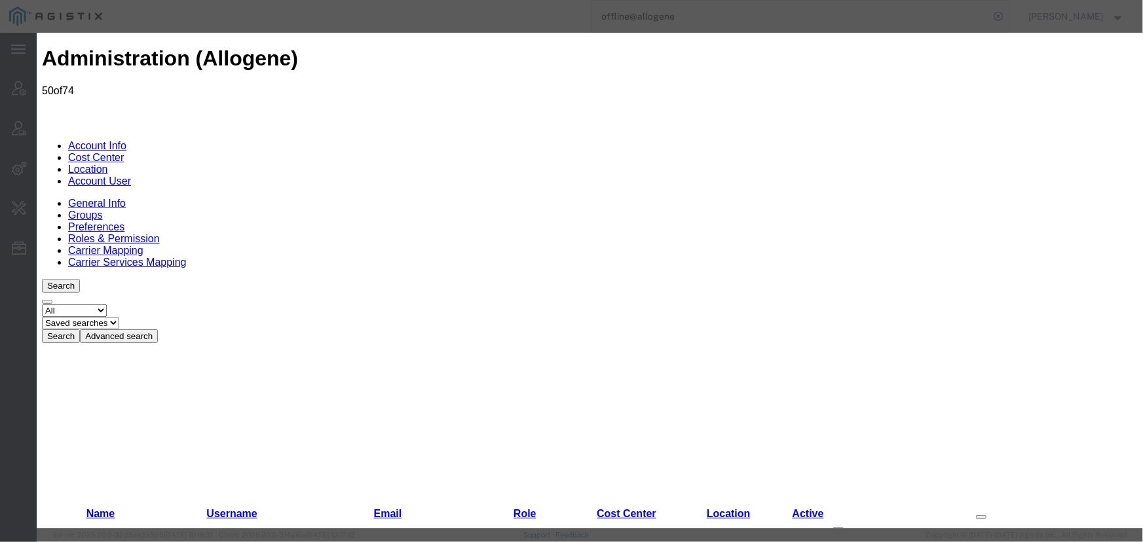
checkbox input "true"
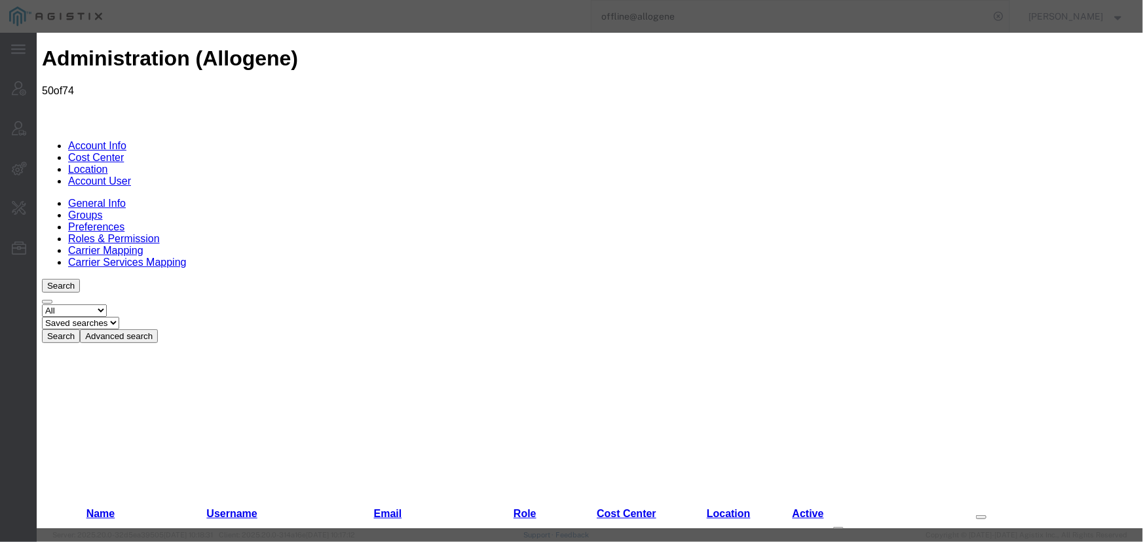
checkbox input "true"
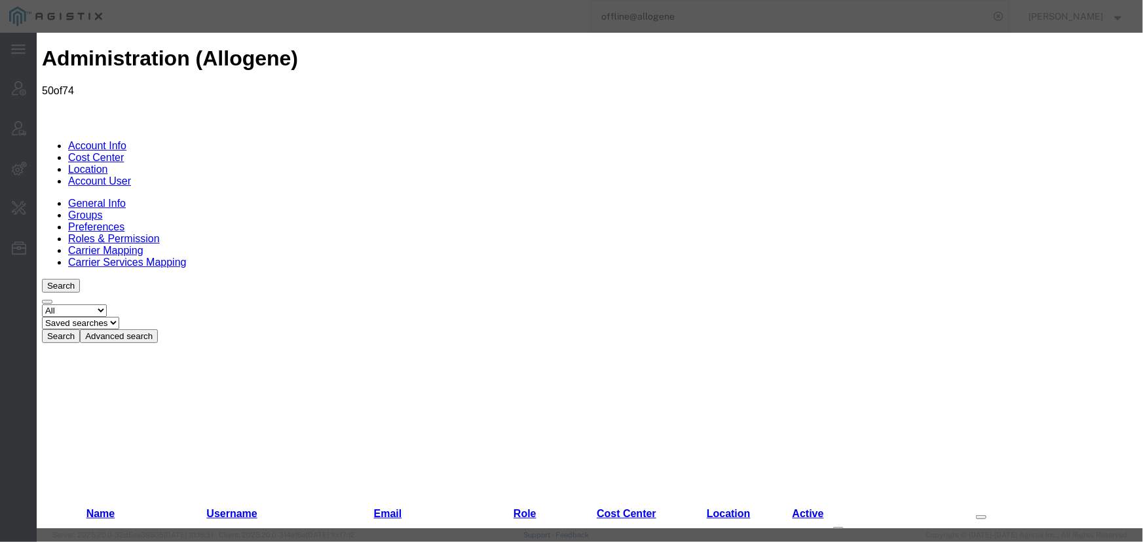
select select "COSTCENTER"
select select "65131"
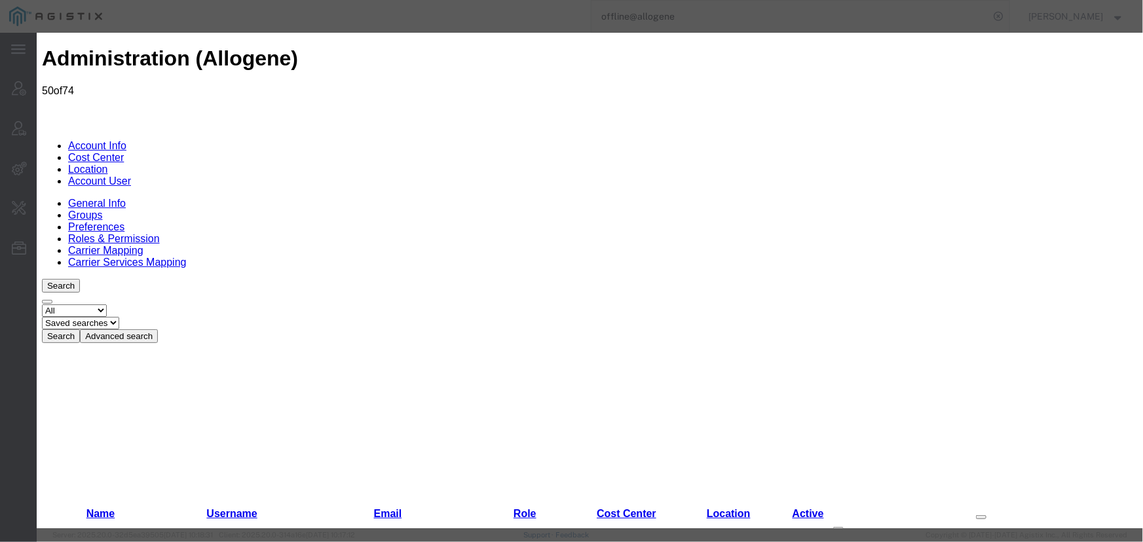
checkbox input "true"
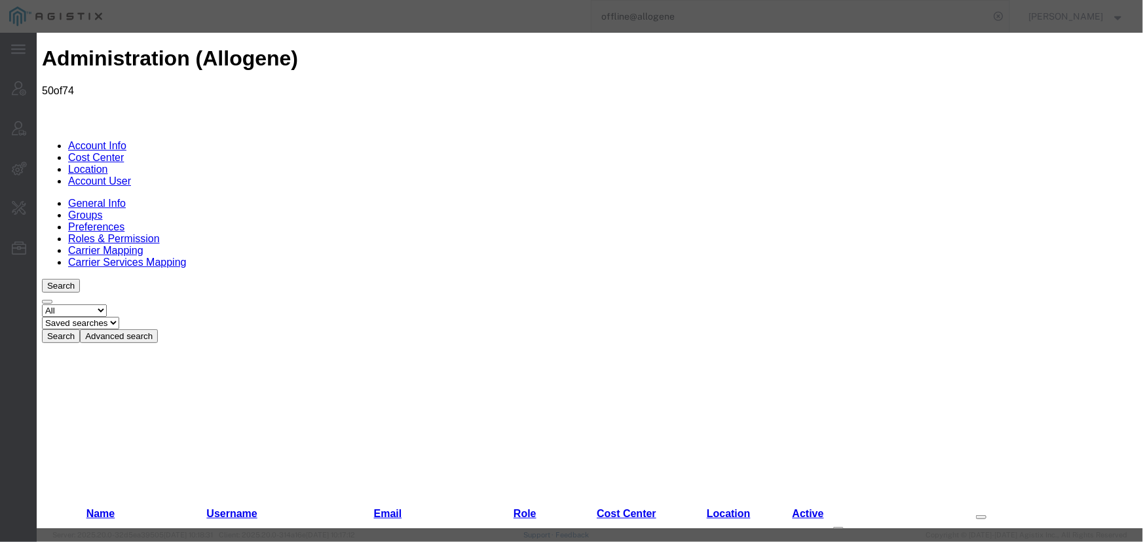
checkbox input "true"
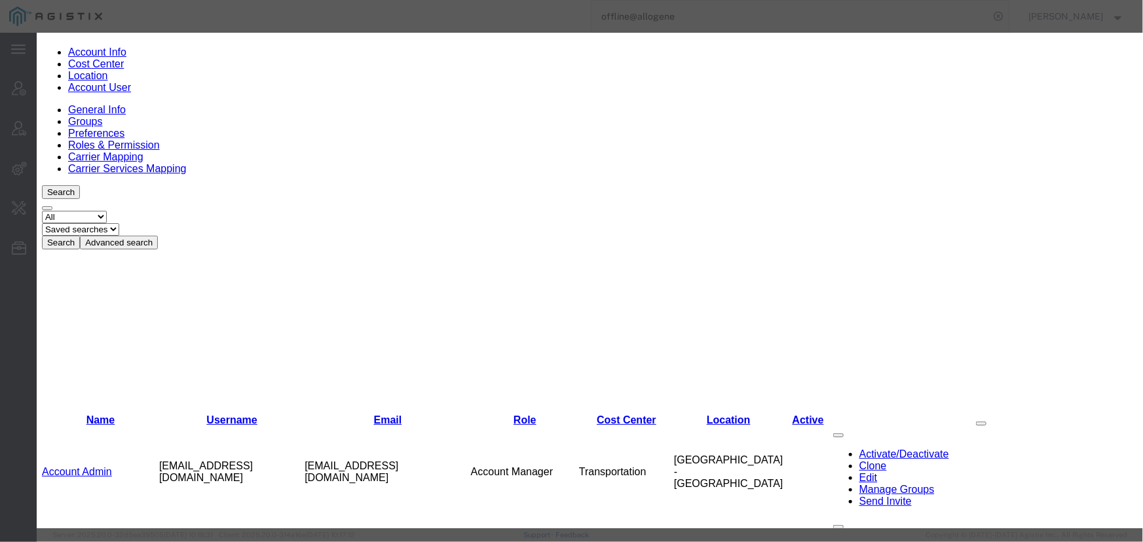
scroll to position [178, 0]
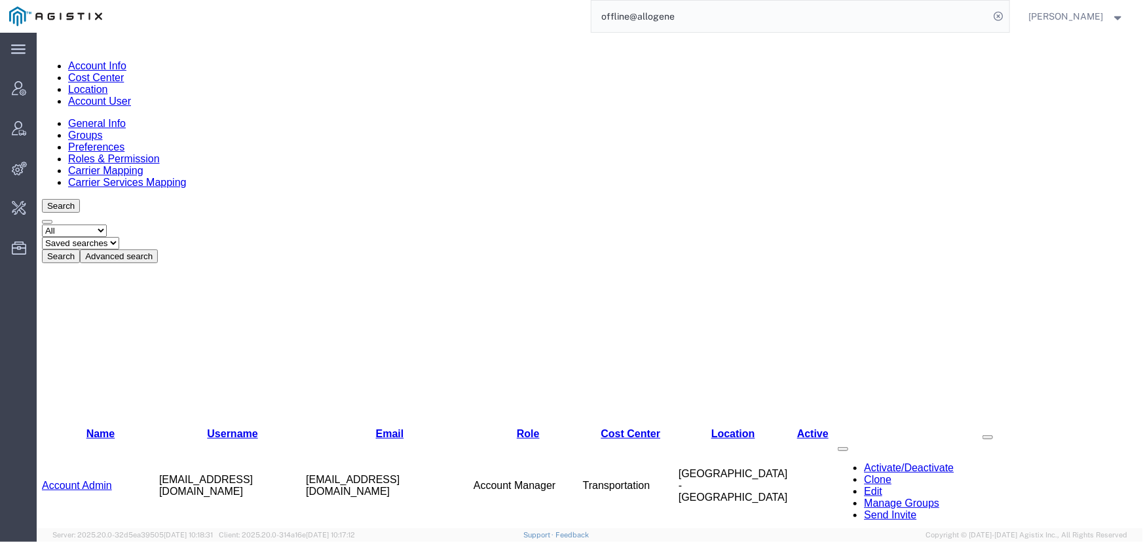
scroll to position [59, 0]
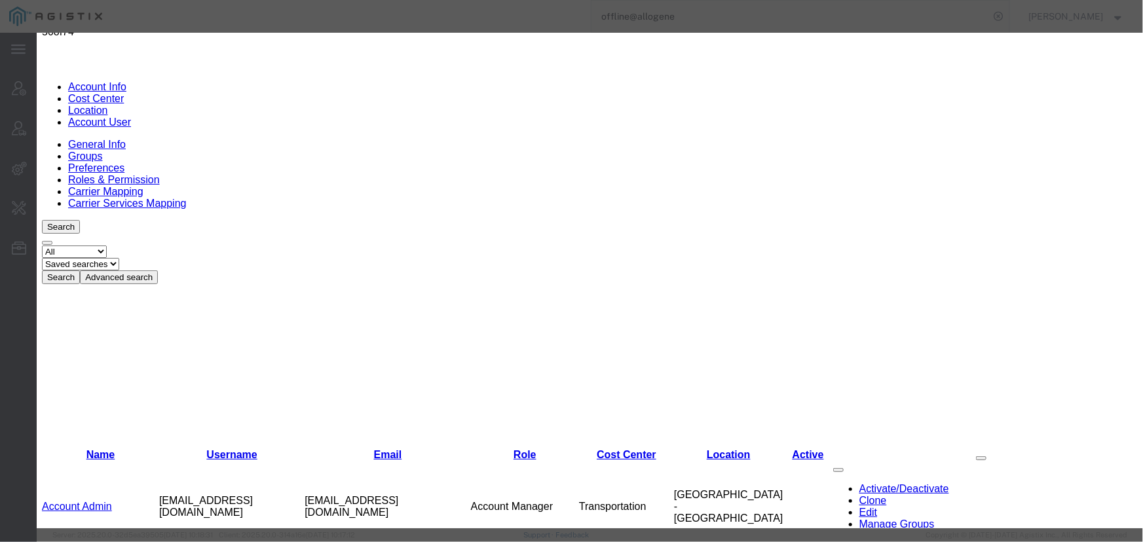
select select "COSTCENTER"
select select "65131"
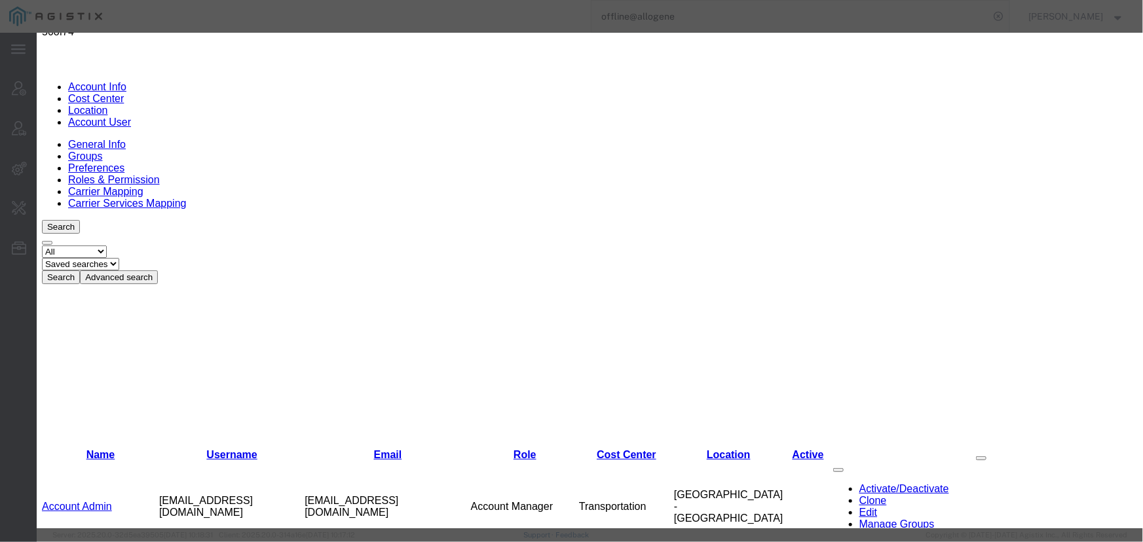
checkbox input "true"
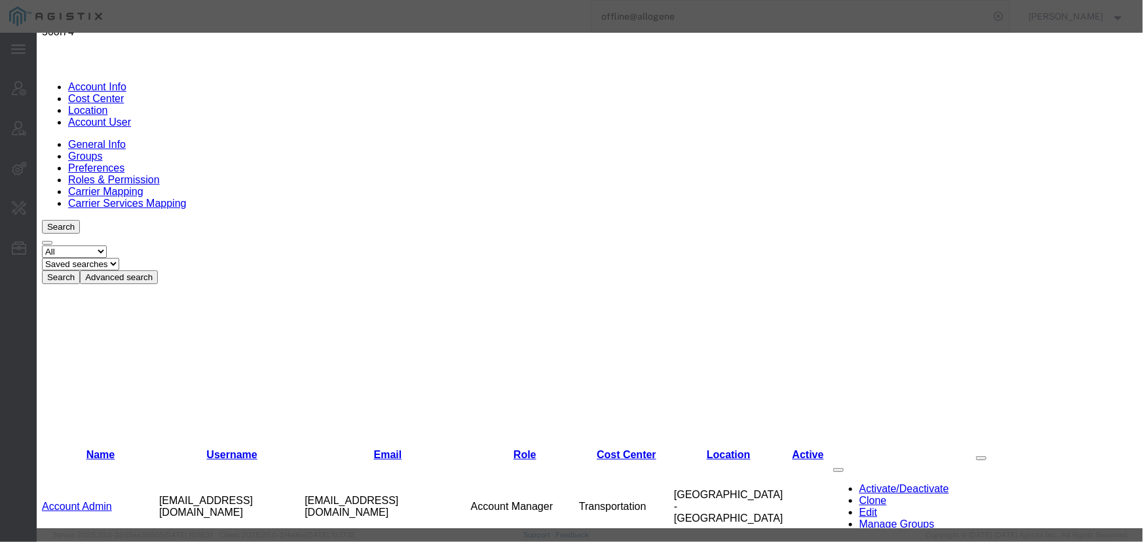
checkbox input "true"
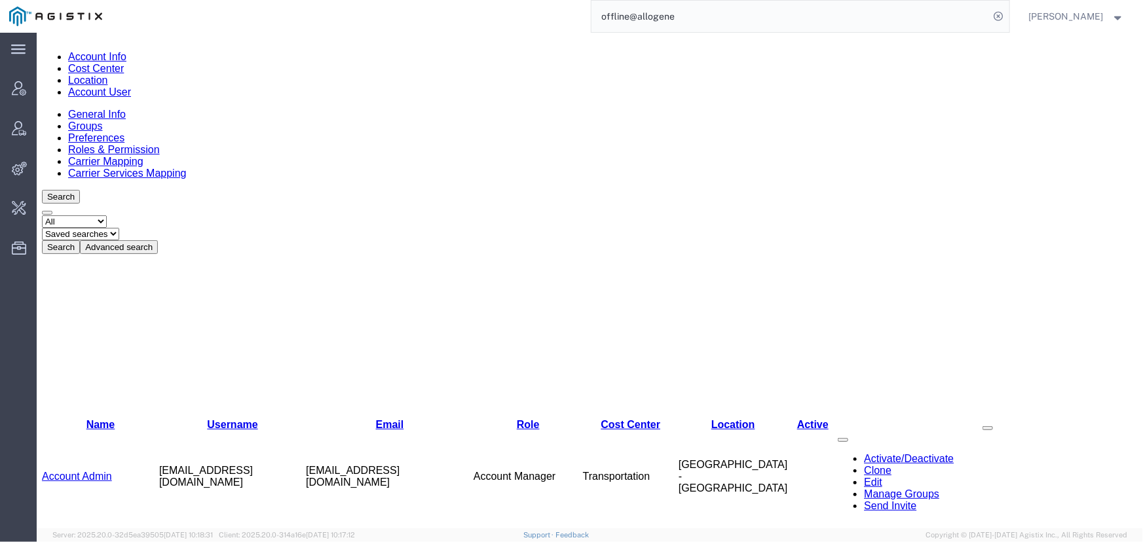
scroll to position [59, 0]
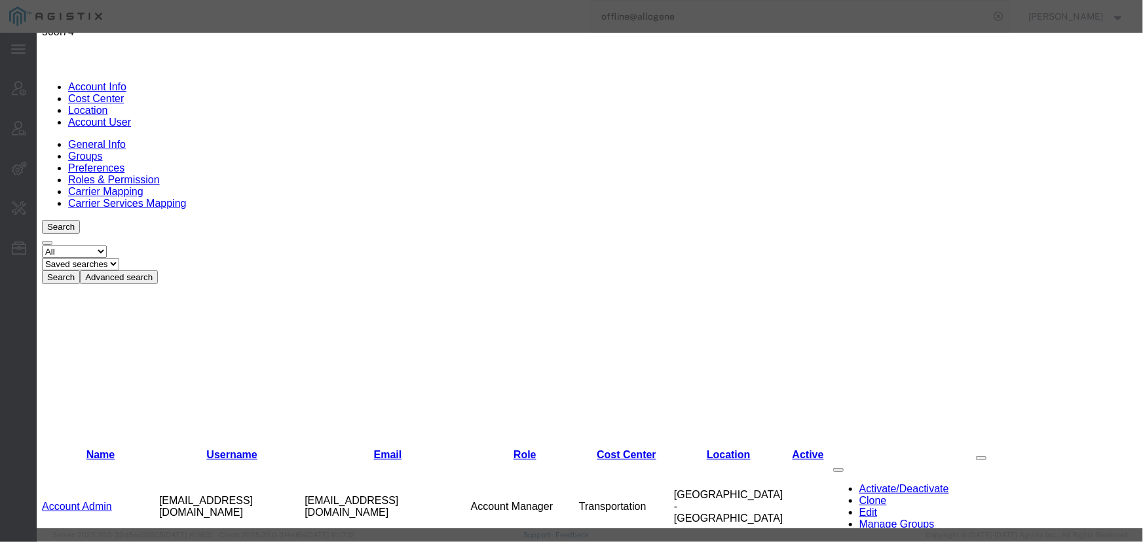
select select "COSTCENTER"
select select "65131"
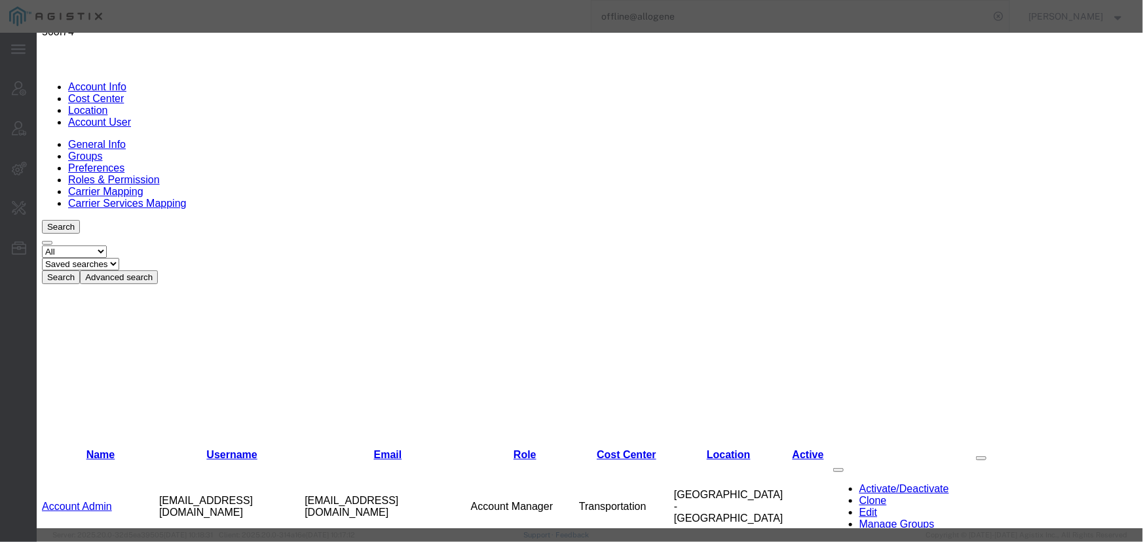
drag, startPoint x: 910, startPoint y: 460, endPoint x: 836, endPoint y: 460, distance: 74.7
select select "COSTCENTER"
select select "65131"
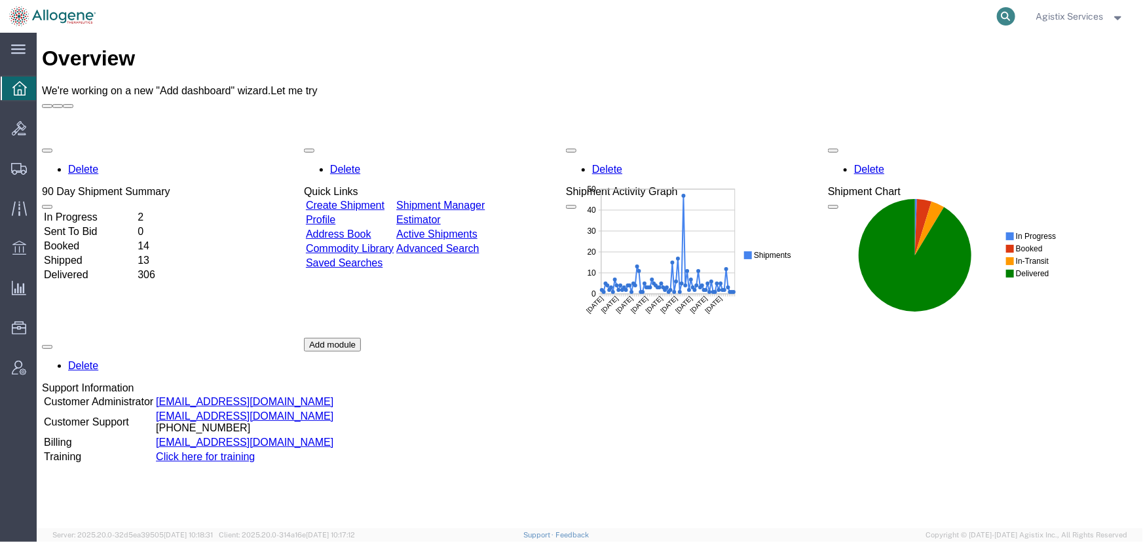
click at [1002, 18] on icon at bounding box center [1006, 16] width 18 height 18
type input "57066444"
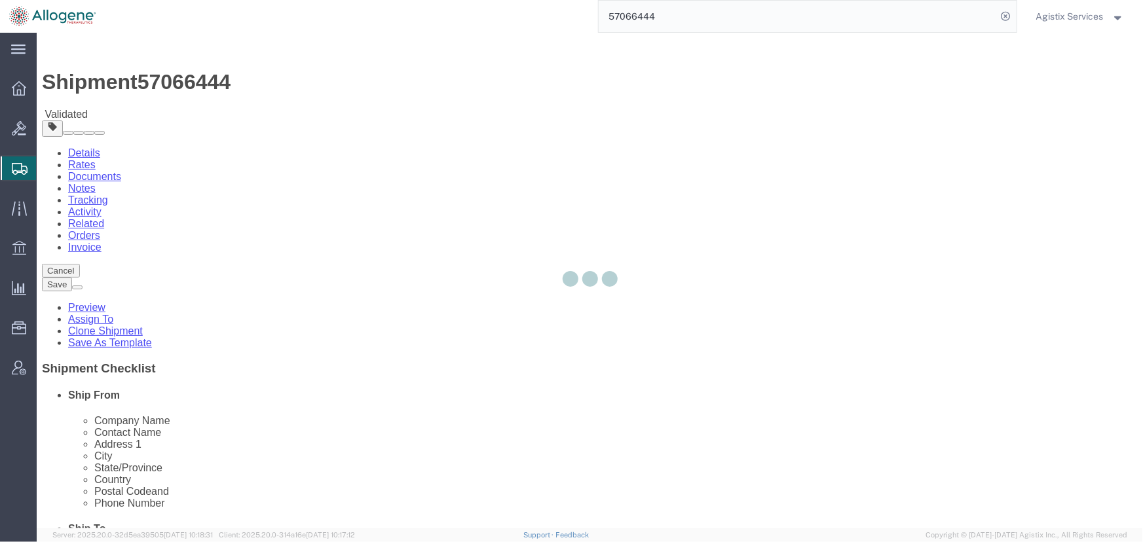
select select "52632"
select select
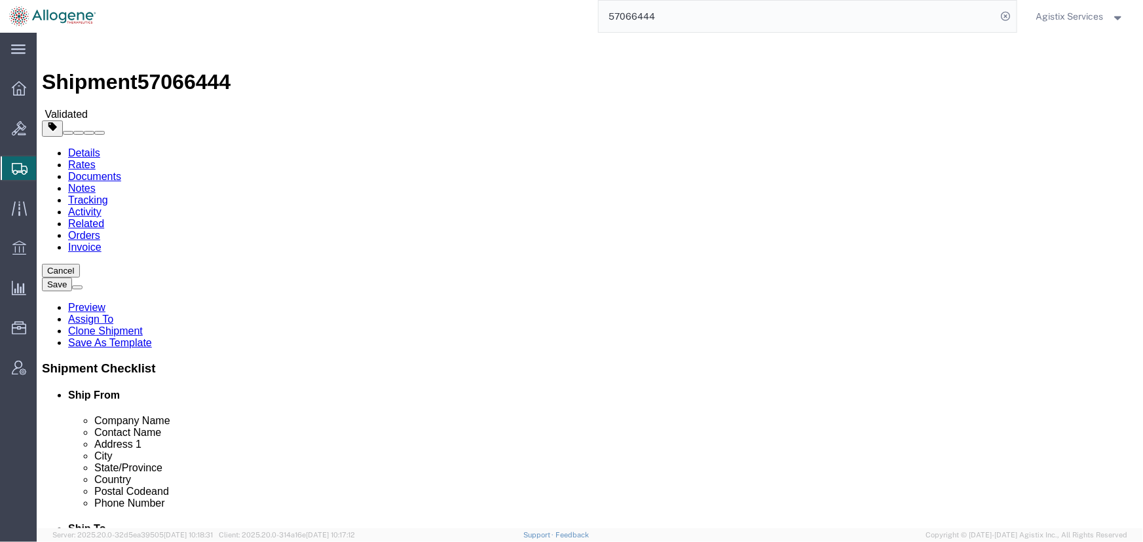
click button "Rate Shipment"
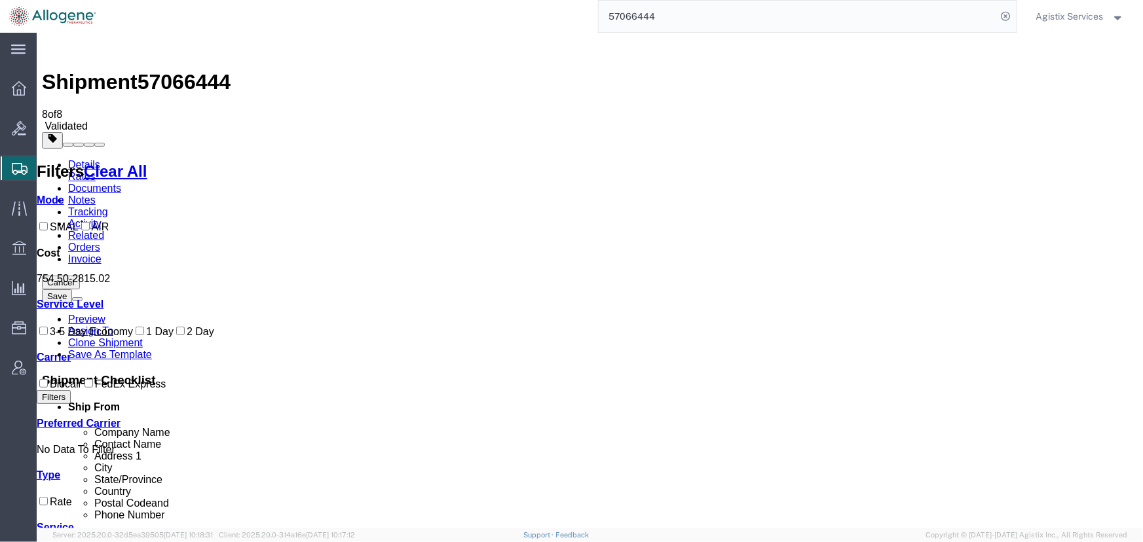
click at [1065, 17] on span "Agistix Services" at bounding box center [1069, 16] width 67 height 14
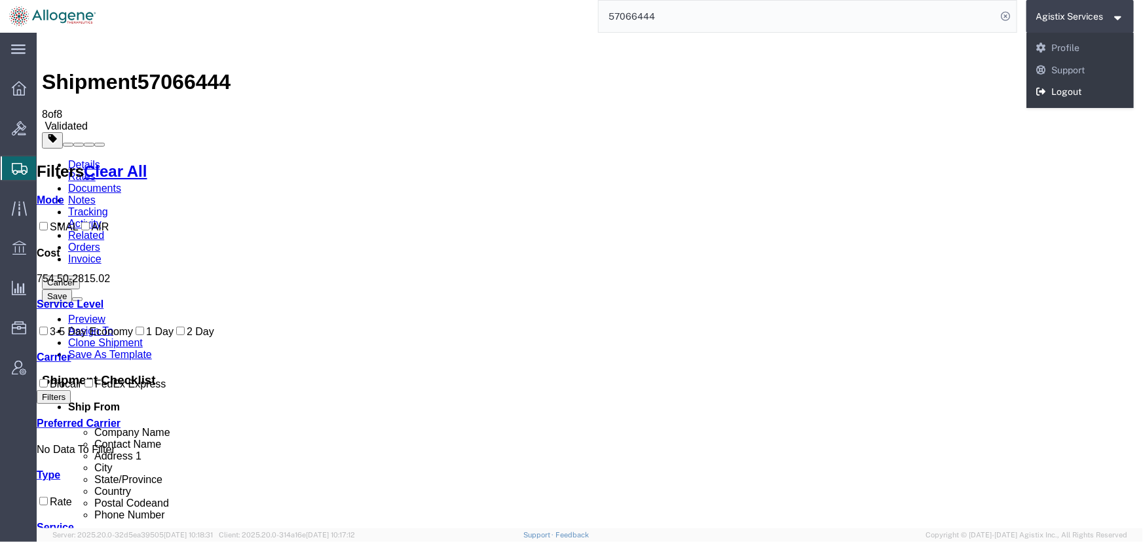
drag, startPoint x: 1060, startPoint y: 91, endPoint x: 933, endPoint y: 52, distance: 133.6
click at [1060, 91] on link "Logout" at bounding box center [1080, 92] width 108 height 22
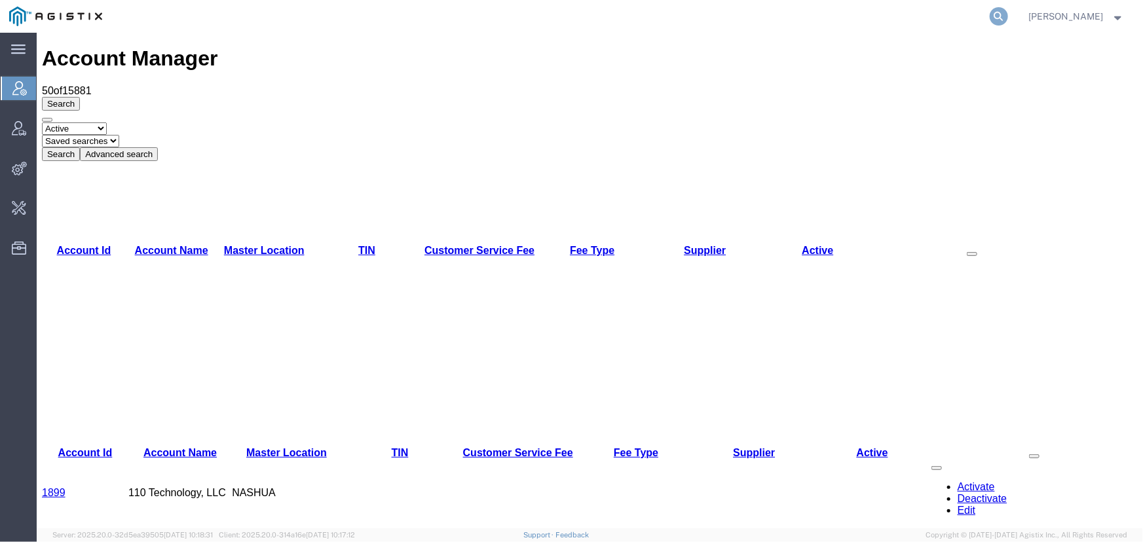
click at [999, 12] on icon at bounding box center [999, 16] width 18 height 18
type input "offline@technogel.com"
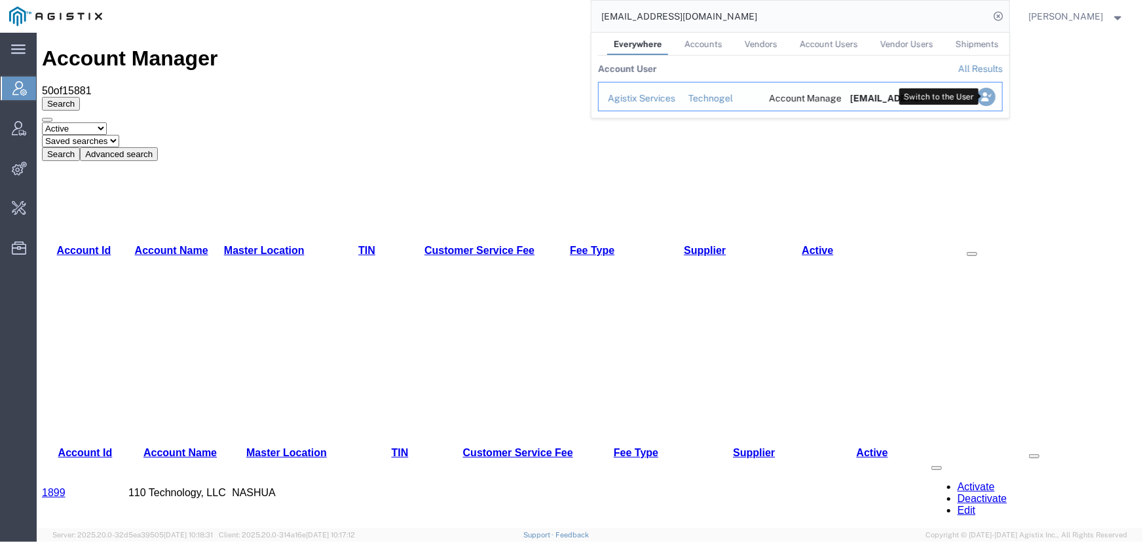
click at [982, 98] on icon "Search Results" at bounding box center [986, 97] width 18 height 18
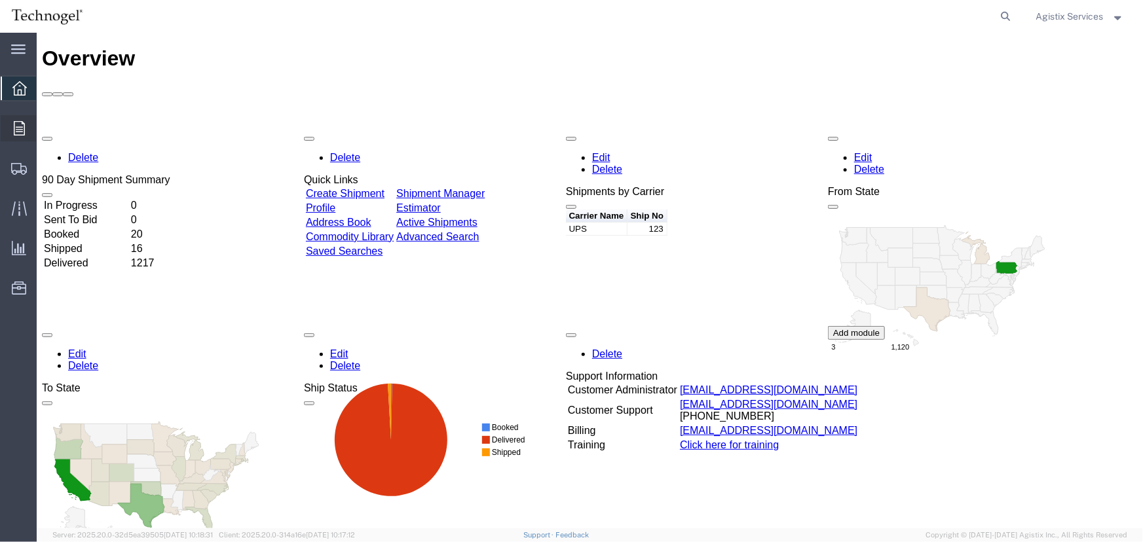
click at [11, 130] on div at bounding box center [19, 128] width 37 height 26
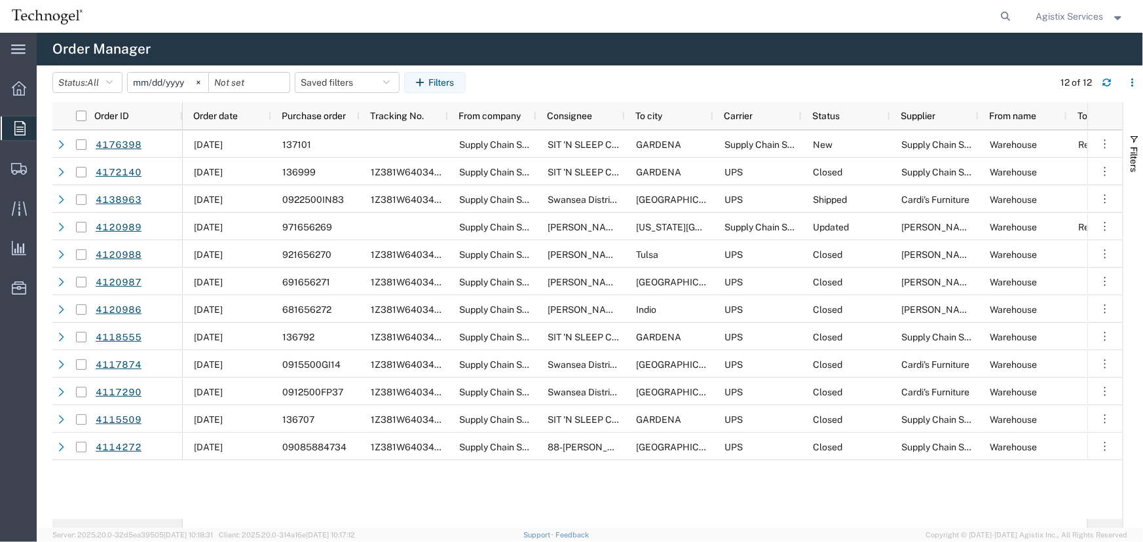
click at [1070, 18] on span "Agistix Services" at bounding box center [1069, 16] width 67 height 14
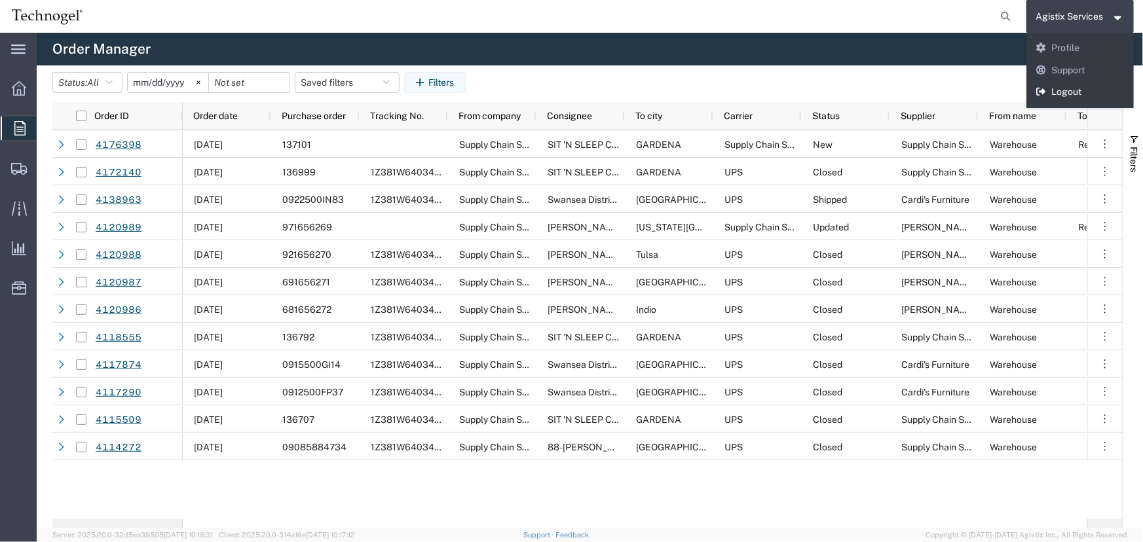
click at [1073, 83] on link "Logout" at bounding box center [1080, 92] width 108 height 22
